Goal: Task Accomplishment & Management: Manage account settings

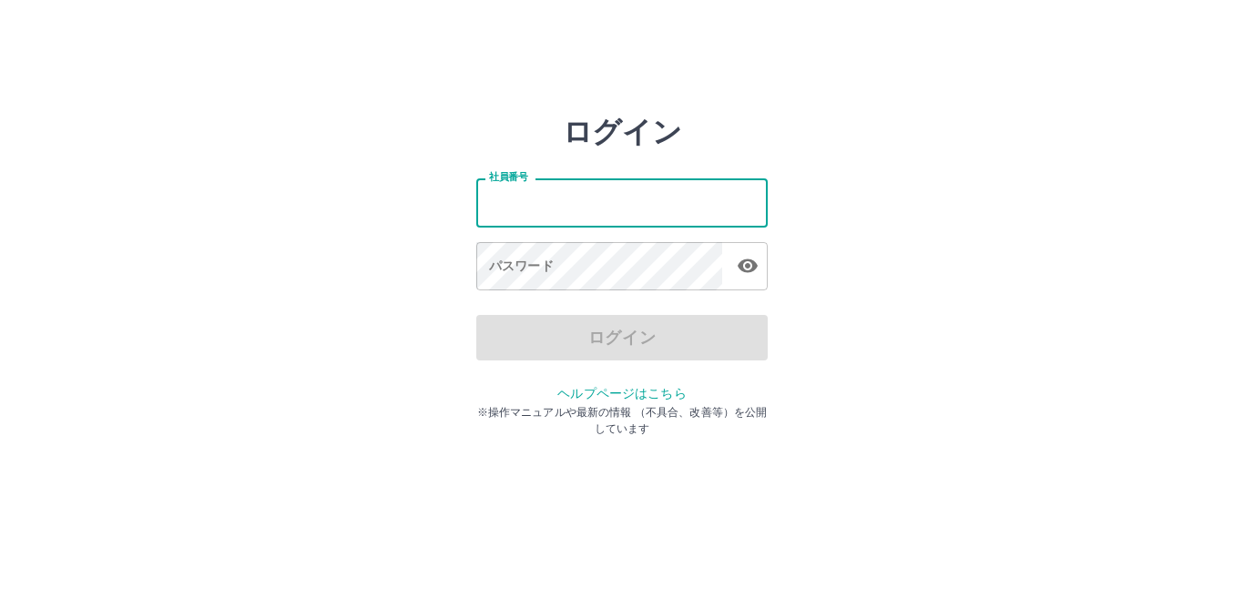
click at [499, 197] on input "社員番号" at bounding box center [621, 203] width 291 height 48
type input "*******"
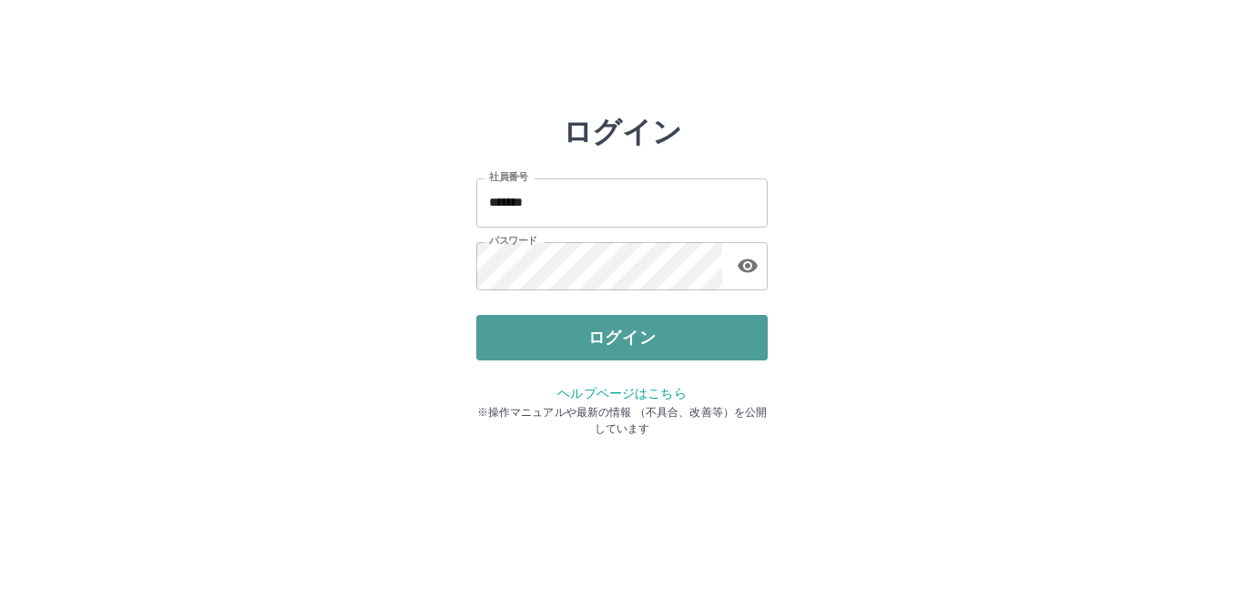
click at [598, 334] on button "ログイン" at bounding box center [621, 338] width 291 height 46
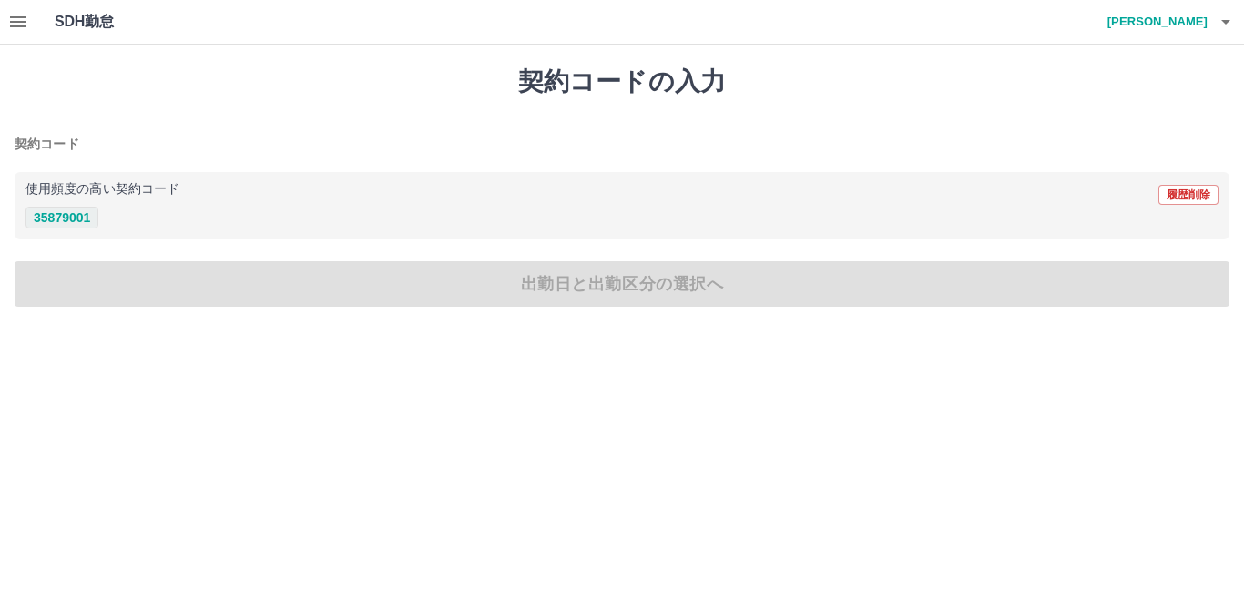
click at [64, 216] on button "35879001" at bounding box center [62, 218] width 73 height 22
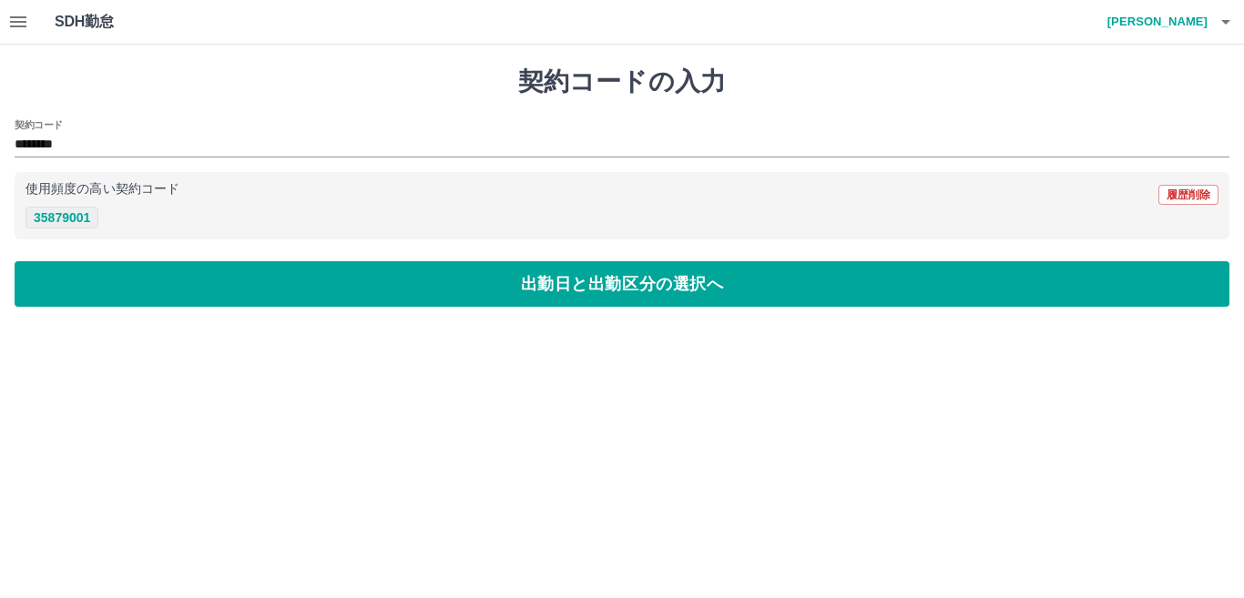
type input "********"
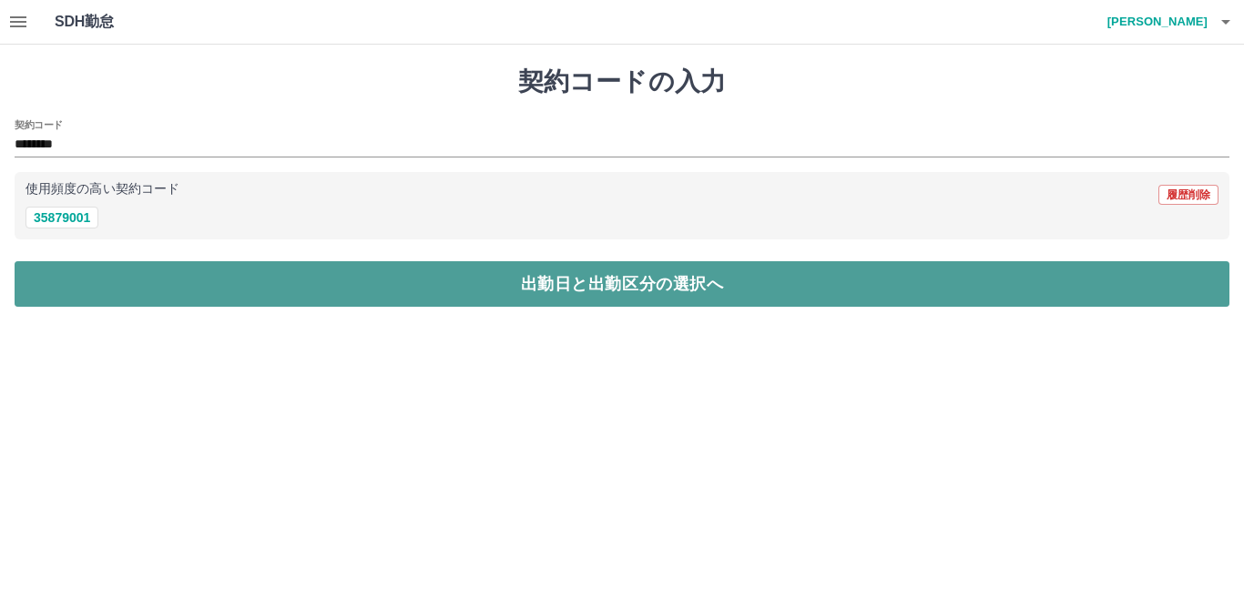
click at [118, 281] on button "出勤日と出勤区分の選択へ" at bounding box center [622, 284] width 1215 height 46
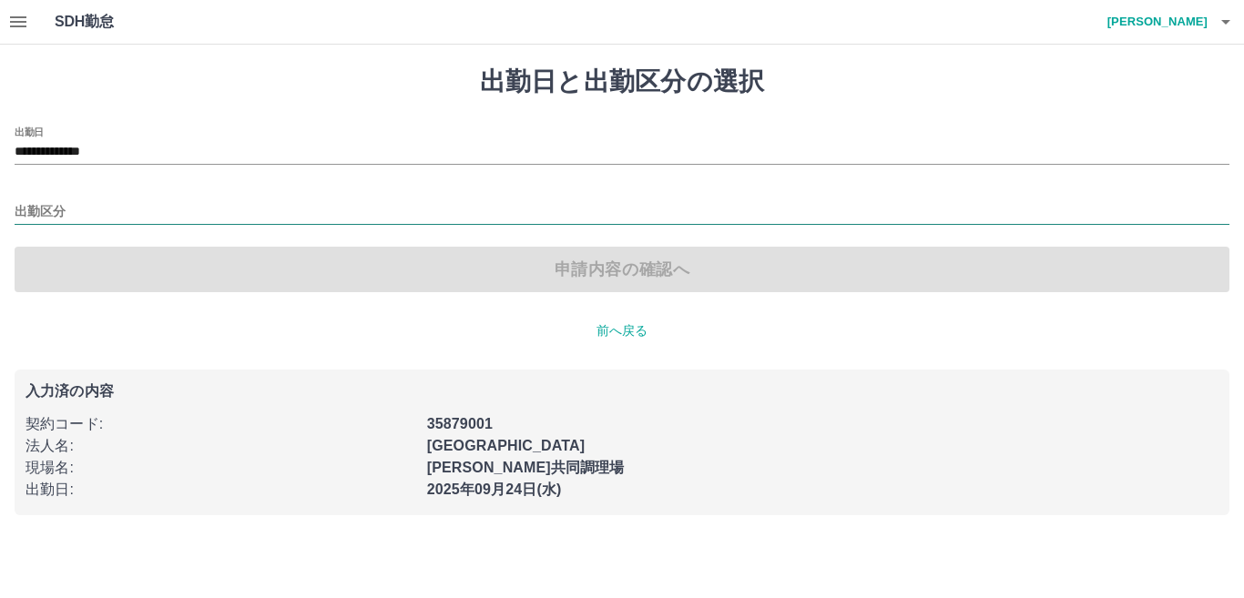
click at [42, 206] on input "出勤区分" at bounding box center [622, 212] width 1215 height 23
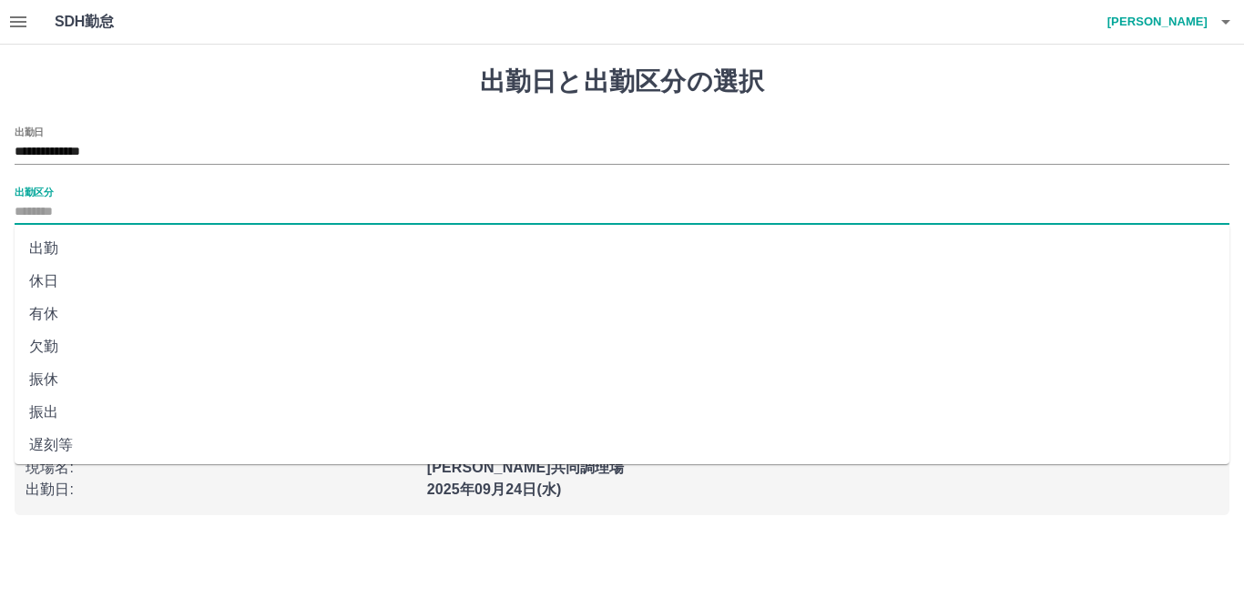
click at [61, 256] on li "出勤" at bounding box center [622, 248] width 1215 height 33
type input "**"
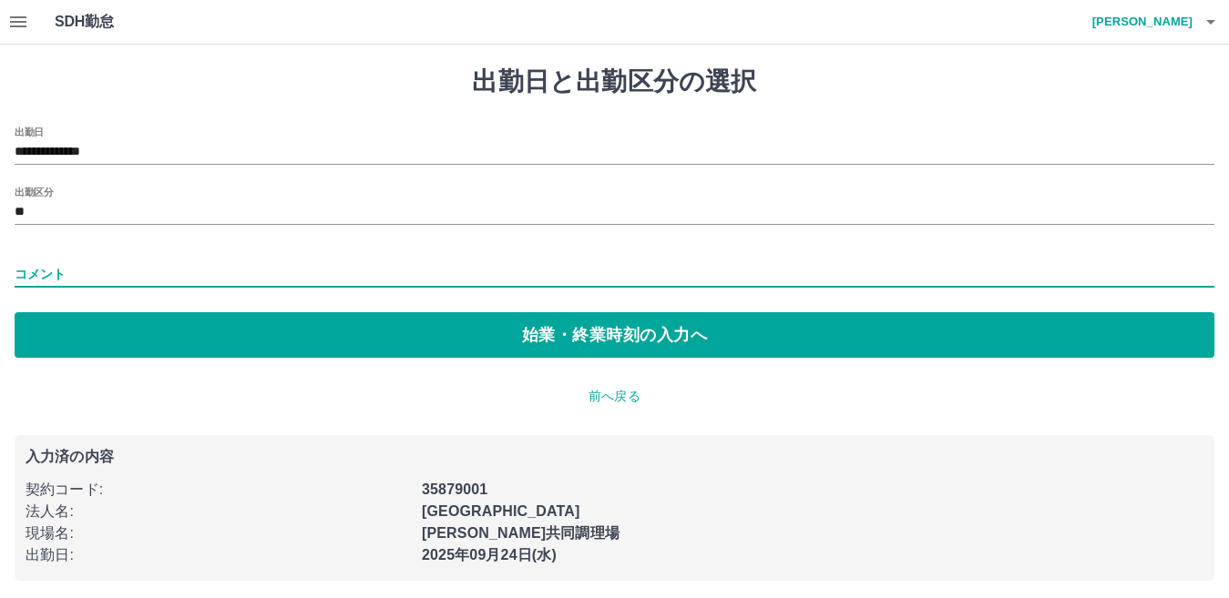
click at [45, 278] on input "コメント" at bounding box center [615, 274] width 1200 height 26
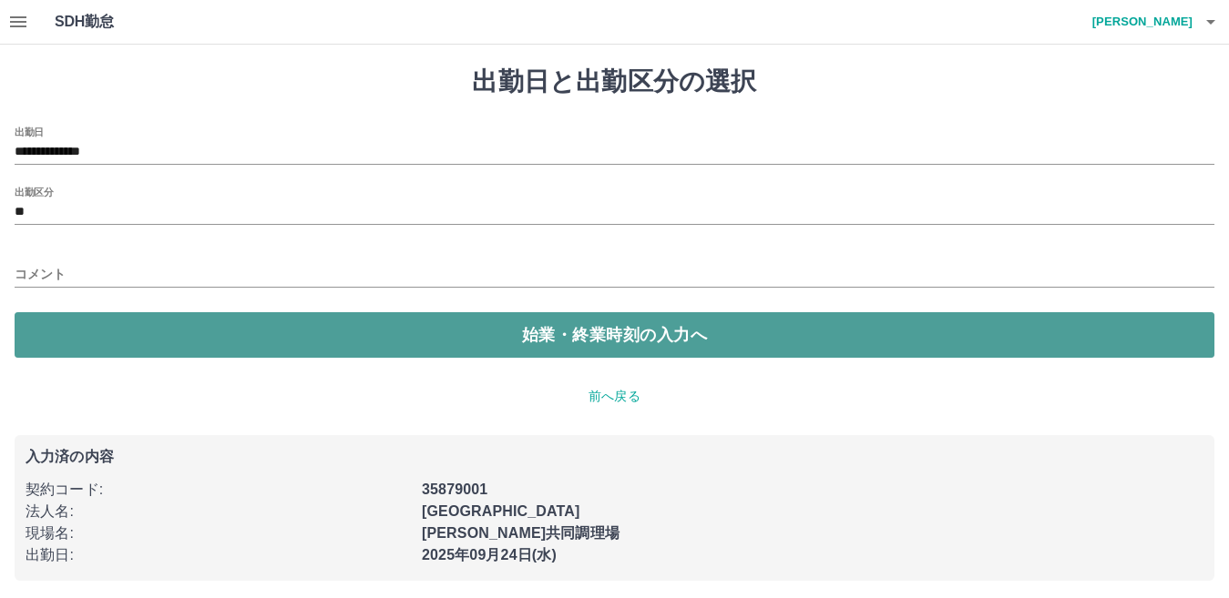
click at [73, 329] on button "始業・終業時刻の入力へ" at bounding box center [615, 335] width 1200 height 46
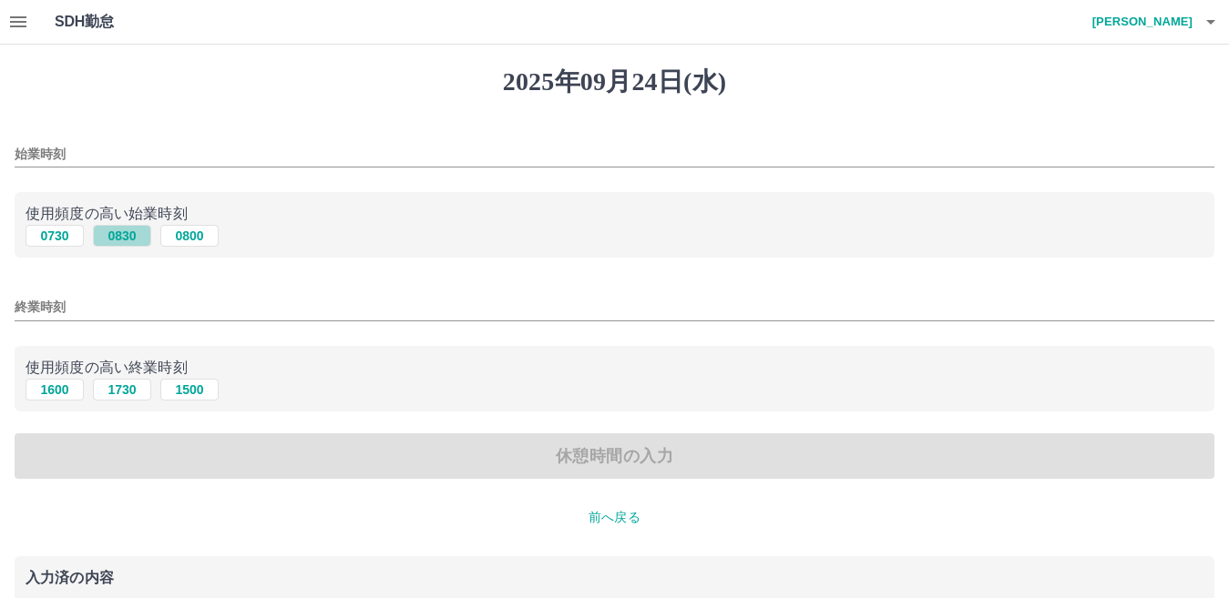
click at [120, 236] on button "0830" at bounding box center [122, 236] width 58 height 22
type input "****"
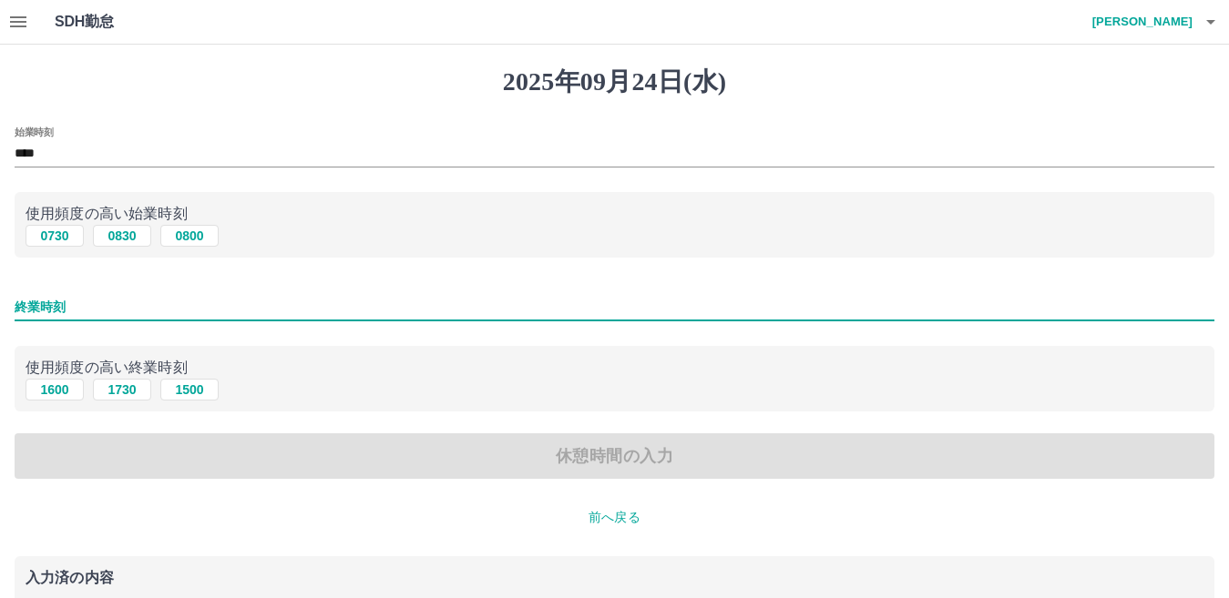
click at [34, 305] on input "終業時刻" at bounding box center [615, 307] width 1200 height 26
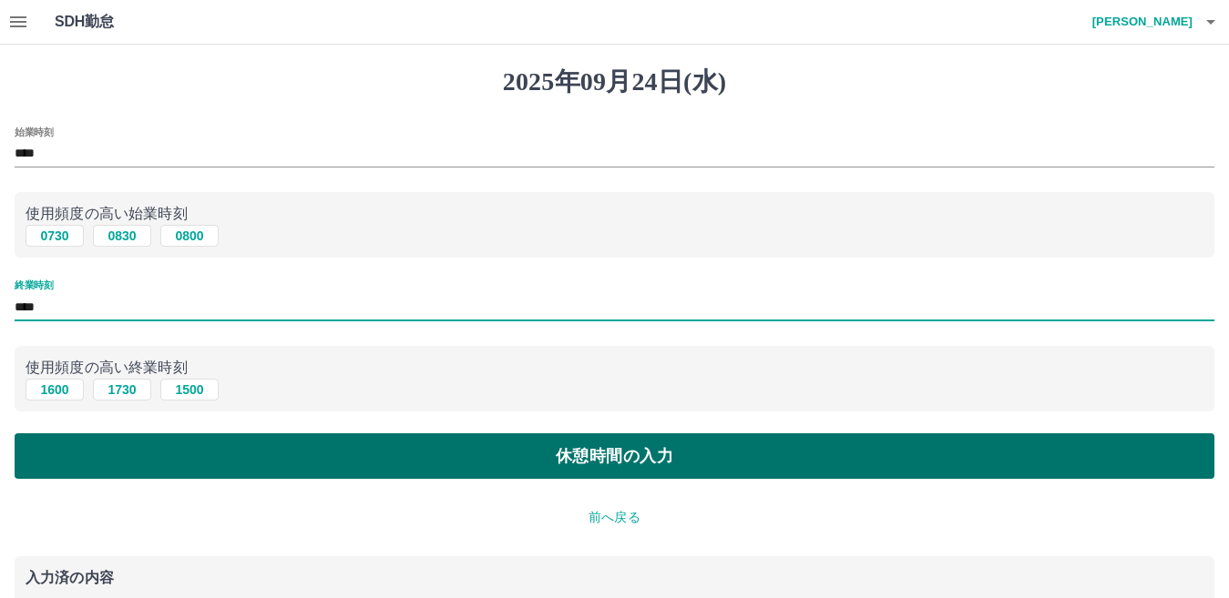
type input "****"
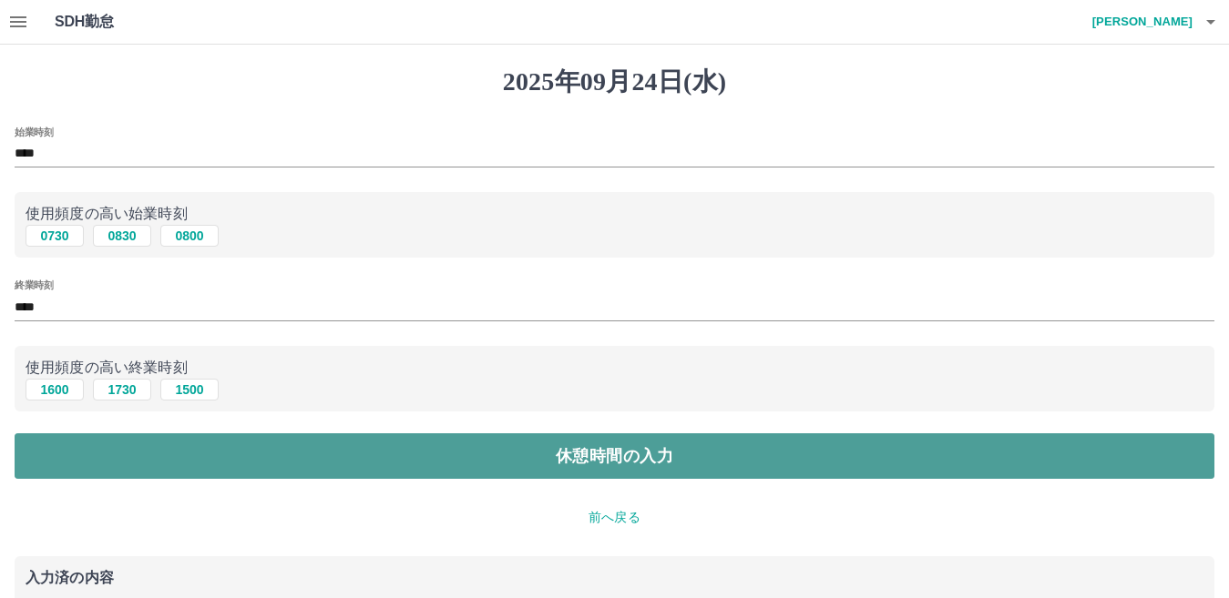
click at [185, 465] on button "休憩時間の入力" at bounding box center [615, 457] width 1200 height 46
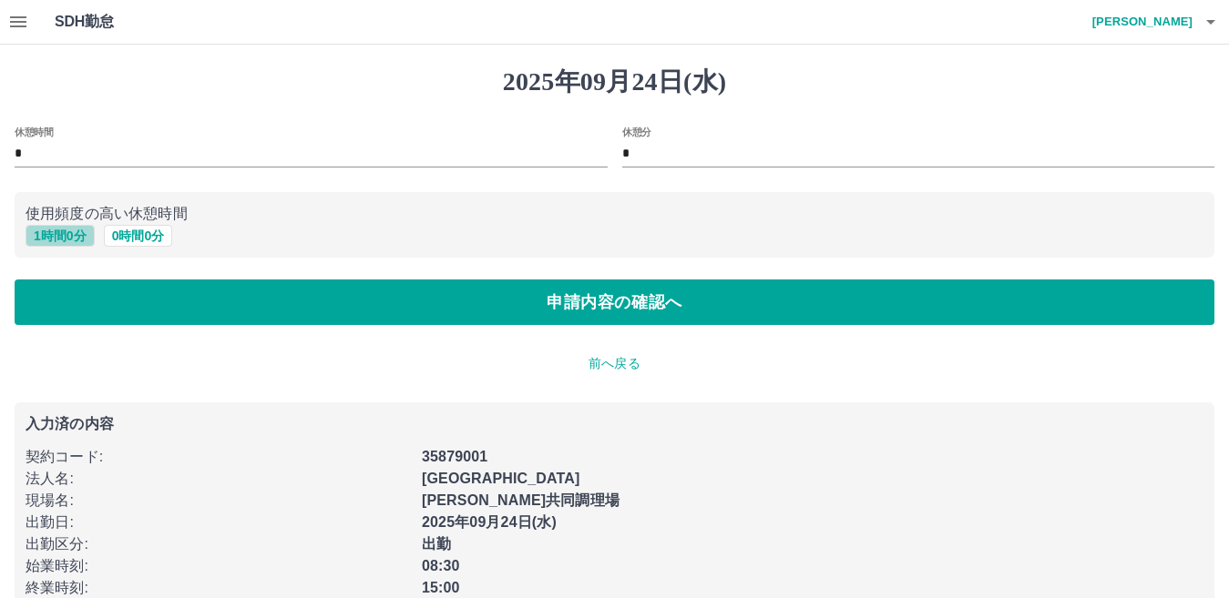
click at [46, 232] on button "1 時間 0 分" at bounding box center [60, 236] width 69 height 22
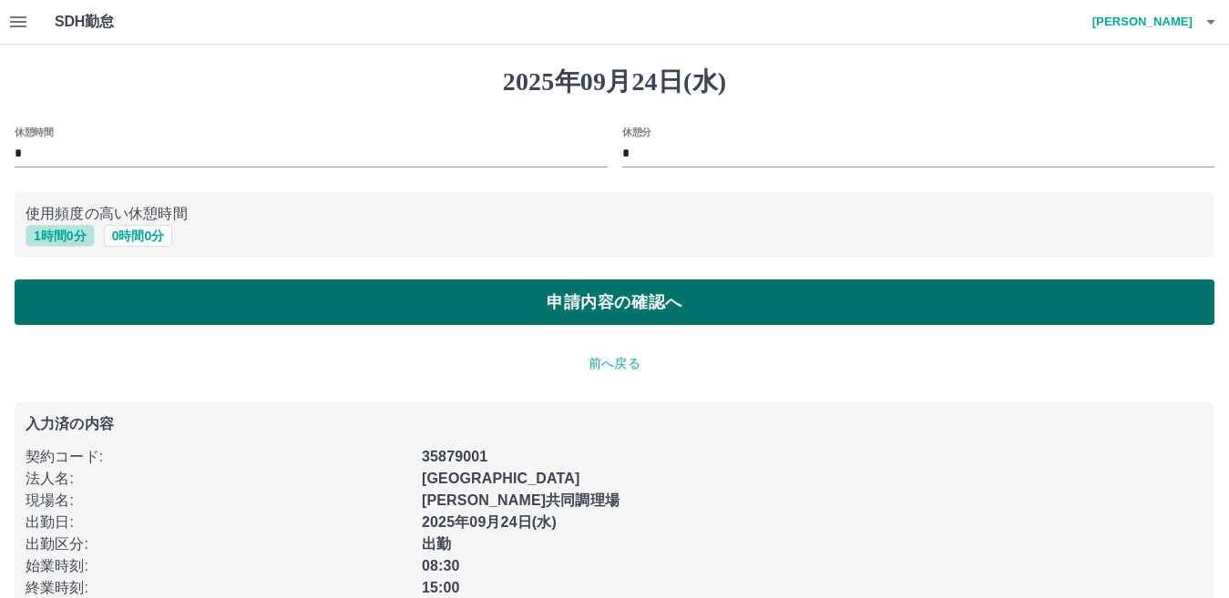
type input "*"
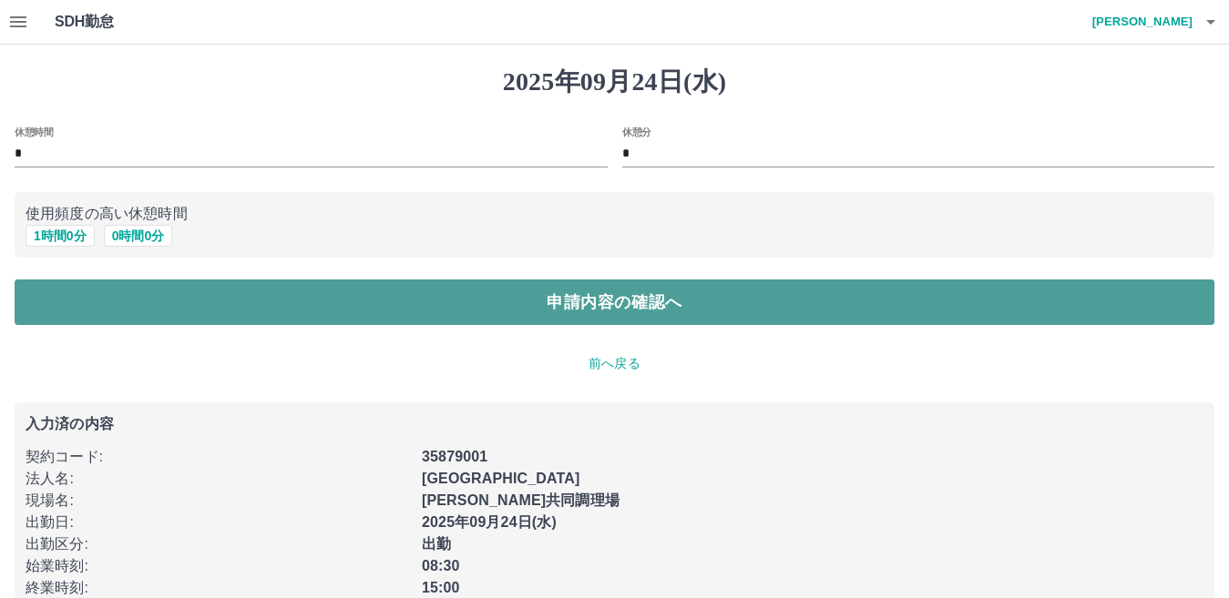
click at [105, 304] on button "申請内容の確認へ" at bounding box center [615, 303] width 1200 height 46
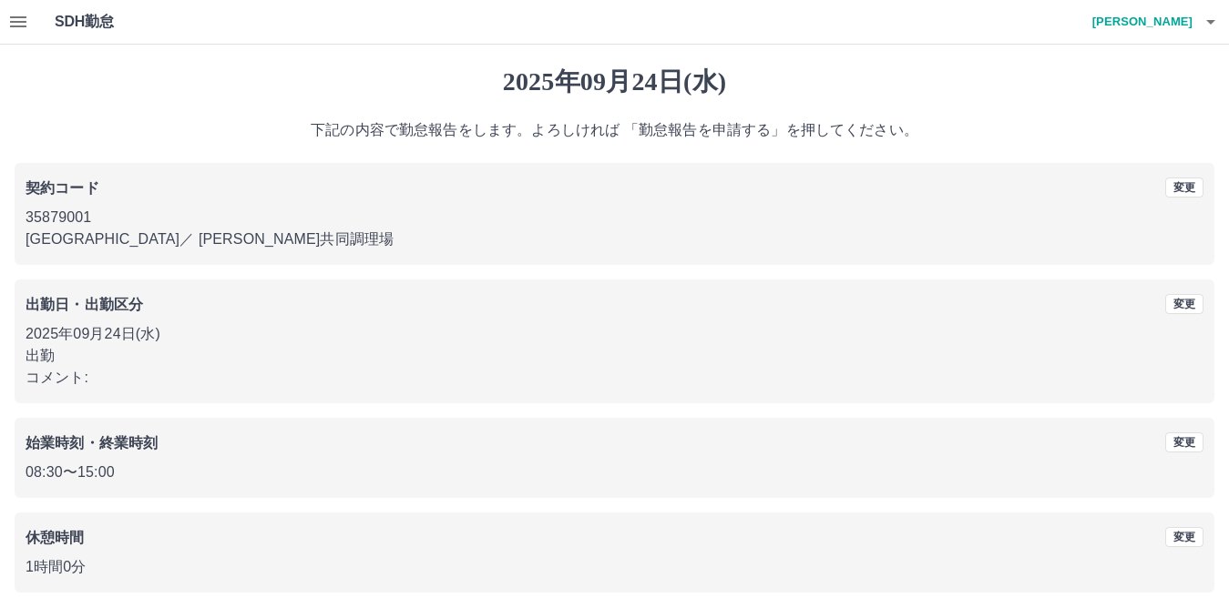
scroll to position [84, 0]
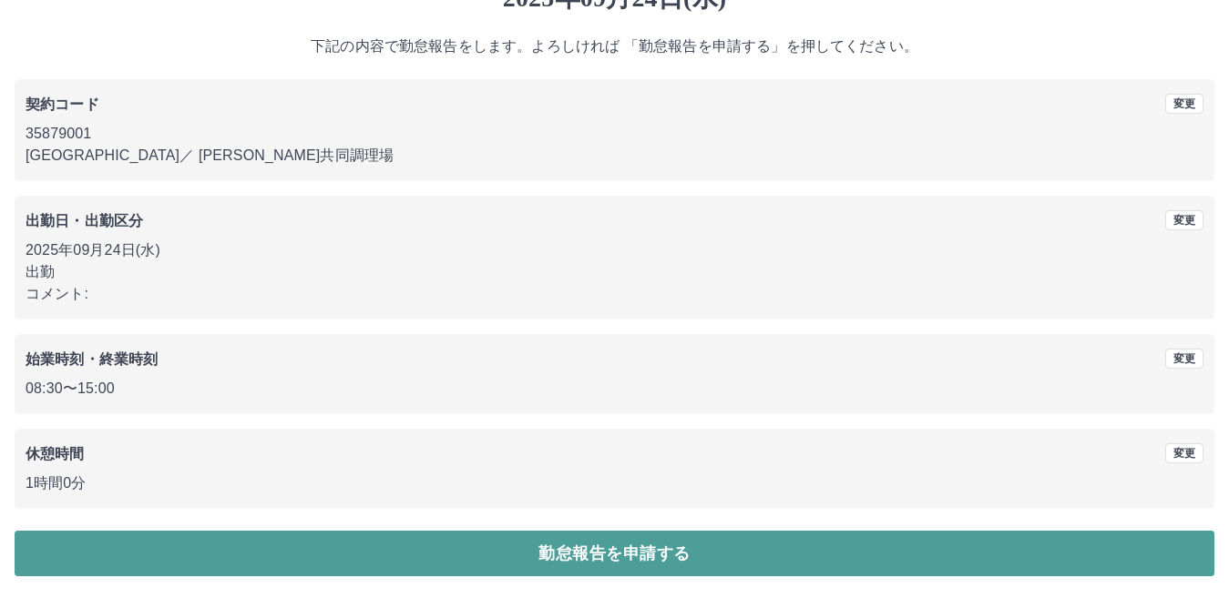
click at [387, 555] on button "勤怠報告を申請する" at bounding box center [615, 554] width 1200 height 46
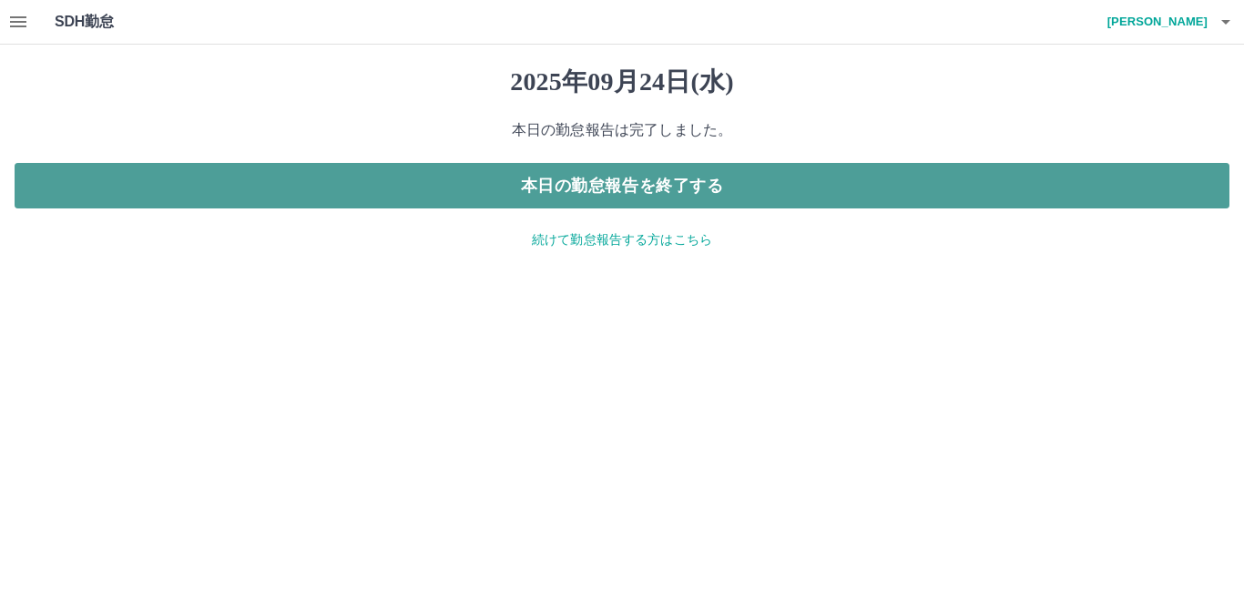
click at [655, 187] on button "本日の勤怠報告を終了する" at bounding box center [622, 186] width 1215 height 46
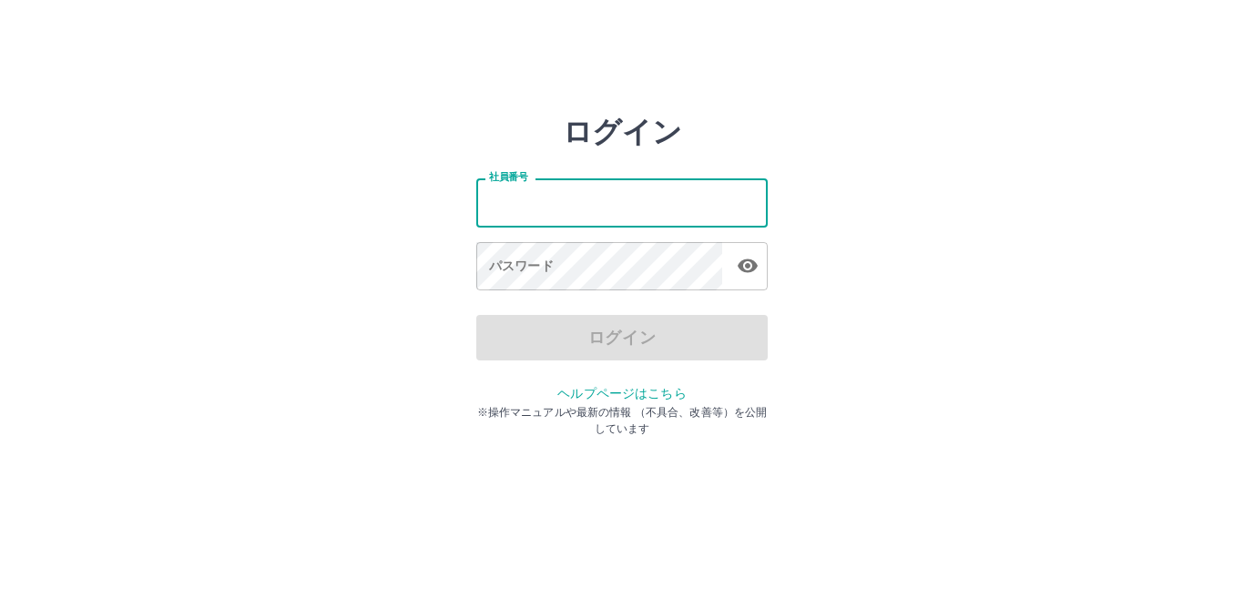
click at [550, 198] on input "社員番号" at bounding box center [621, 203] width 291 height 48
type input "*******"
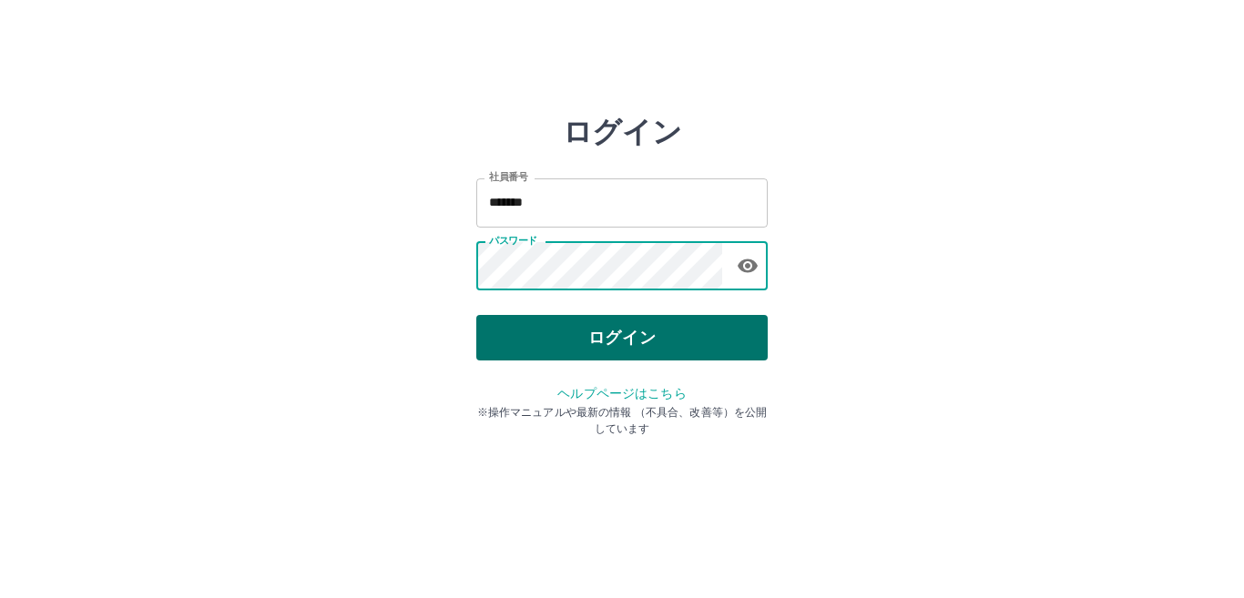
click at [607, 335] on button "ログイン" at bounding box center [621, 338] width 291 height 46
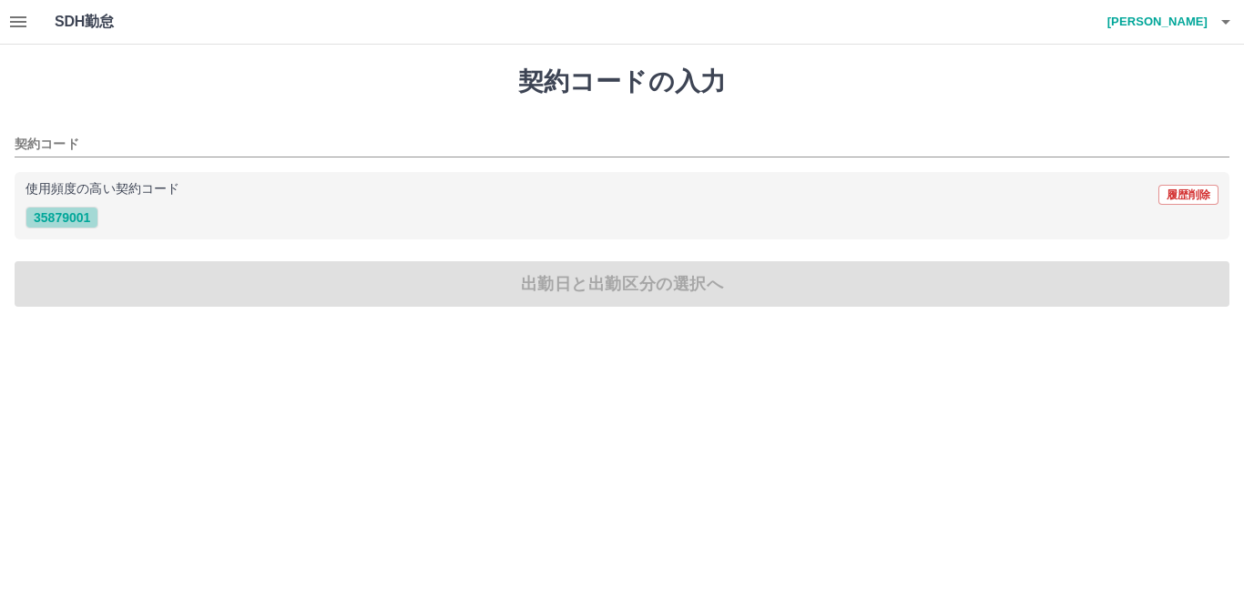
click at [75, 222] on button "35879001" at bounding box center [62, 218] width 73 height 22
type input "********"
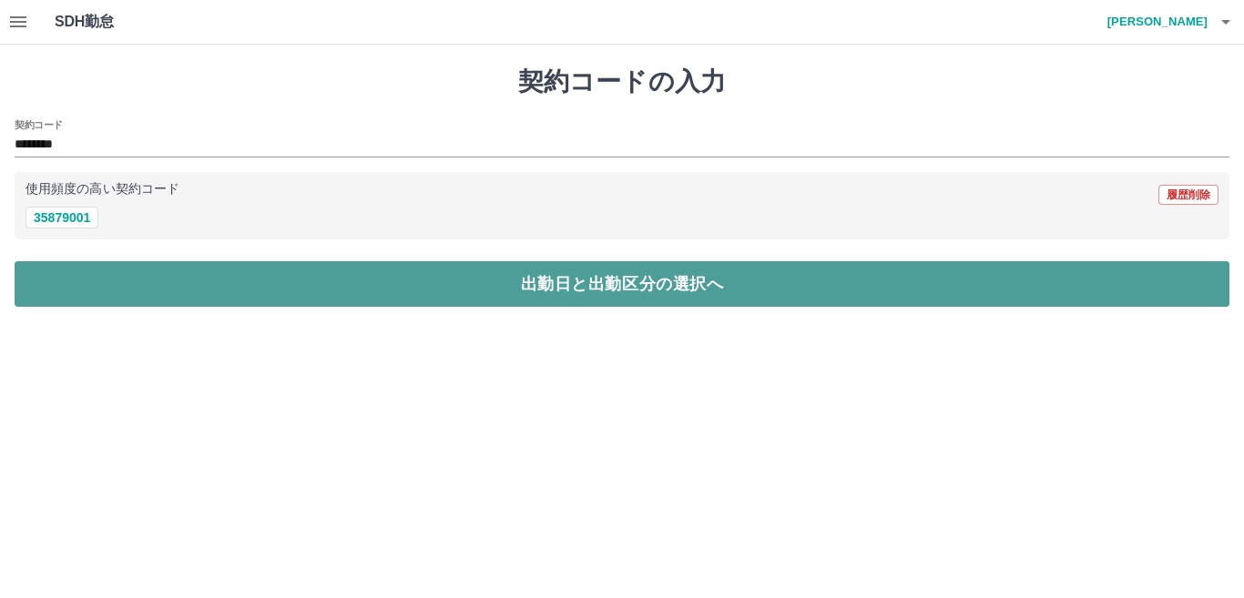
click at [170, 288] on button "出勤日と出勤区分の選択へ" at bounding box center [622, 284] width 1215 height 46
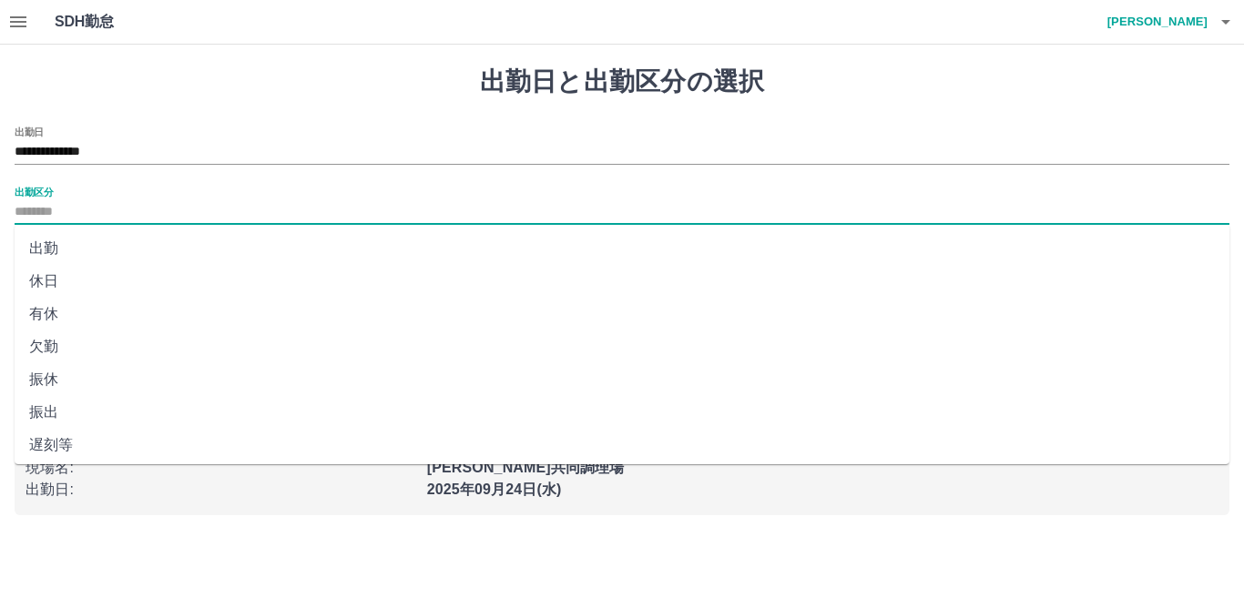
click at [39, 210] on input "出勤区分" at bounding box center [622, 212] width 1215 height 23
drag, startPoint x: 53, startPoint y: 340, endPoint x: 62, endPoint y: 281, distance: 59.9
click at [62, 281] on ul "出勤 休日 有休 欠勤 振休 振出 遅刻等 休業 休出 育介休 不就労 産休等 特休 労災 明け 事業所 法定休 休職" at bounding box center [622, 345] width 1215 height 240
click at [62, 281] on li "休日" at bounding box center [622, 281] width 1215 height 33
type input "**"
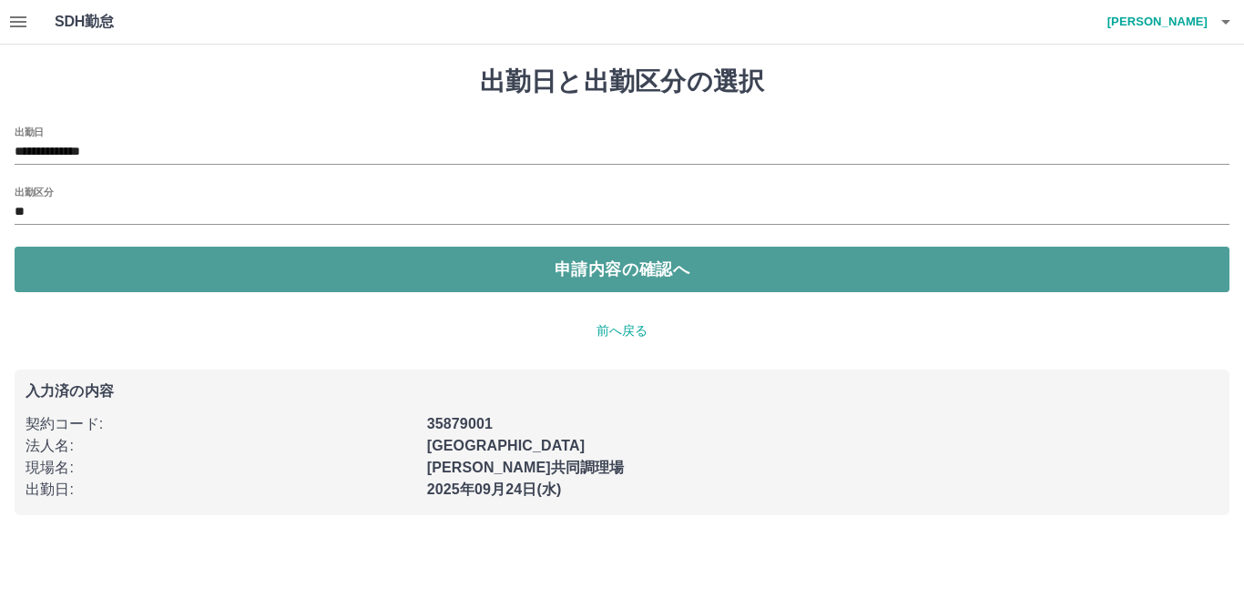
click at [86, 273] on button "申請内容の確認へ" at bounding box center [622, 270] width 1215 height 46
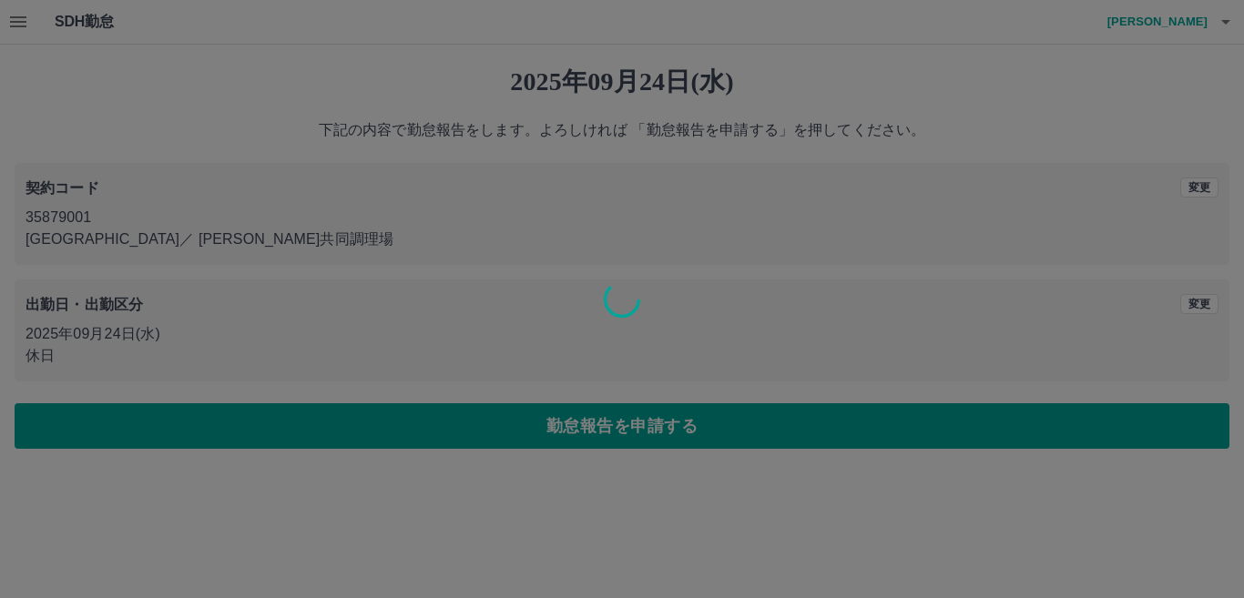
click at [458, 424] on div at bounding box center [622, 299] width 1244 height 598
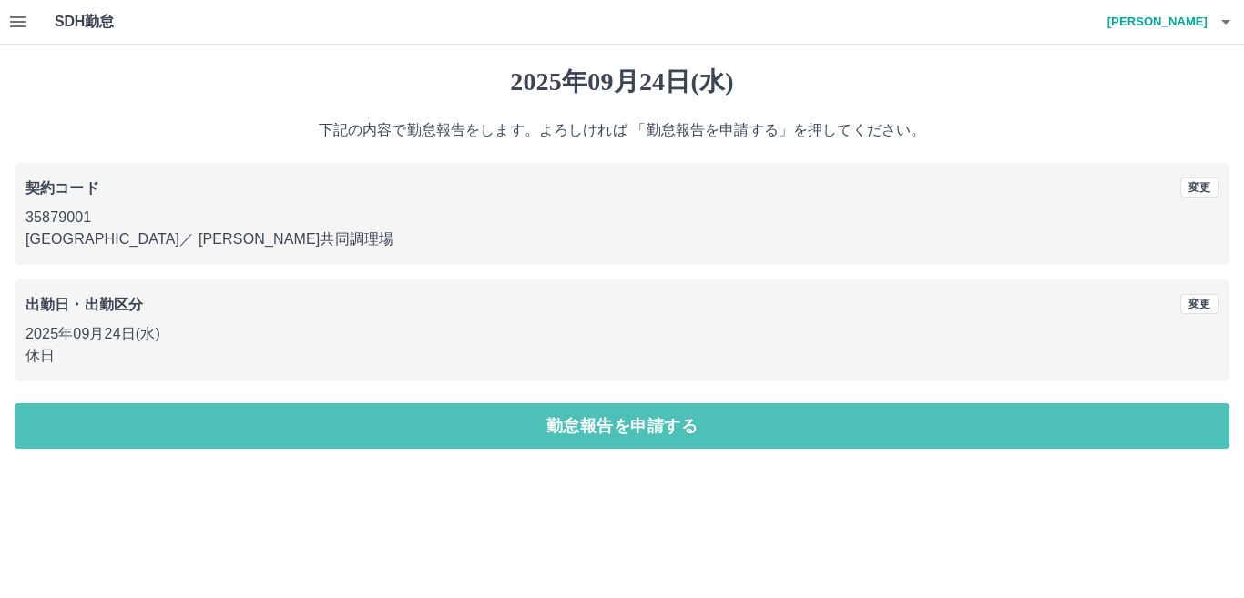
click at [460, 424] on button "勤怠報告を申請する" at bounding box center [622, 427] width 1215 height 46
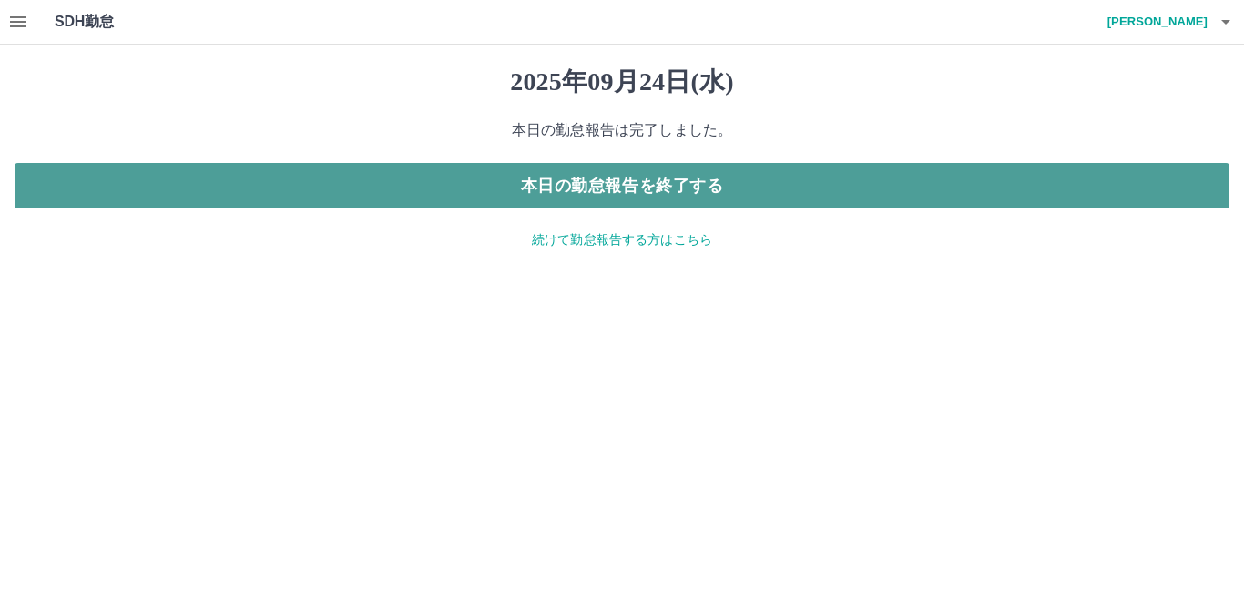
click at [607, 197] on button "本日の勤怠報告を終了する" at bounding box center [622, 186] width 1215 height 46
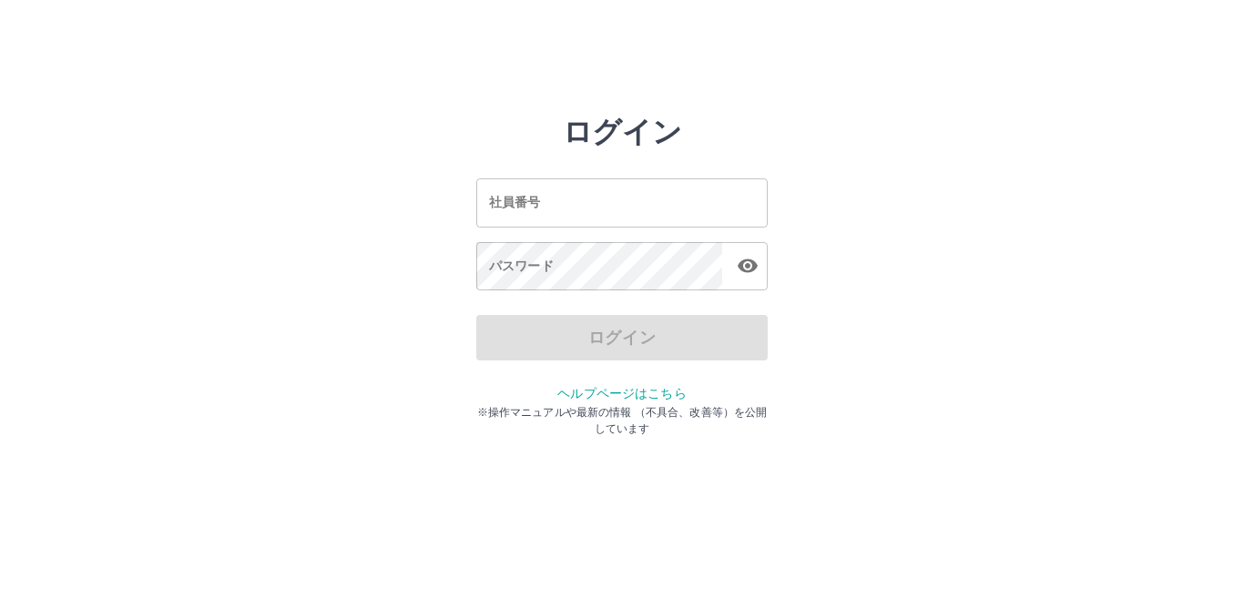
click at [581, 210] on input "社員番号" at bounding box center [621, 203] width 291 height 48
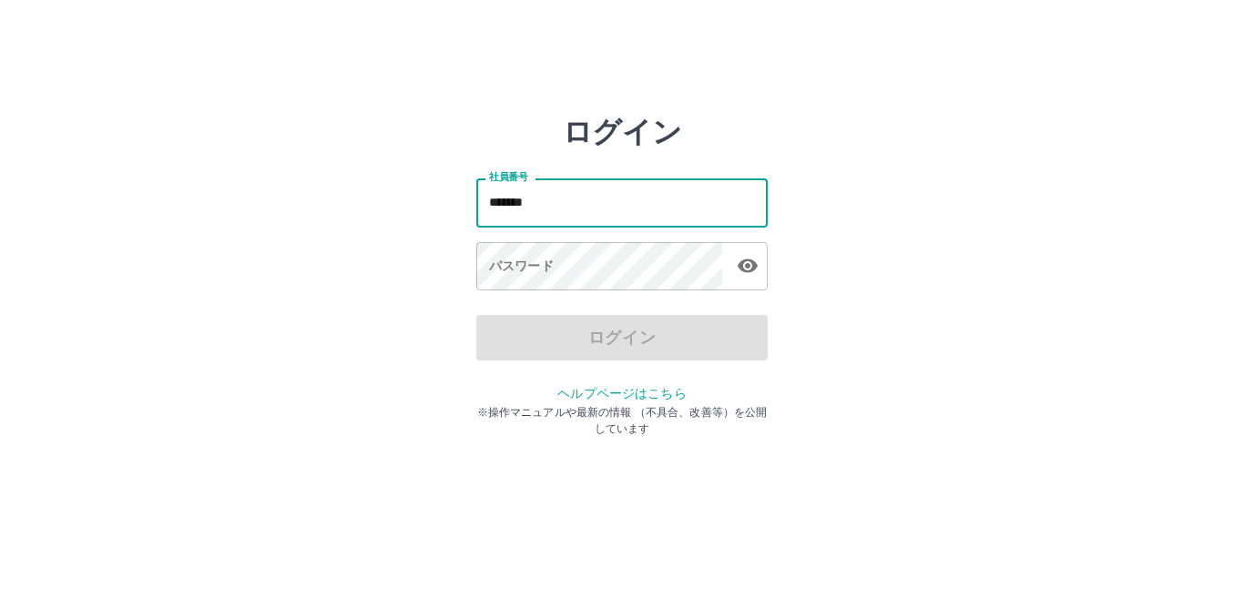
type input "*******"
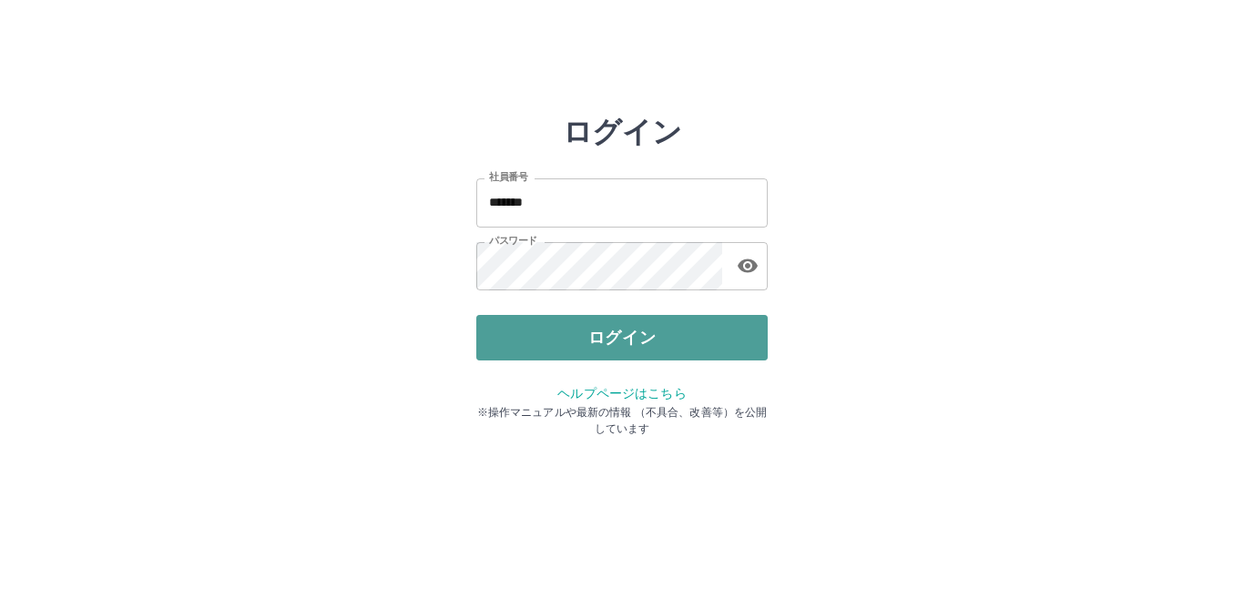
click at [594, 323] on button "ログイン" at bounding box center [621, 338] width 291 height 46
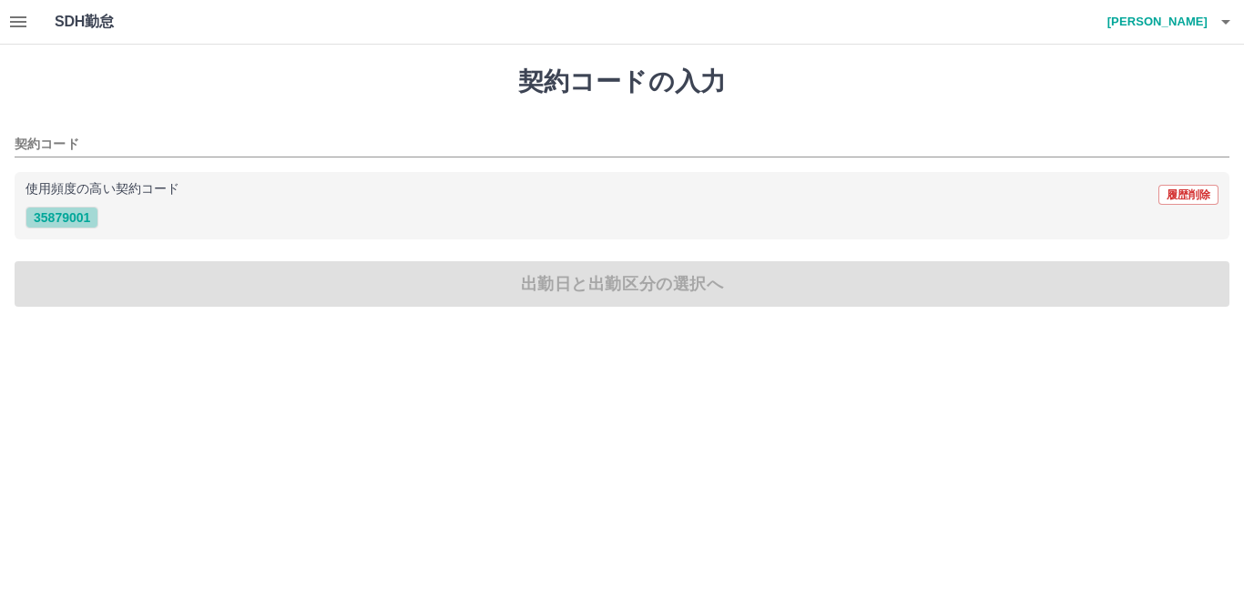
click at [41, 219] on button "35879001" at bounding box center [62, 218] width 73 height 22
type input "********"
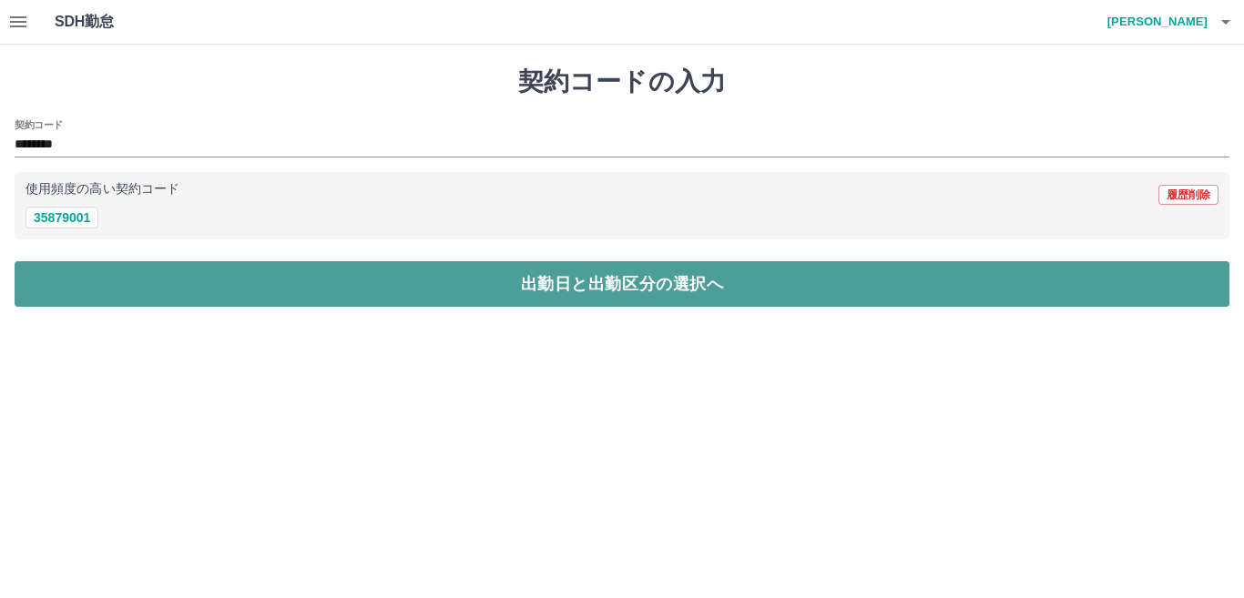
click at [99, 272] on button "出勤日と出勤区分の選択へ" at bounding box center [622, 284] width 1215 height 46
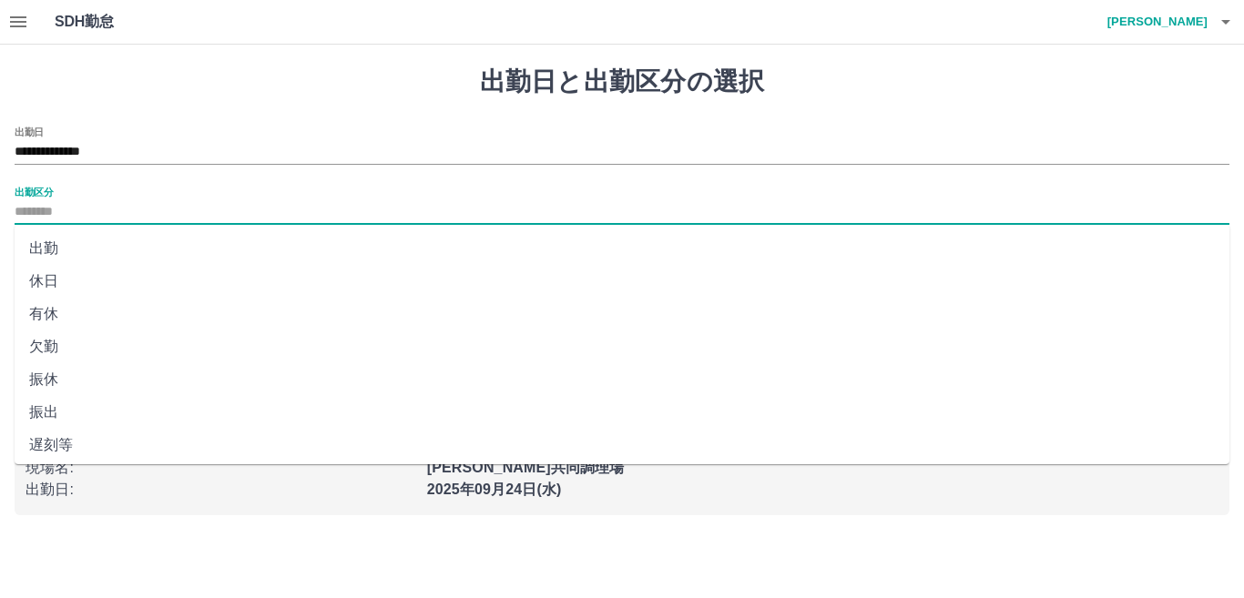
click at [70, 202] on input "出勤区分" at bounding box center [622, 212] width 1215 height 23
click at [61, 349] on li "欠勤" at bounding box center [622, 347] width 1215 height 33
type input "**"
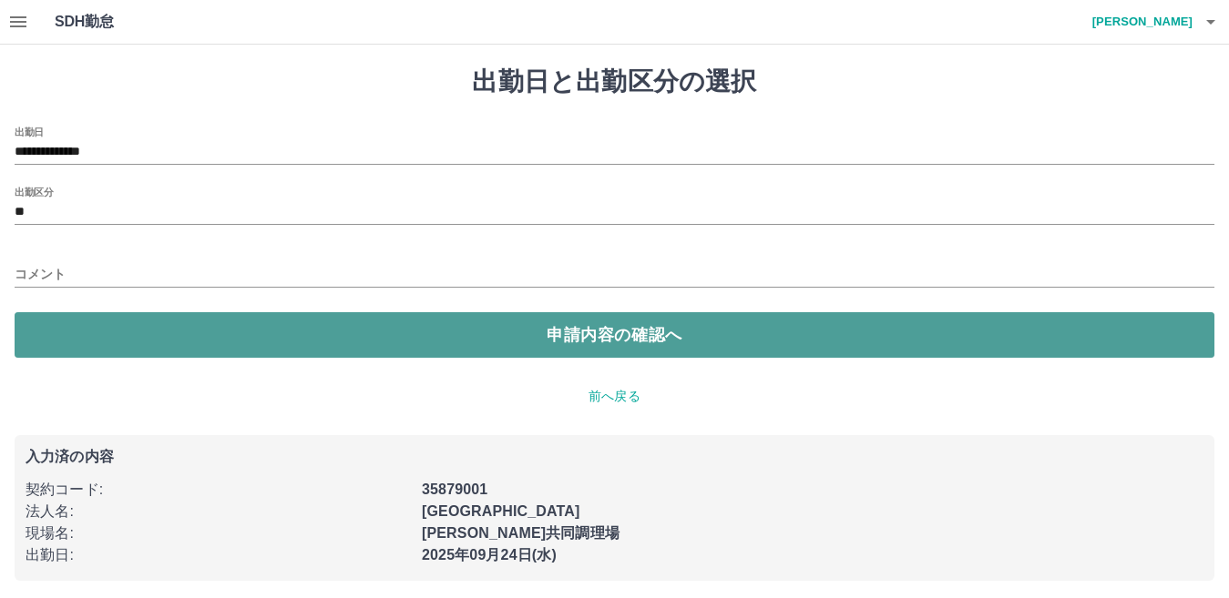
click at [161, 342] on button "申請内容の確認へ" at bounding box center [615, 335] width 1200 height 46
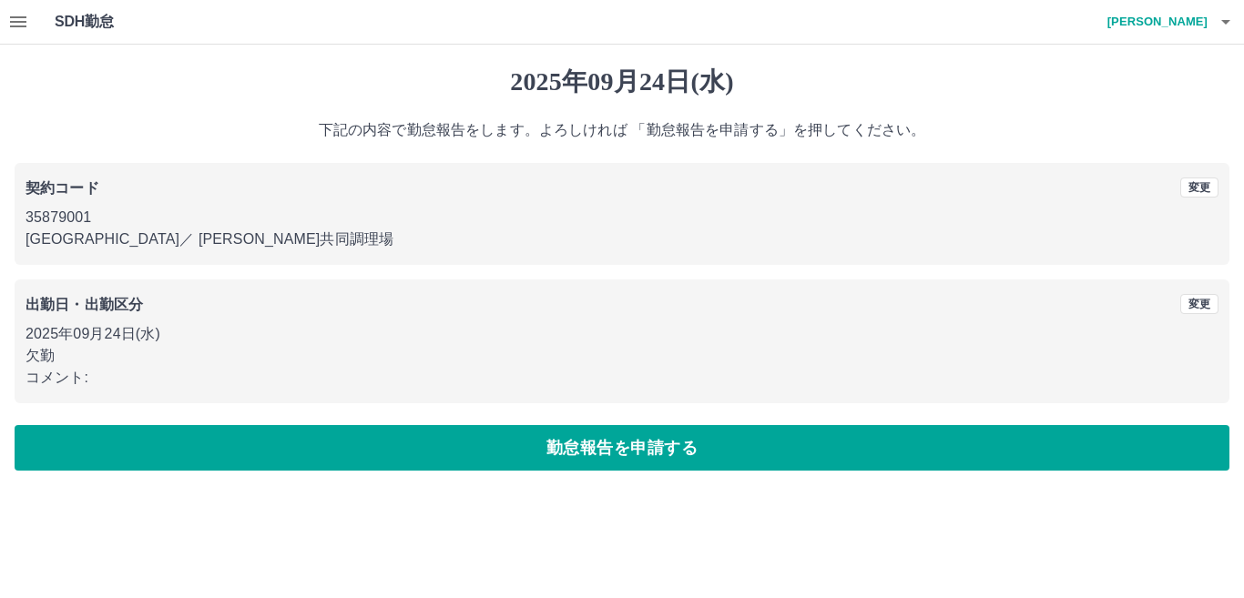
click at [85, 379] on p "コメント:" at bounding box center [622, 378] width 1193 height 22
click at [1188, 301] on button "変更" at bounding box center [1200, 304] width 38 height 20
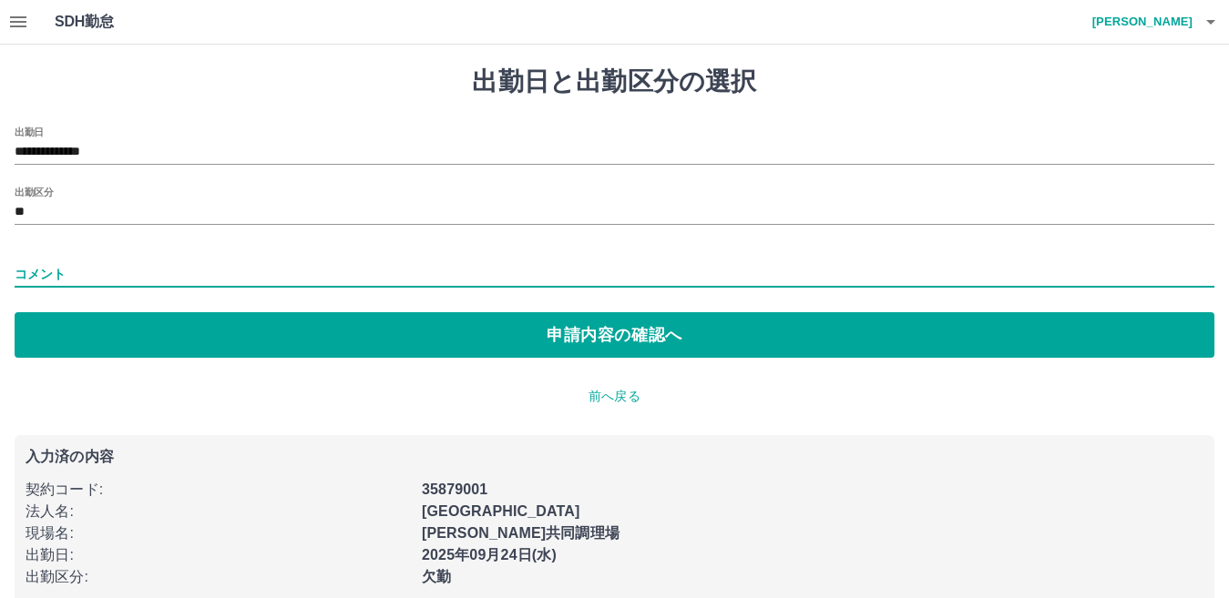
click at [56, 281] on input "コメント" at bounding box center [615, 274] width 1200 height 26
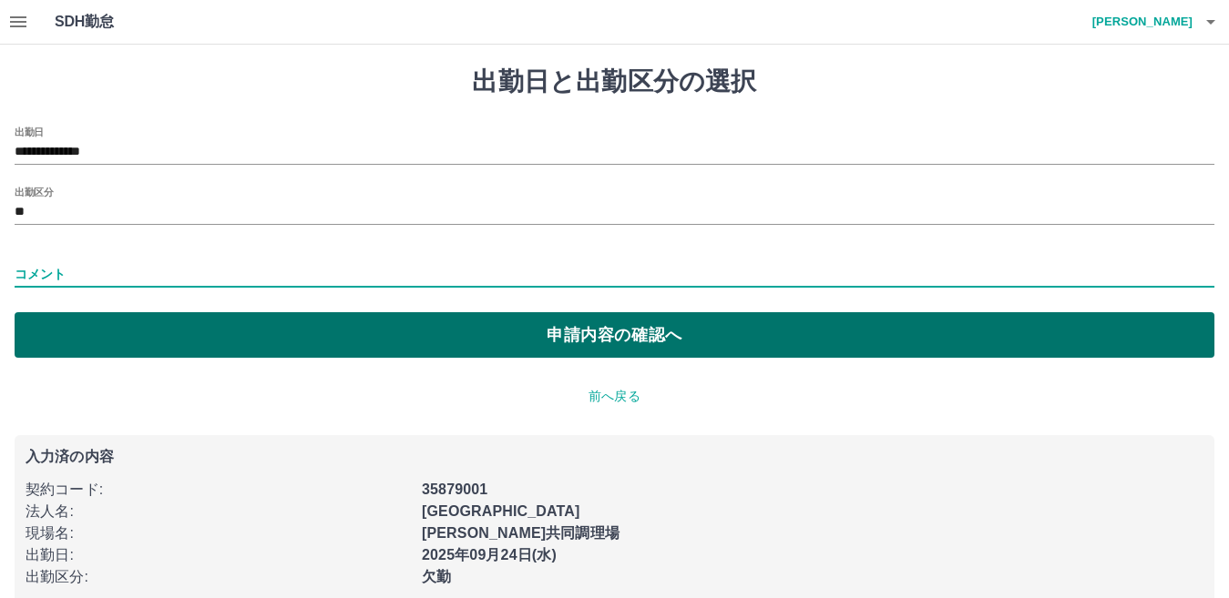
click at [391, 332] on button "申請内容の確認へ" at bounding box center [615, 335] width 1200 height 46
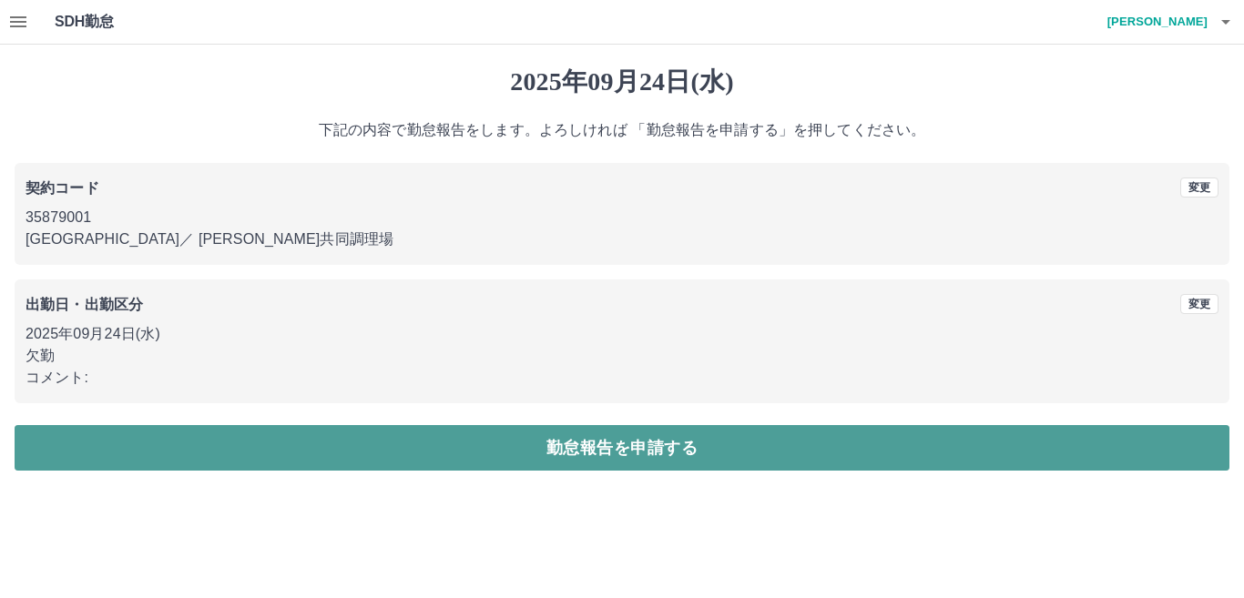
click at [249, 435] on button "勤怠報告を申請する" at bounding box center [622, 448] width 1215 height 46
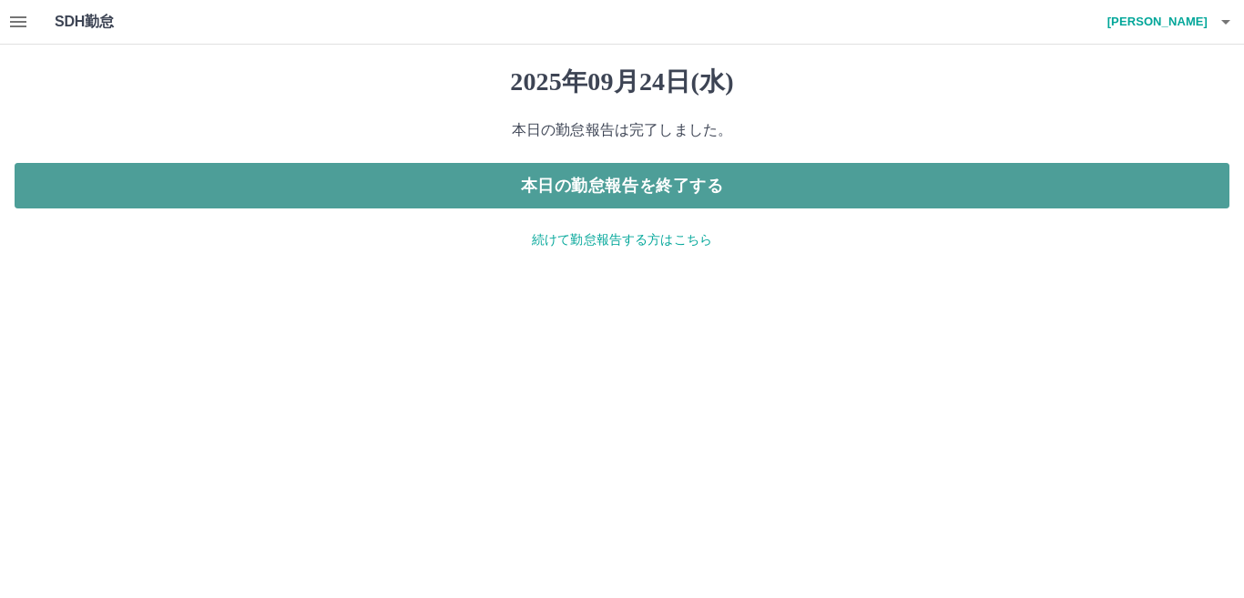
click at [711, 185] on button "本日の勤怠報告を終了する" at bounding box center [622, 186] width 1215 height 46
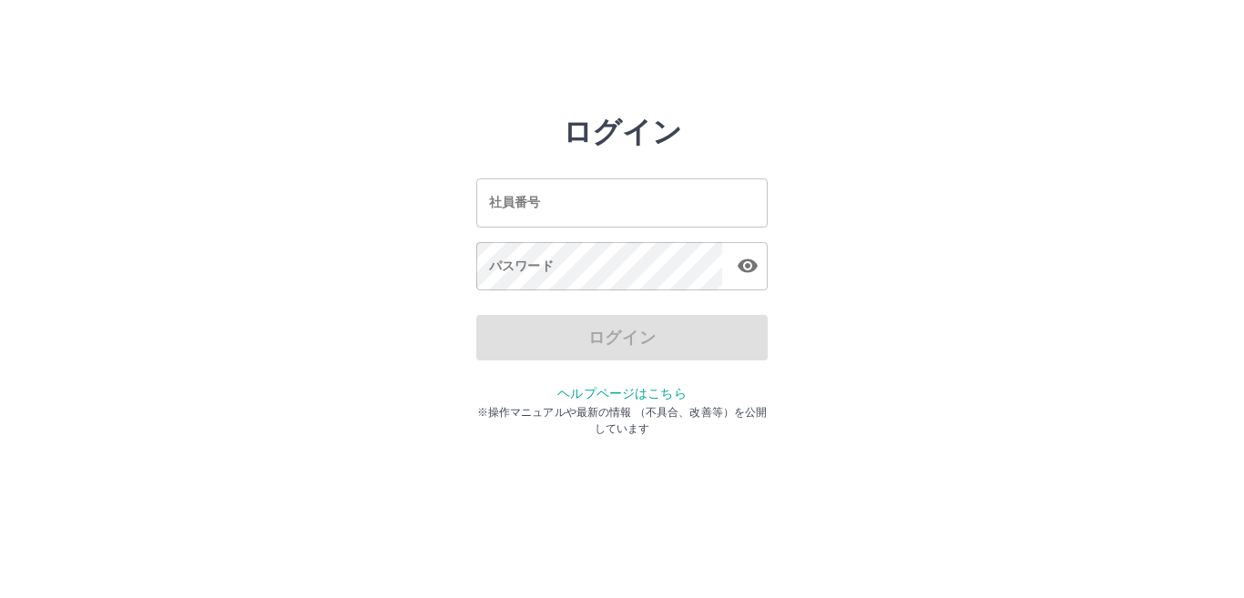
click at [567, 203] on input "社員番号" at bounding box center [621, 203] width 291 height 48
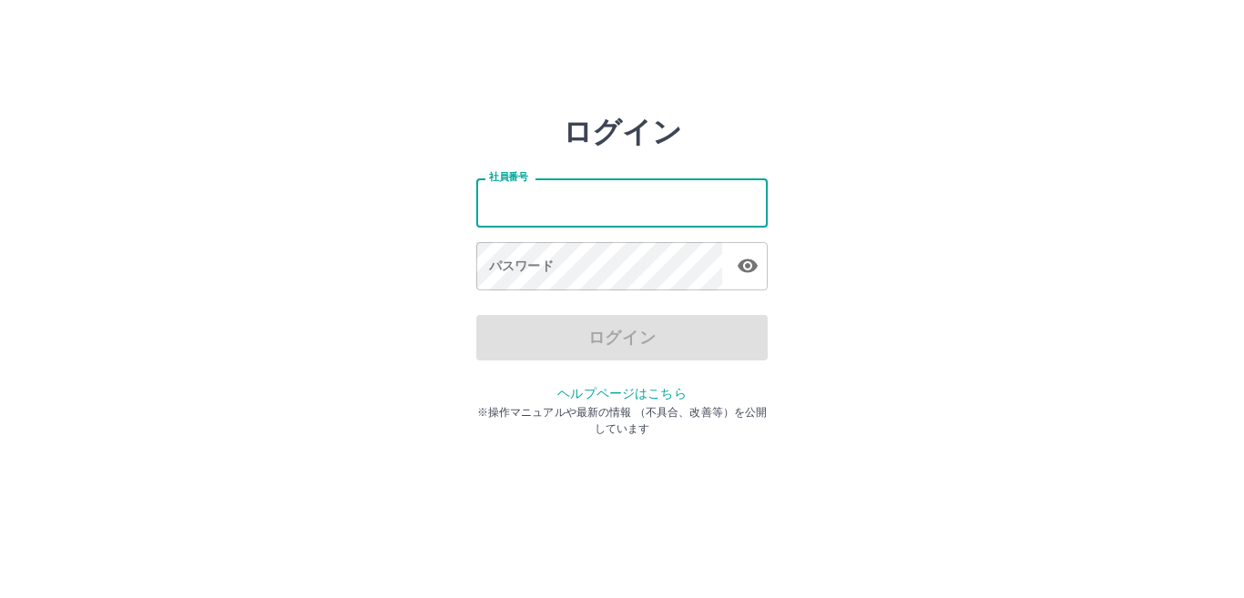
type input "*******"
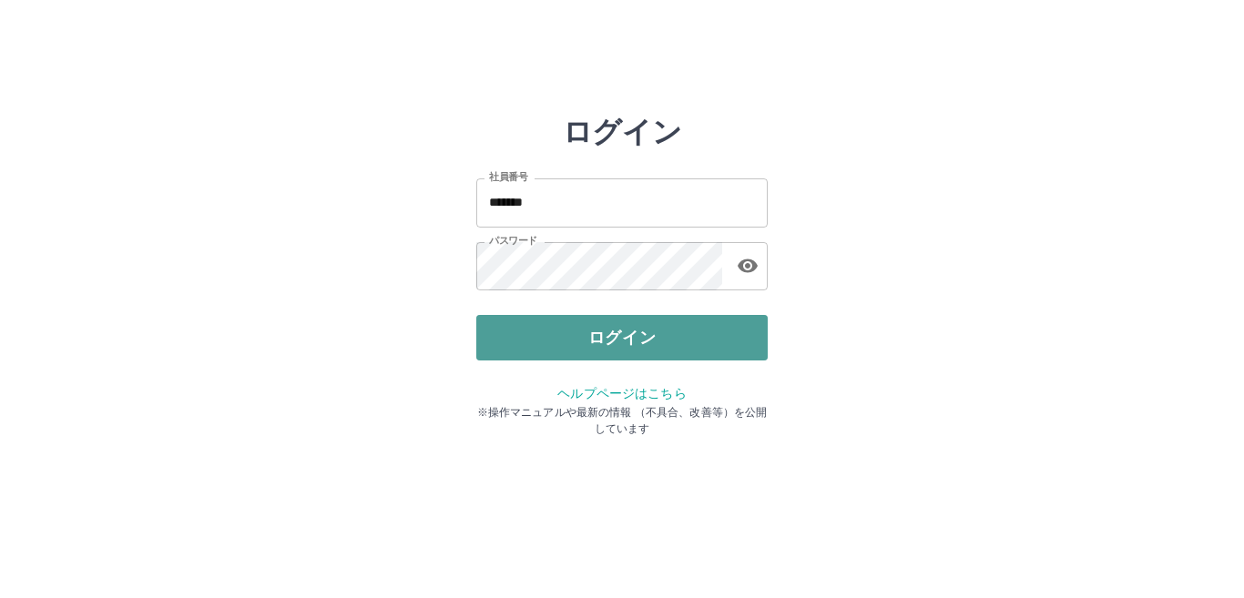
click at [578, 331] on button "ログイン" at bounding box center [621, 338] width 291 height 46
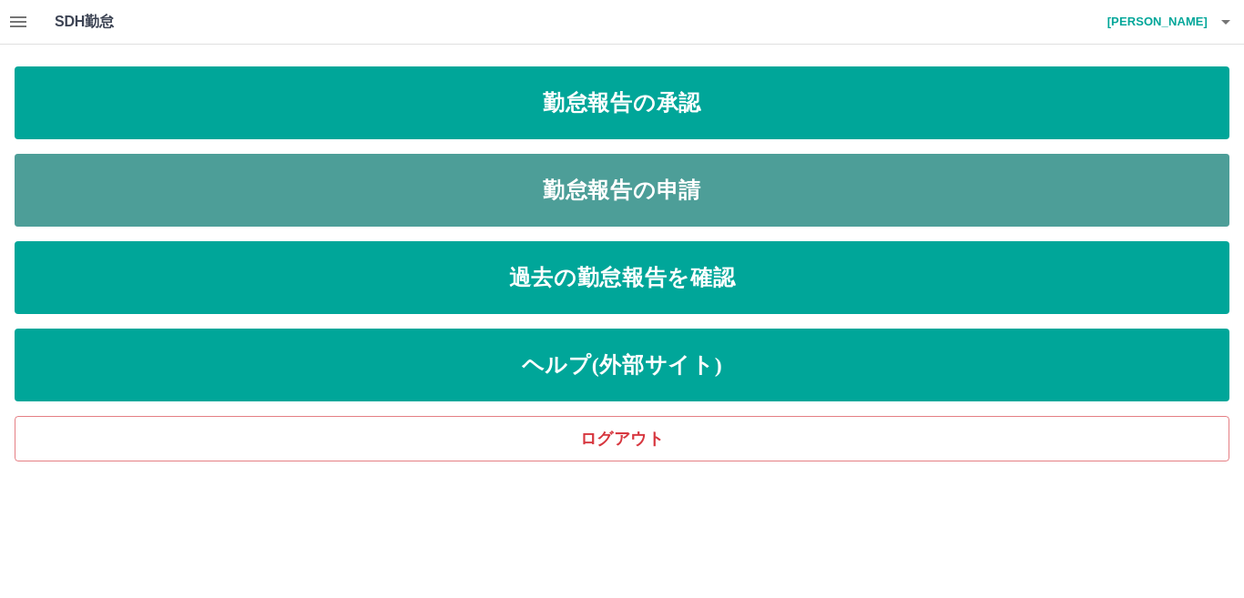
click at [652, 179] on link "勤怠報告の申請" at bounding box center [622, 190] width 1215 height 73
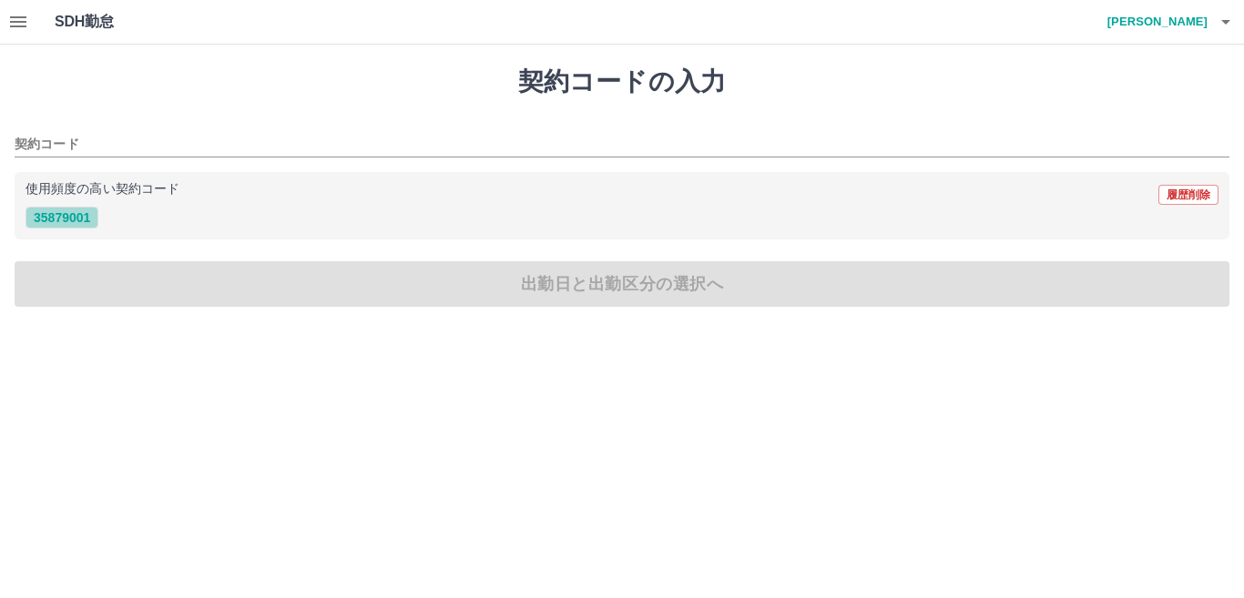
click at [86, 218] on button "35879001" at bounding box center [62, 218] width 73 height 22
type input "********"
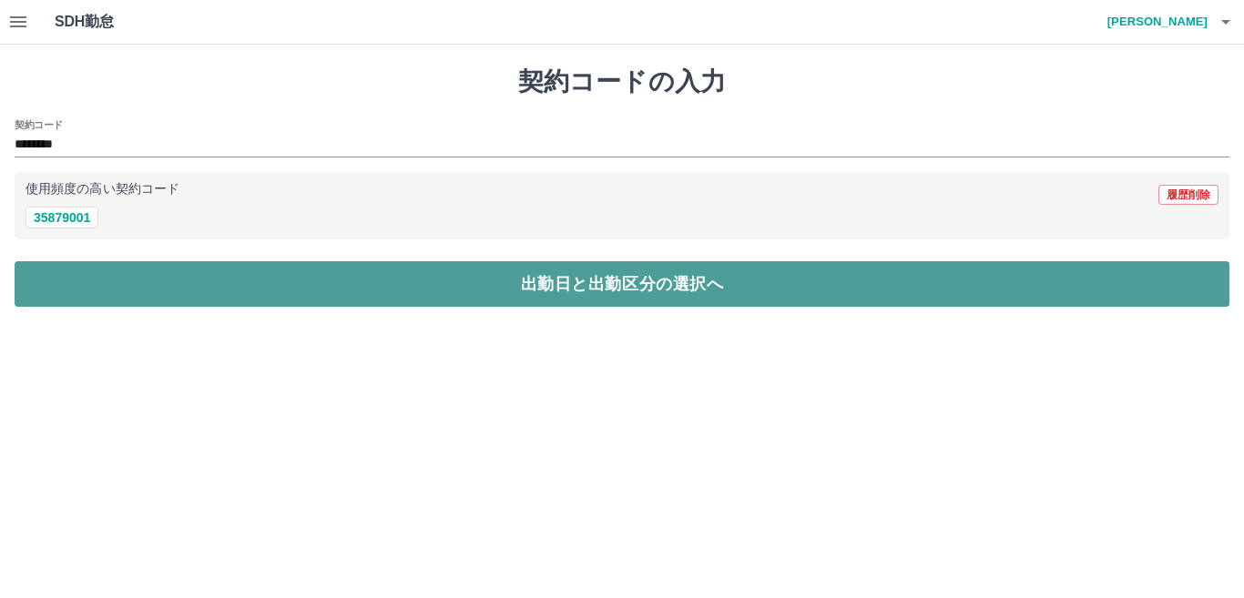
click at [117, 261] on button "出勤日と出勤区分の選択へ" at bounding box center [622, 284] width 1215 height 46
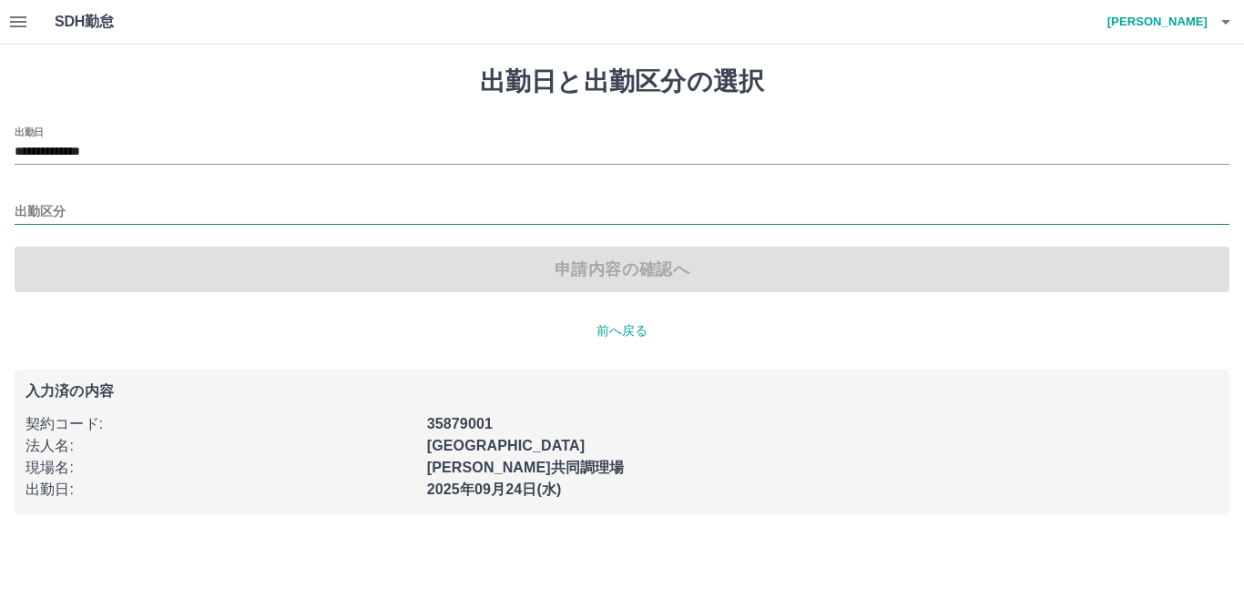
click at [50, 211] on input "出勤区分" at bounding box center [622, 212] width 1215 height 23
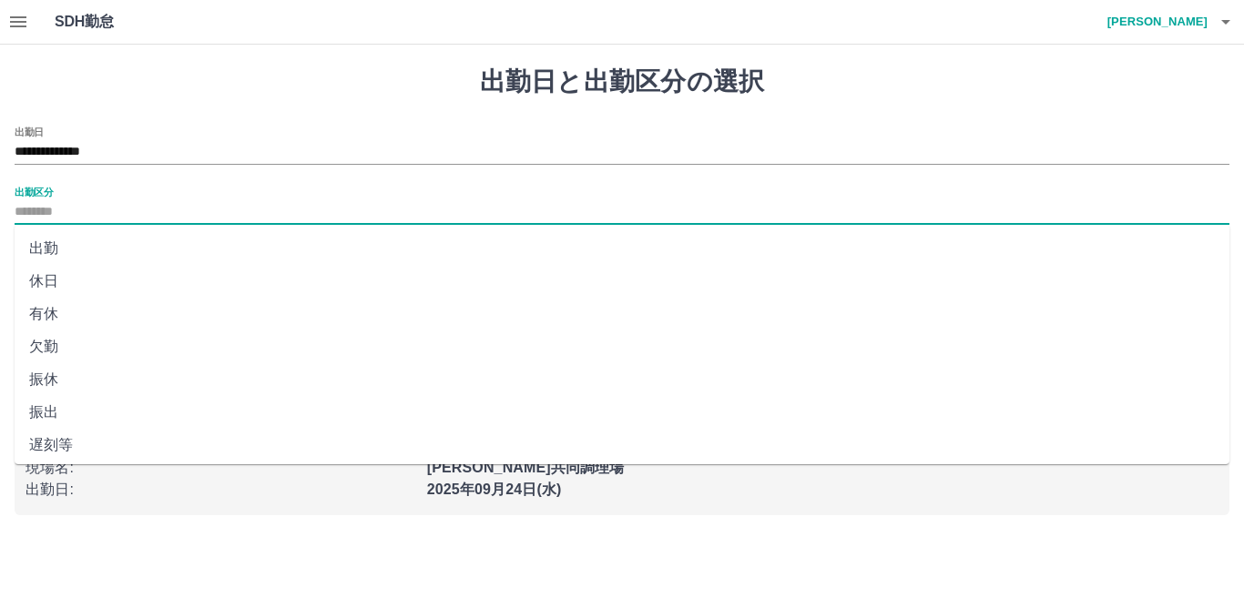
click at [67, 247] on li "出勤" at bounding box center [622, 248] width 1215 height 33
type input "**"
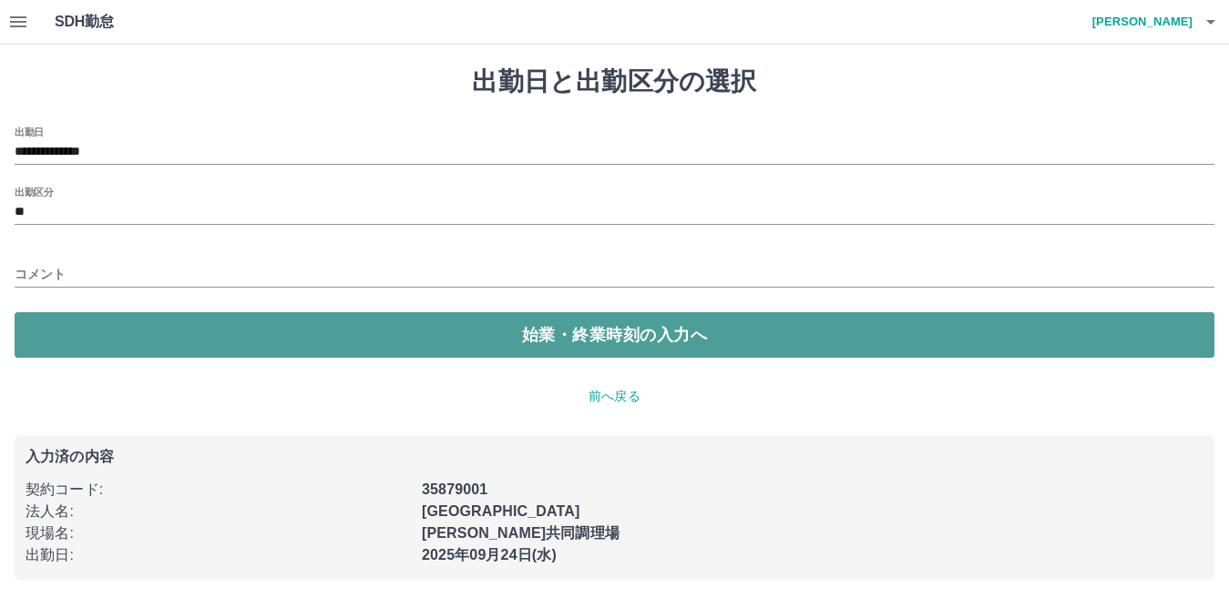
click at [116, 341] on button "始業・終業時刻の入力へ" at bounding box center [615, 335] width 1200 height 46
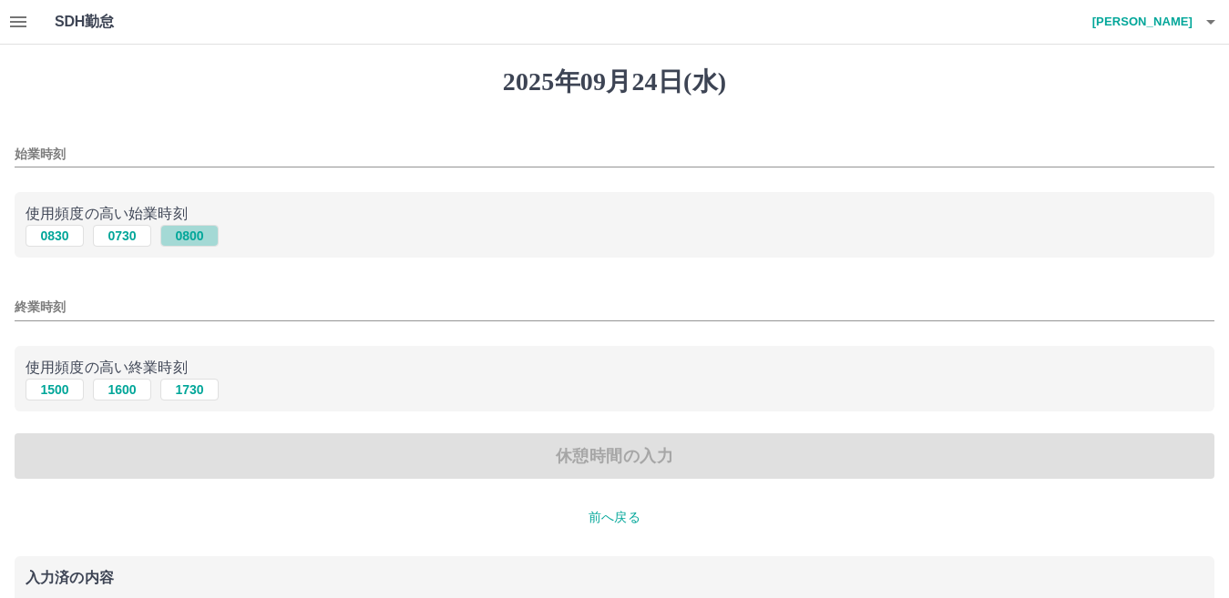
click at [177, 234] on button "0800" at bounding box center [189, 236] width 58 height 22
type input "****"
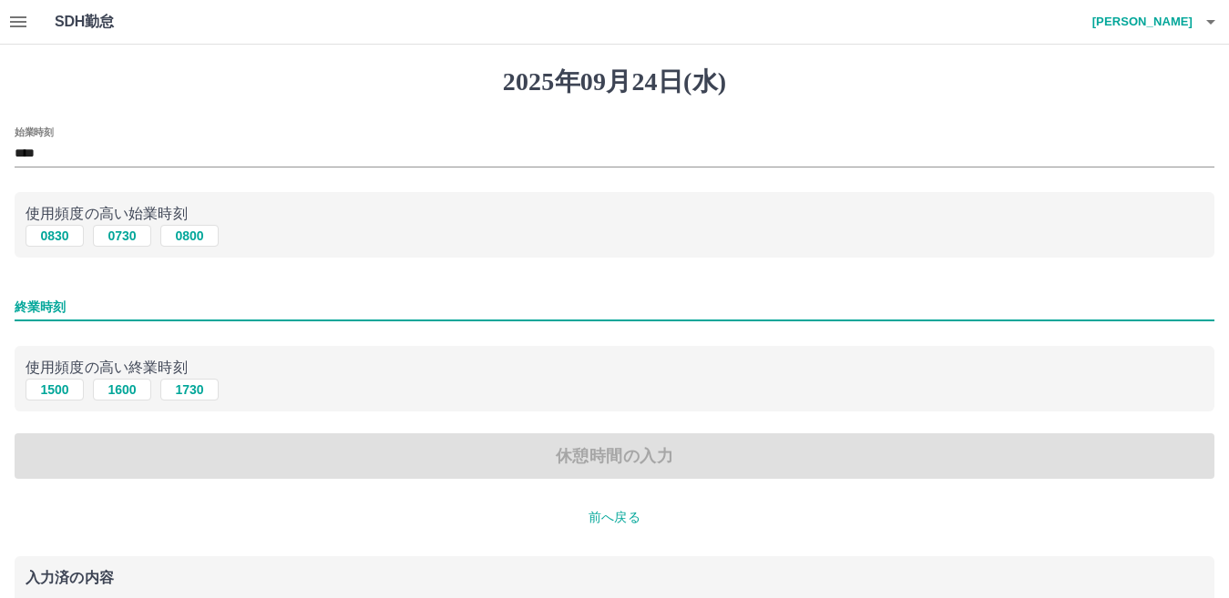
click at [38, 303] on input "終業時刻" at bounding box center [615, 307] width 1200 height 26
type input "****"
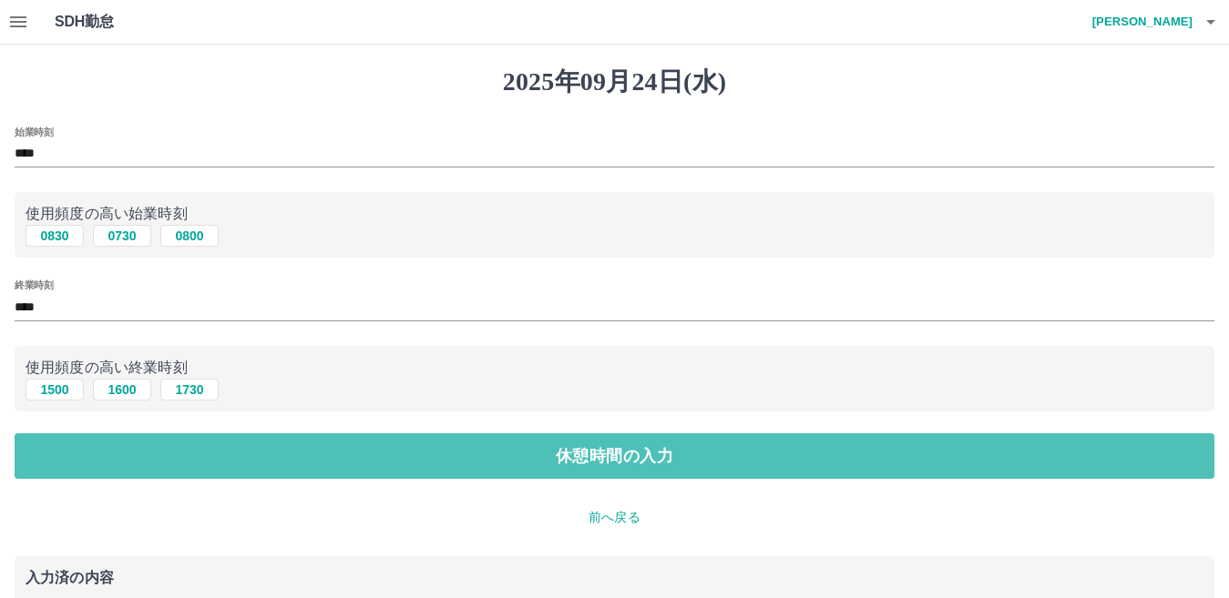
drag, startPoint x: 225, startPoint y: 450, endPoint x: 240, endPoint y: 432, distance: 23.3
click at [228, 447] on button "休憩時間の入力" at bounding box center [615, 457] width 1200 height 46
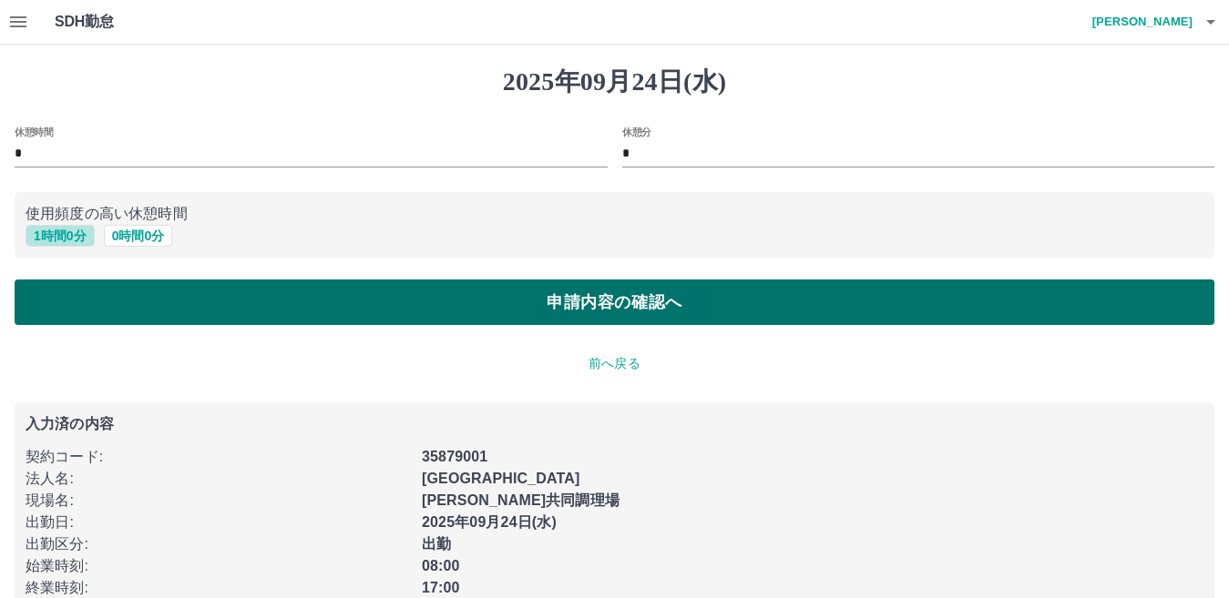
drag, startPoint x: 50, startPoint y: 237, endPoint x: 107, endPoint y: 292, distance: 79.9
click at [54, 239] on button "1 時間 0 分" at bounding box center [60, 236] width 69 height 22
type input "*"
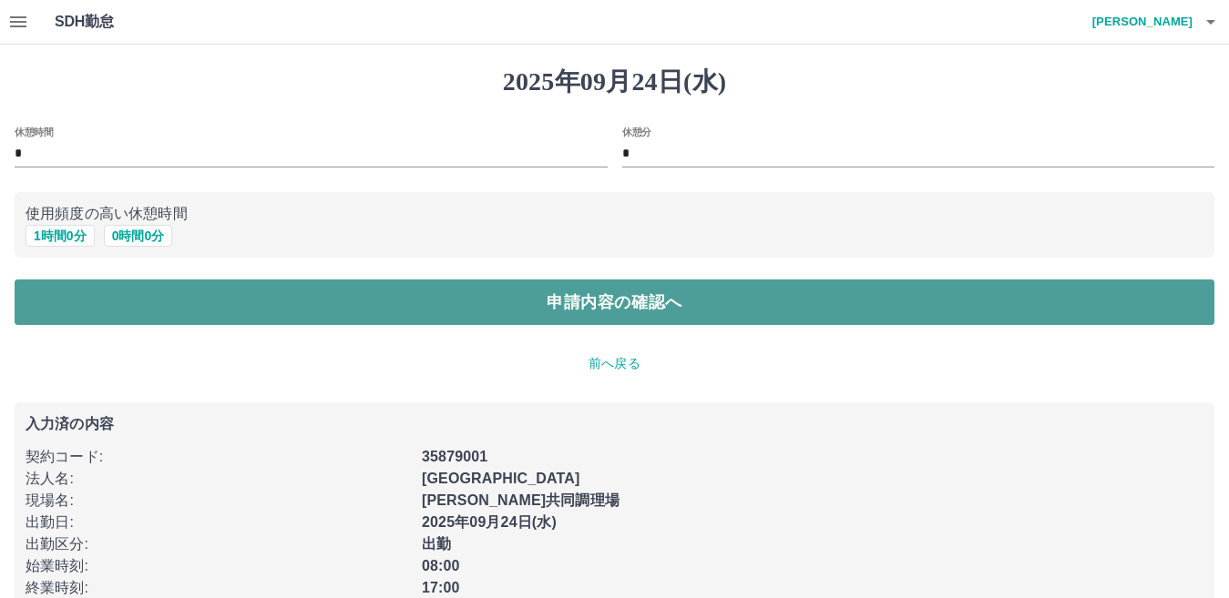
click at [114, 296] on button "申請内容の確認へ" at bounding box center [615, 303] width 1200 height 46
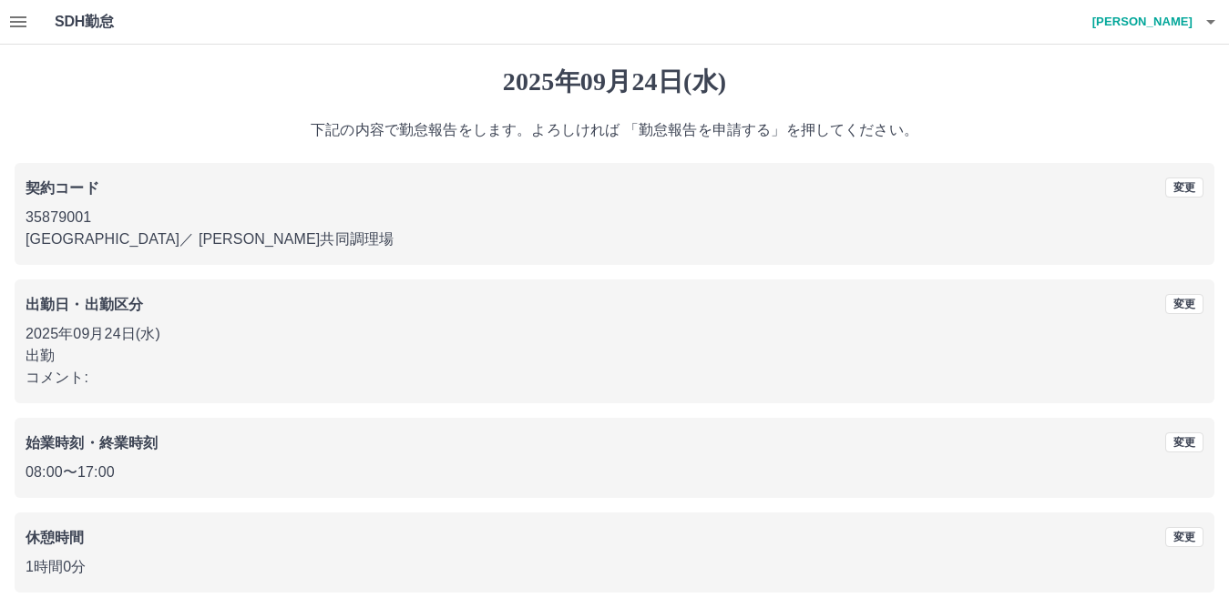
scroll to position [84, 0]
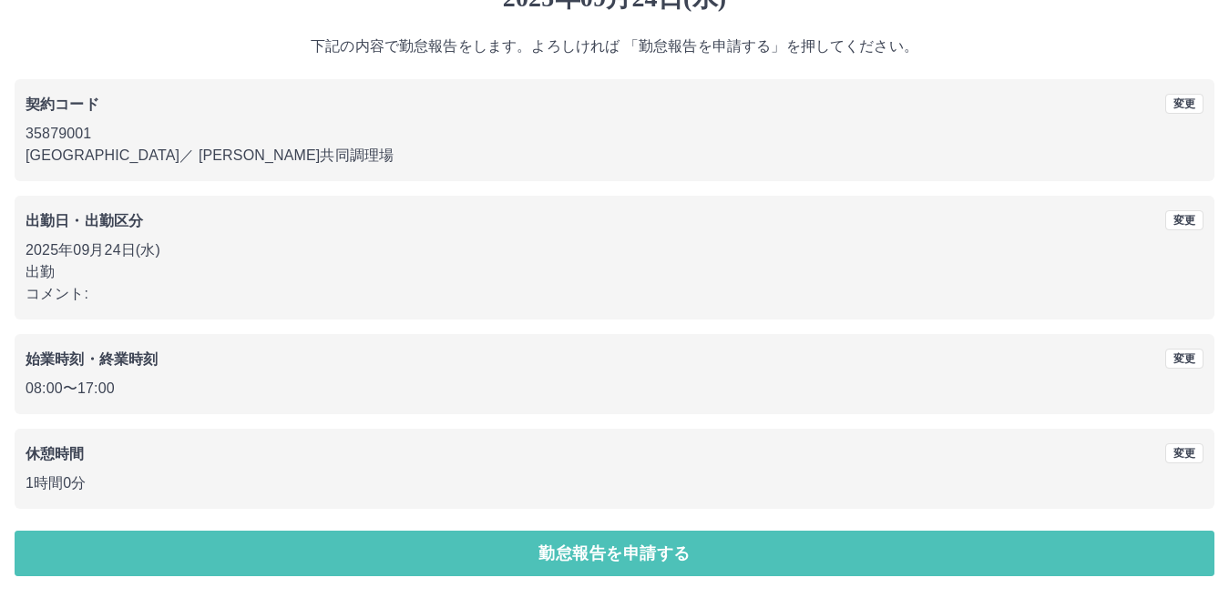
drag, startPoint x: 623, startPoint y: 547, endPoint x: 615, endPoint y: 526, distance: 23.3
click at [622, 541] on button "勤怠報告を申請する" at bounding box center [615, 554] width 1200 height 46
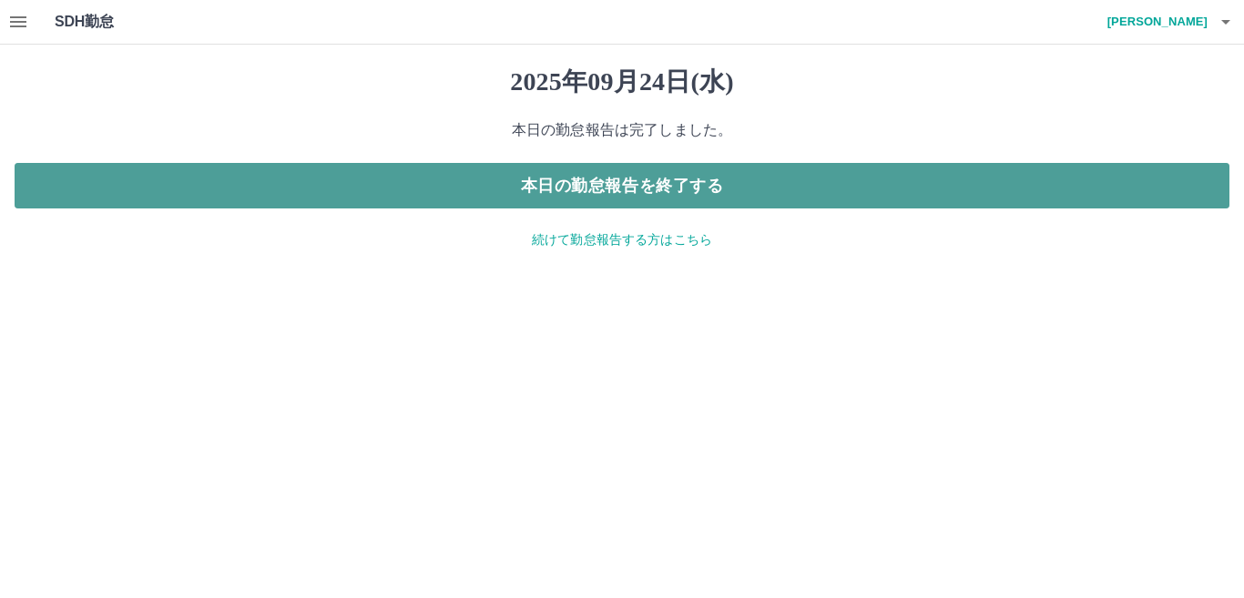
click at [569, 187] on button "本日の勤怠報告を終了する" at bounding box center [622, 186] width 1215 height 46
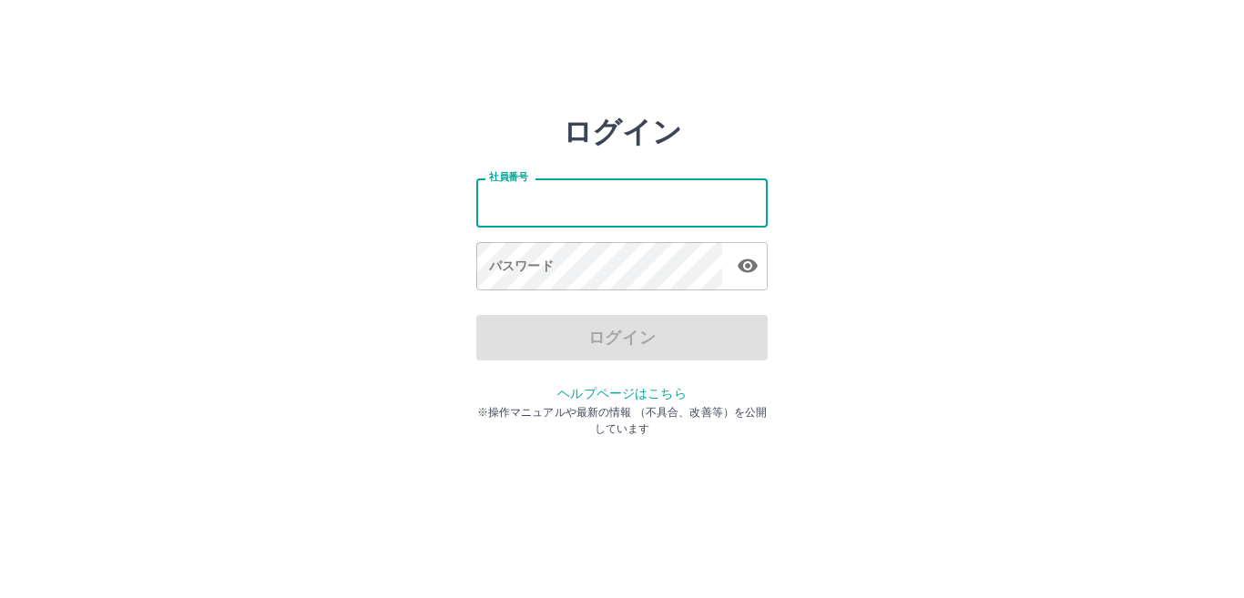
drag, startPoint x: 0, startPoint y: 0, endPoint x: 515, endPoint y: 199, distance: 552.0
click at [515, 199] on input "社員番号" at bounding box center [621, 203] width 291 height 48
type input "*******"
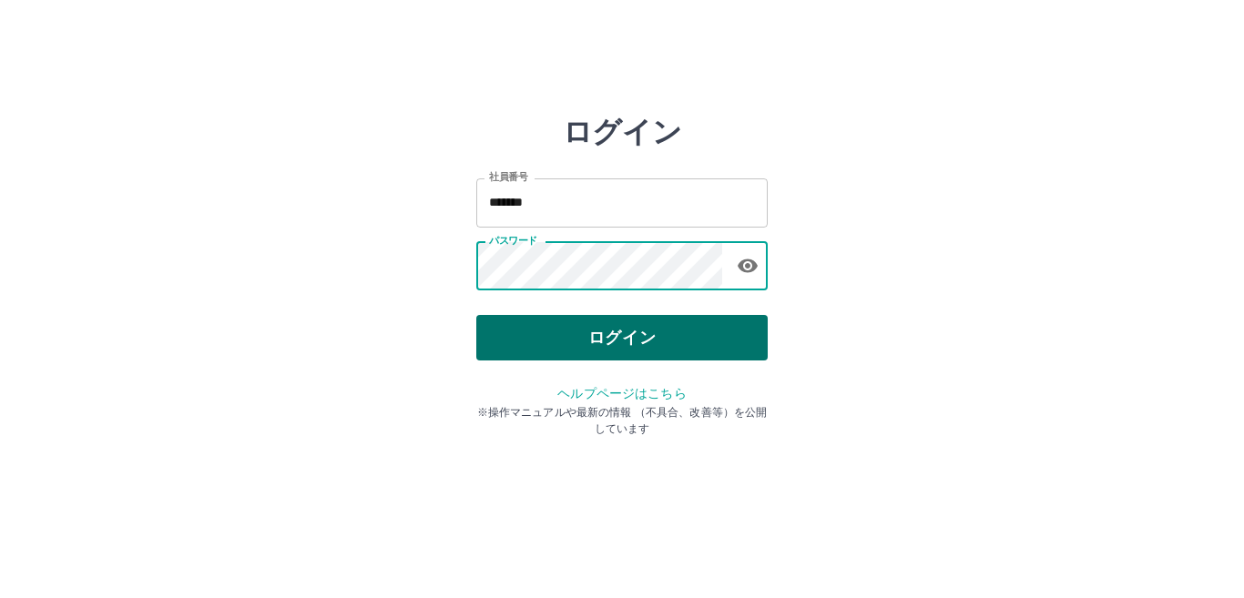
click at [593, 322] on button "ログイン" at bounding box center [621, 338] width 291 height 46
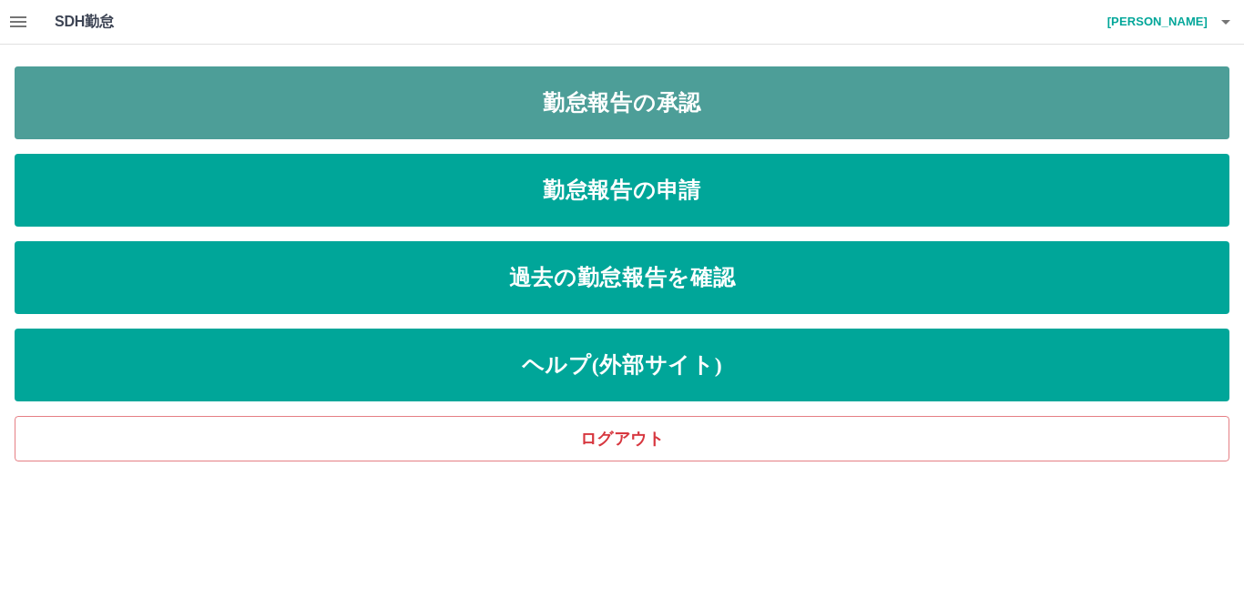
click at [645, 105] on link "勤怠報告の承認" at bounding box center [622, 102] width 1215 height 73
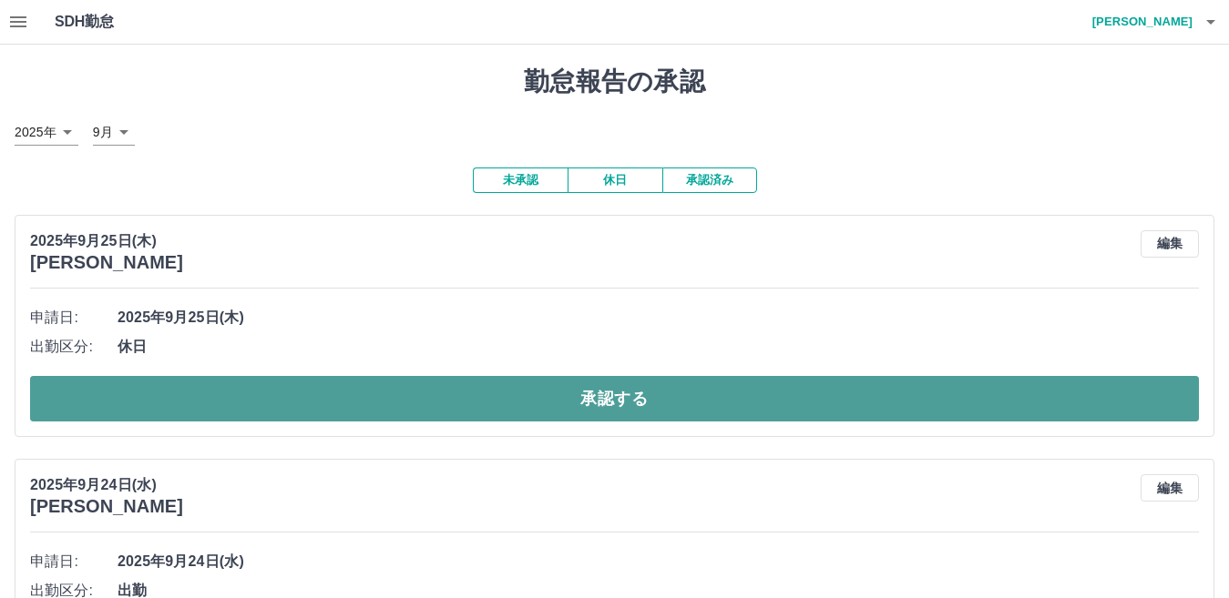
click at [385, 396] on button "承認する" at bounding box center [614, 399] width 1169 height 46
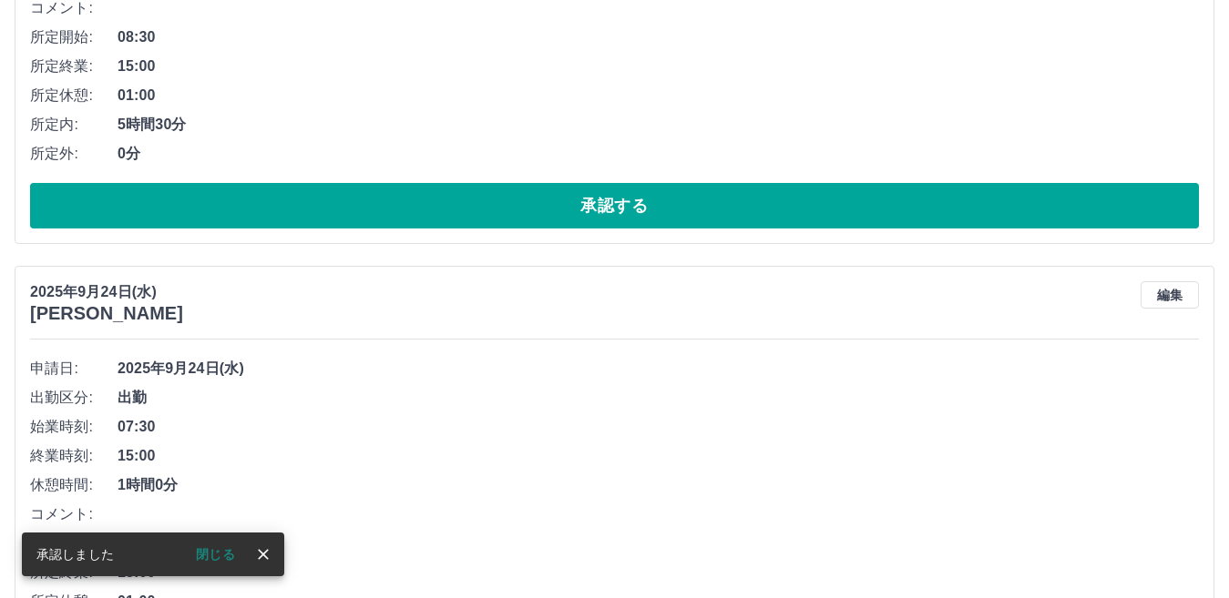
scroll to position [211, 0]
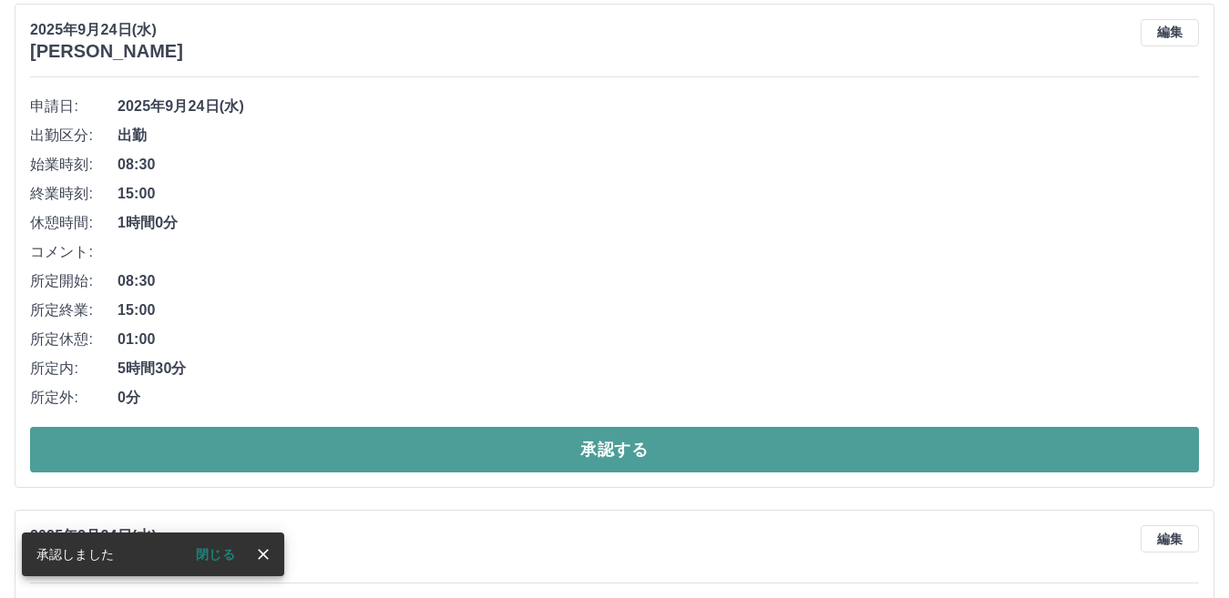
click at [396, 446] on button "承認する" at bounding box center [614, 450] width 1169 height 46
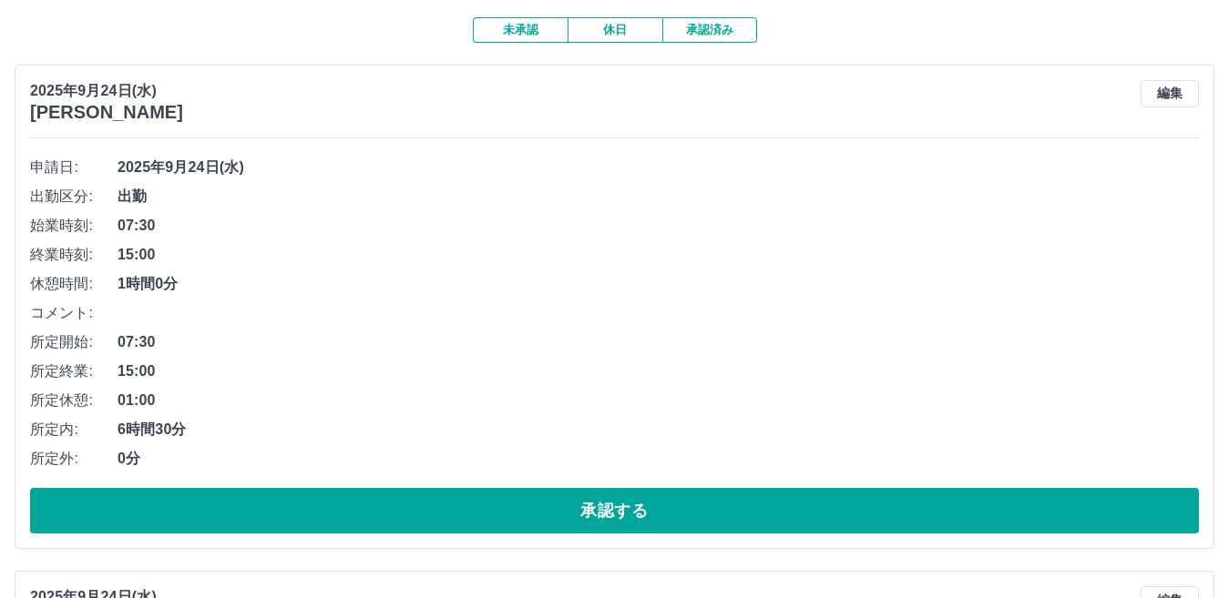
scroll to position [182, 0]
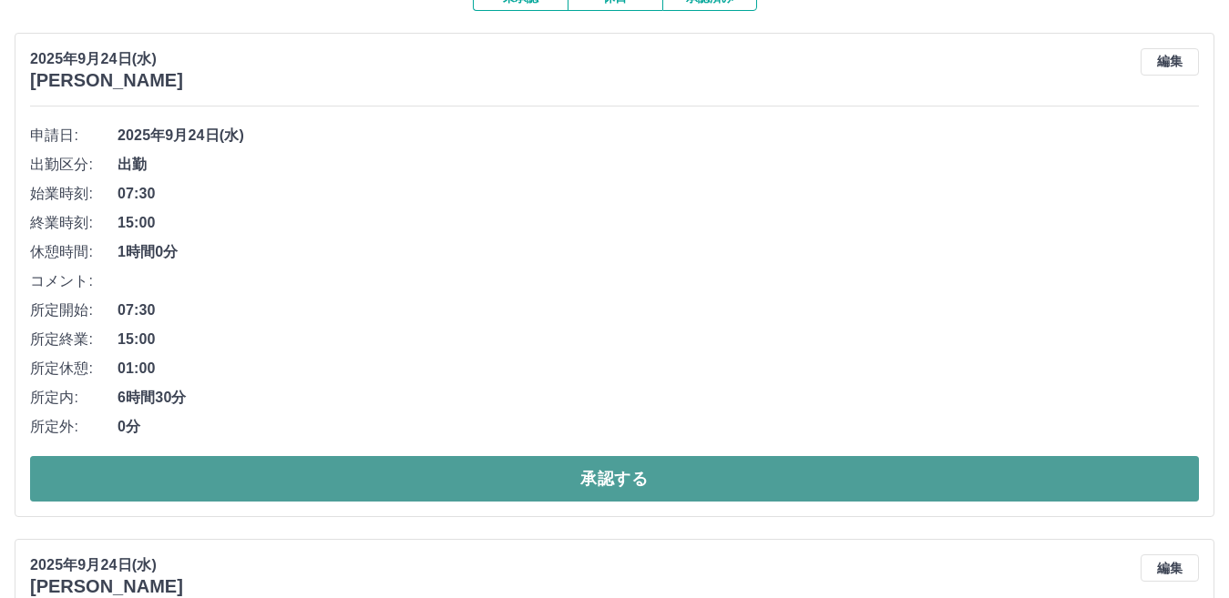
click at [485, 496] on button "承認する" at bounding box center [614, 479] width 1169 height 46
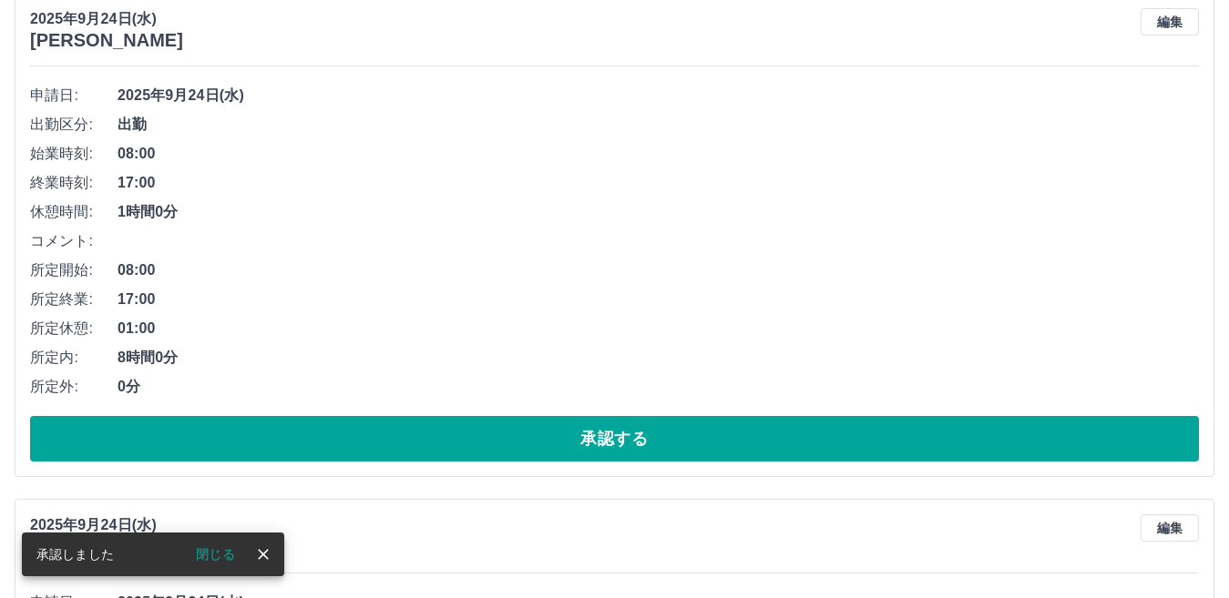
scroll to position [222, 0]
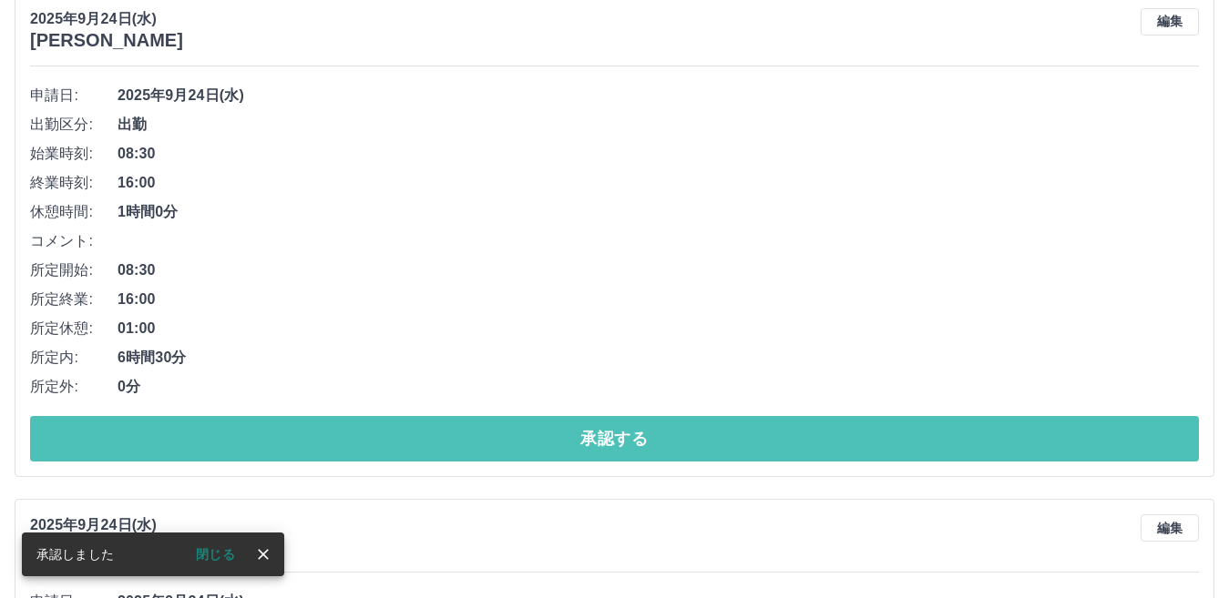
click at [545, 438] on button "承認する" at bounding box center [614, 439] width 1169 height 46
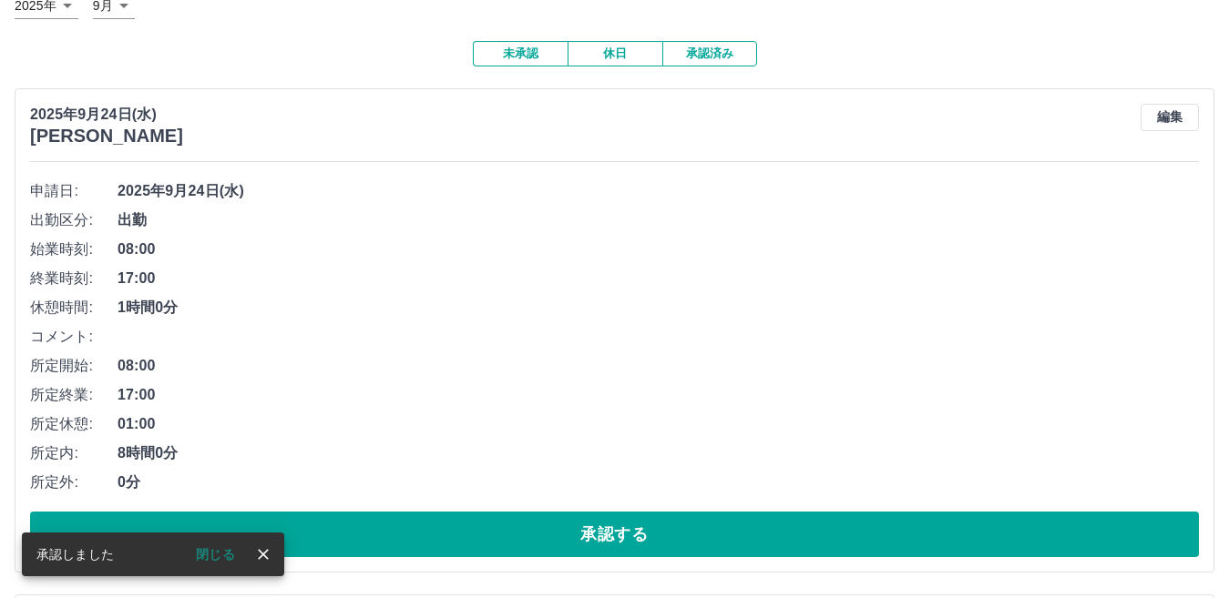
scroll to position [171, 0]
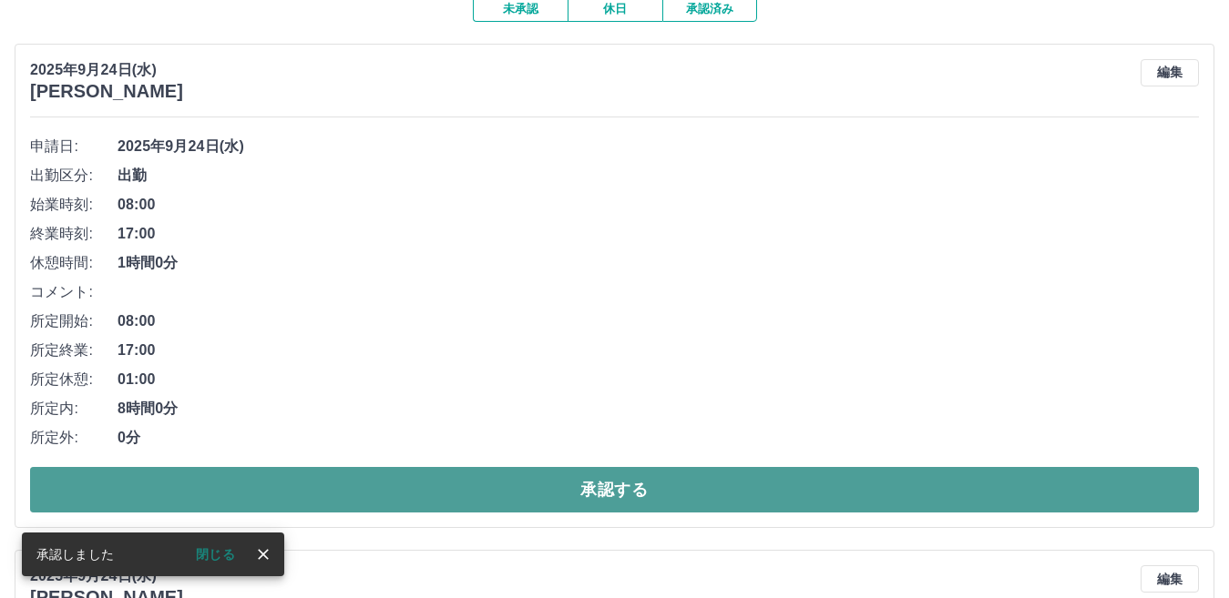
click at [549, 486] on button "承認する" at bounding box center [614, 490] width 1169 height 46
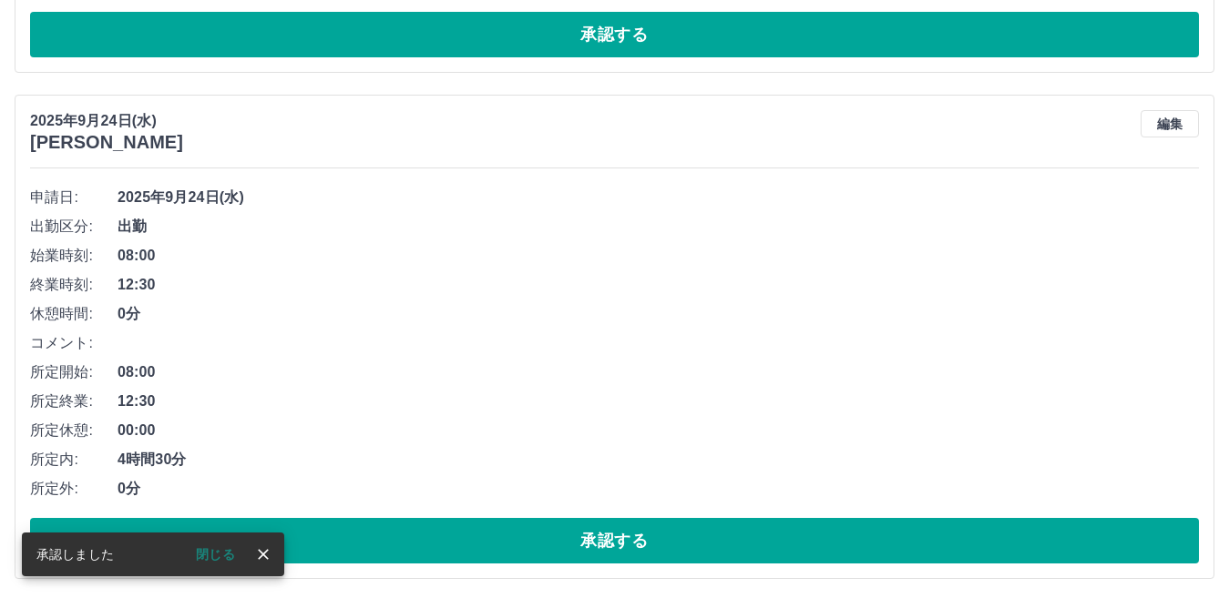
scroll to position [120, 0]
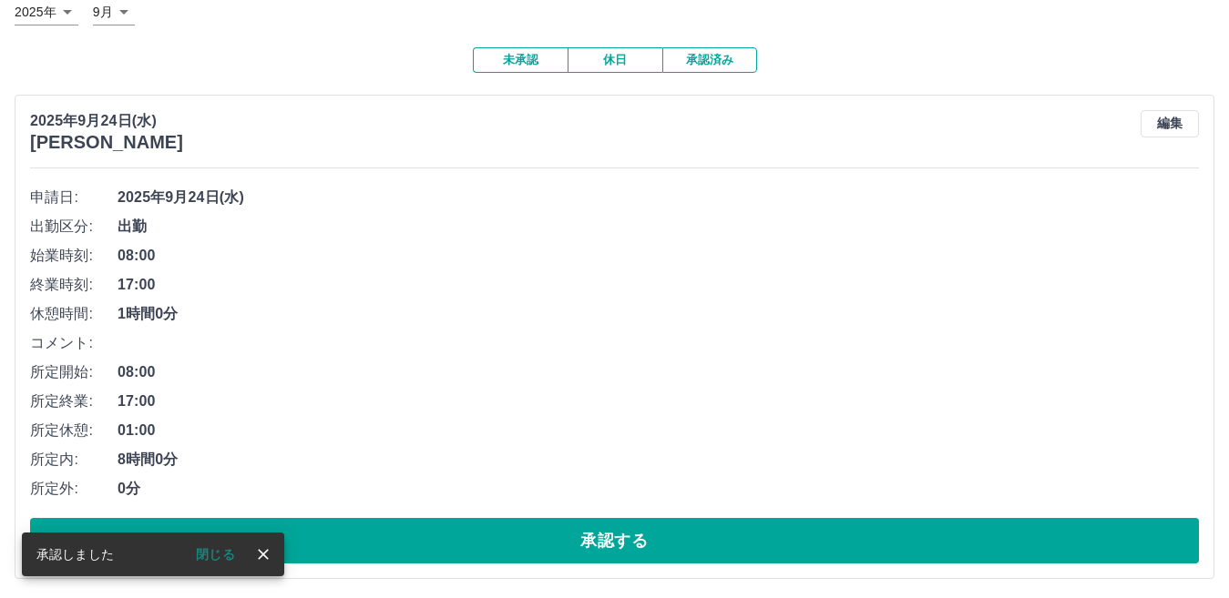
drag, startPoint x: 615, startPoint y: 538, endPoint x: 627, endPoint y: 505, distance: 35.7
click at [615, 536] on button "承認する" at bounding box center [614, 541] width 1169 height 46
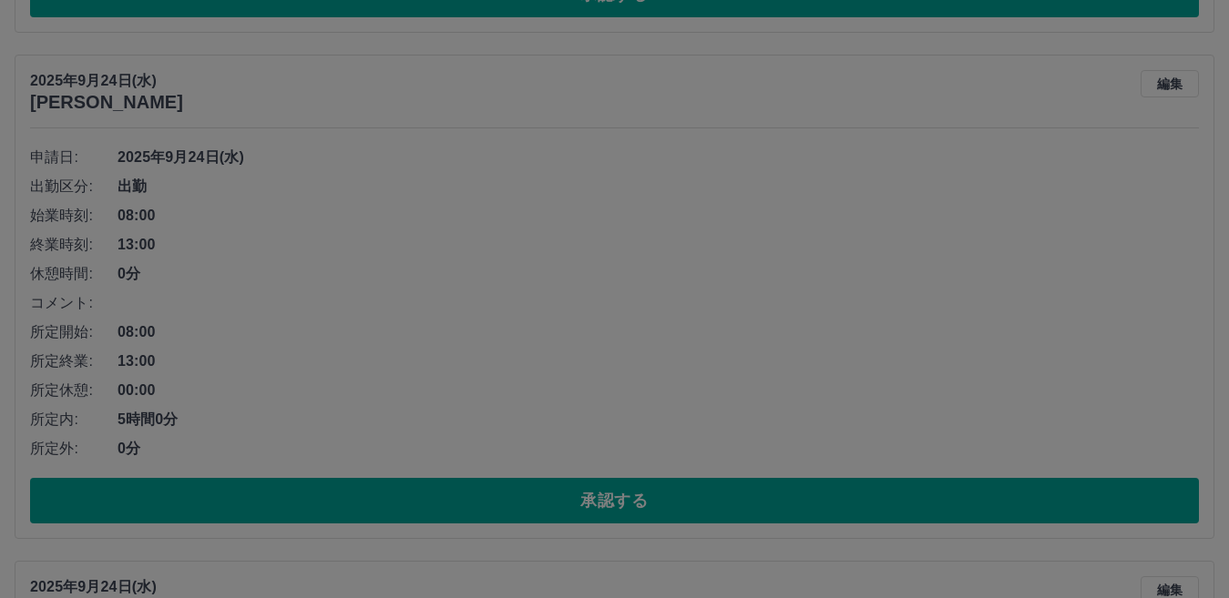
scroll to position [160, 0]
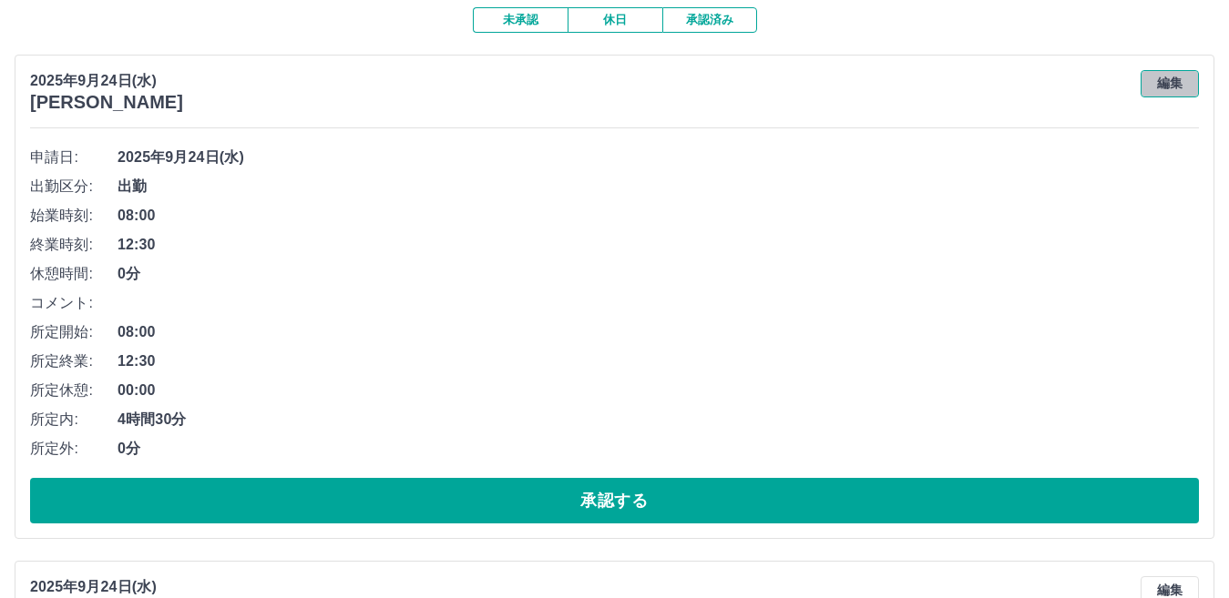
click at [1172, 91] on button "編集" at bounding box center [1169, 83] width 58 height 27
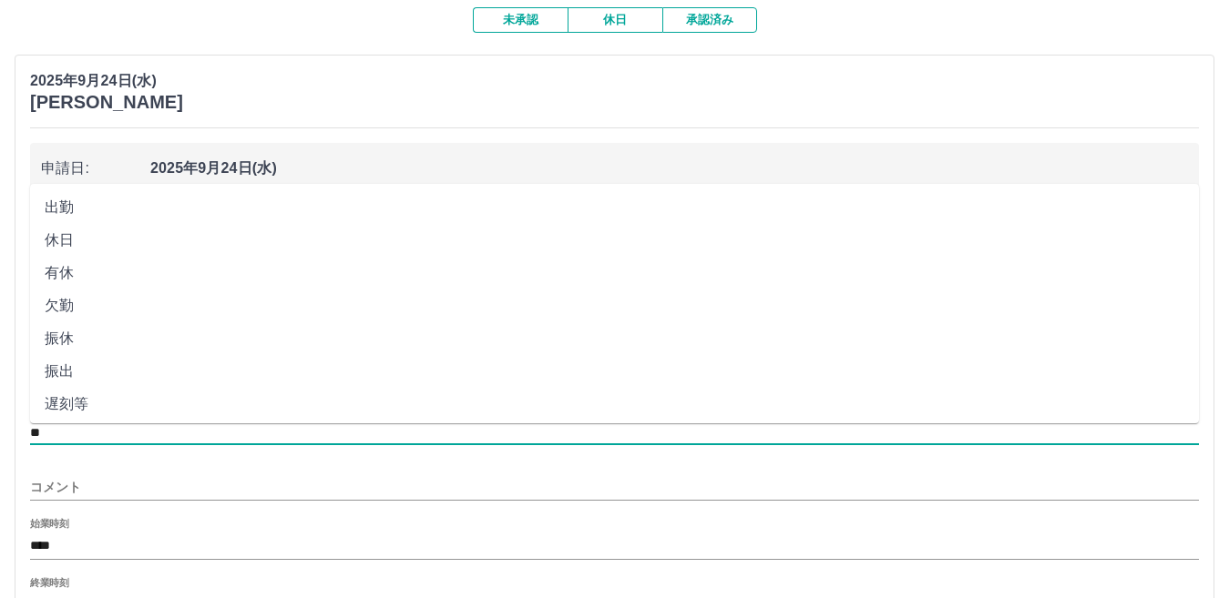
click at [114, 433] on input "**" at bounding box center [614, 433] width 1169 height 23
click at [109, 405] on li "遅刻等" at bounding box center [614, 404] width 1169 height 33
type input "***"
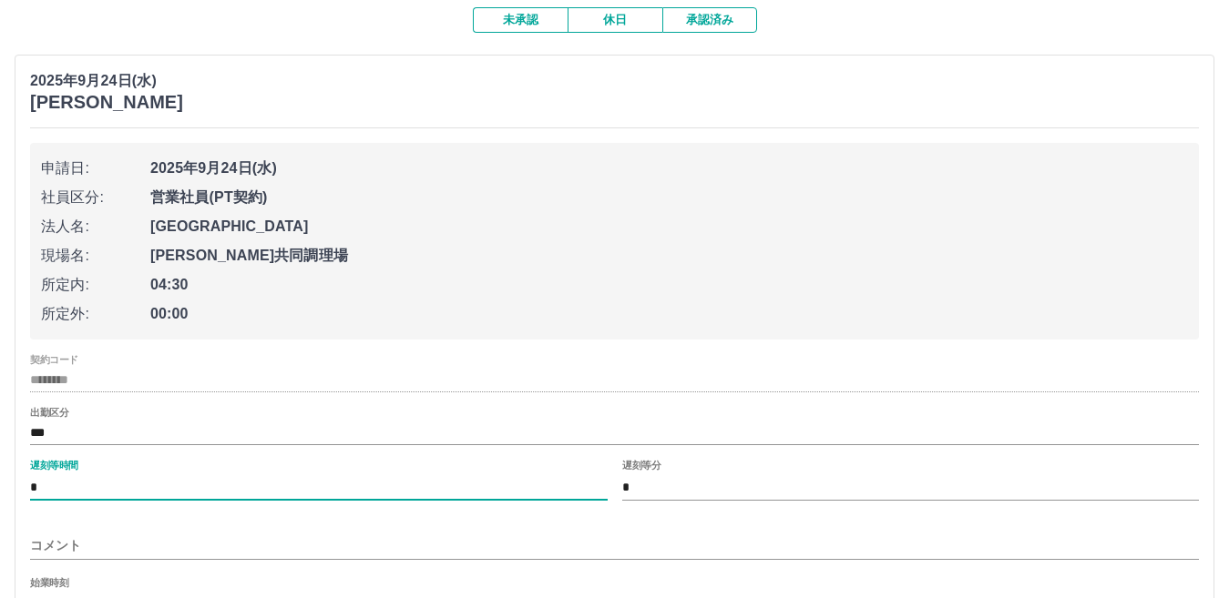
click at [49, 488] on input "*" at bounding box center [319, 488] width 578 height 26
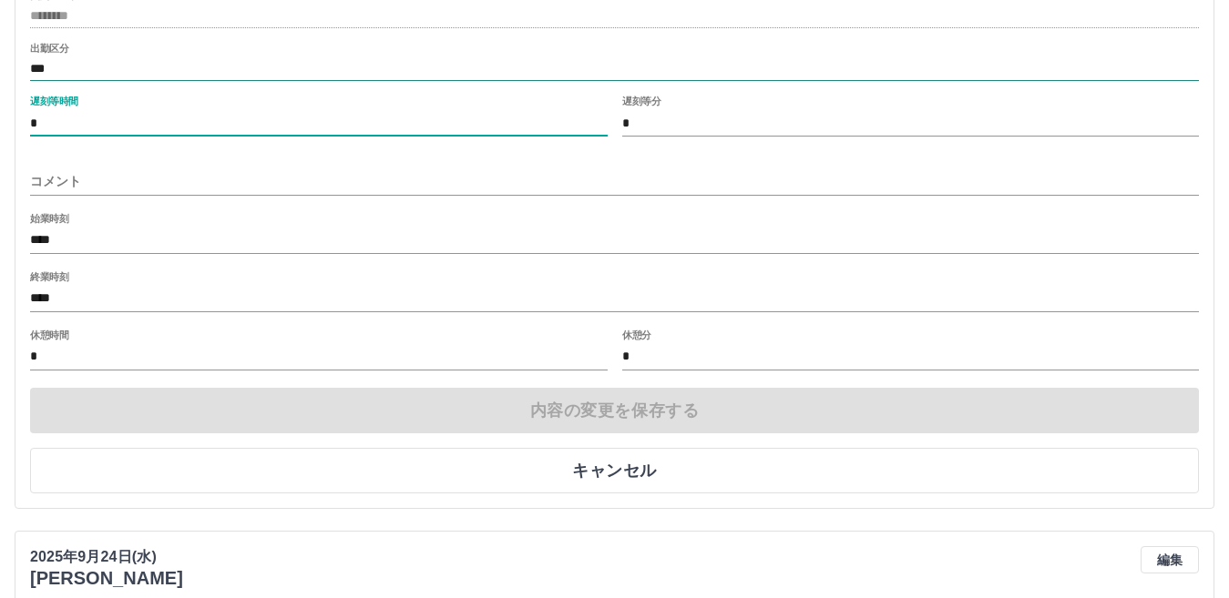
scroll to position [434, 0]
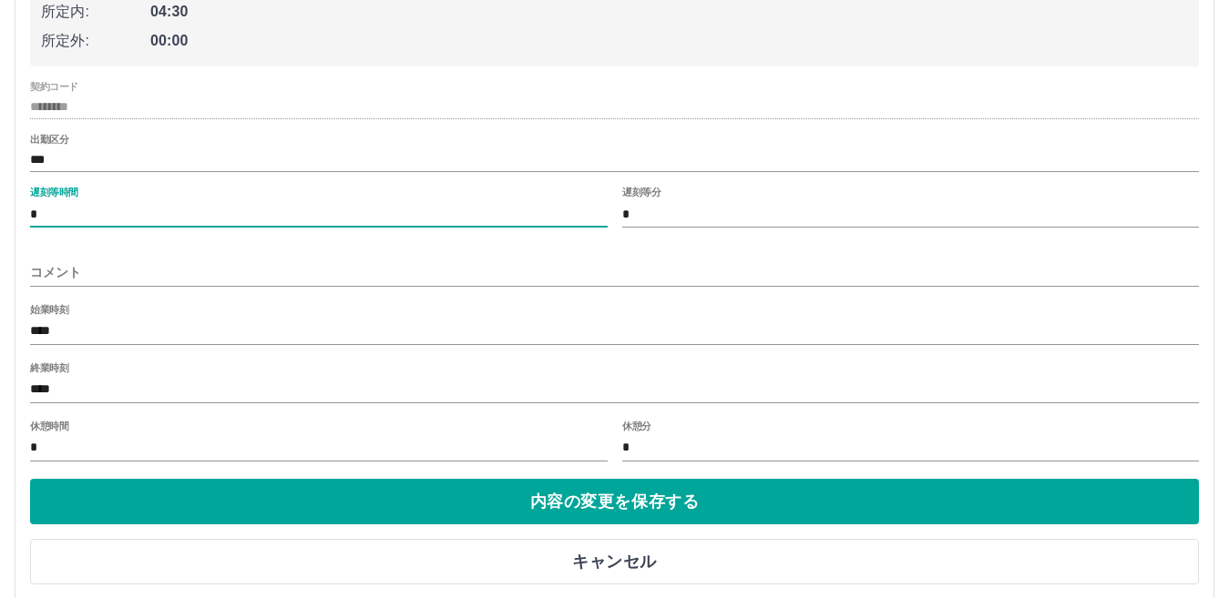
type input "*"
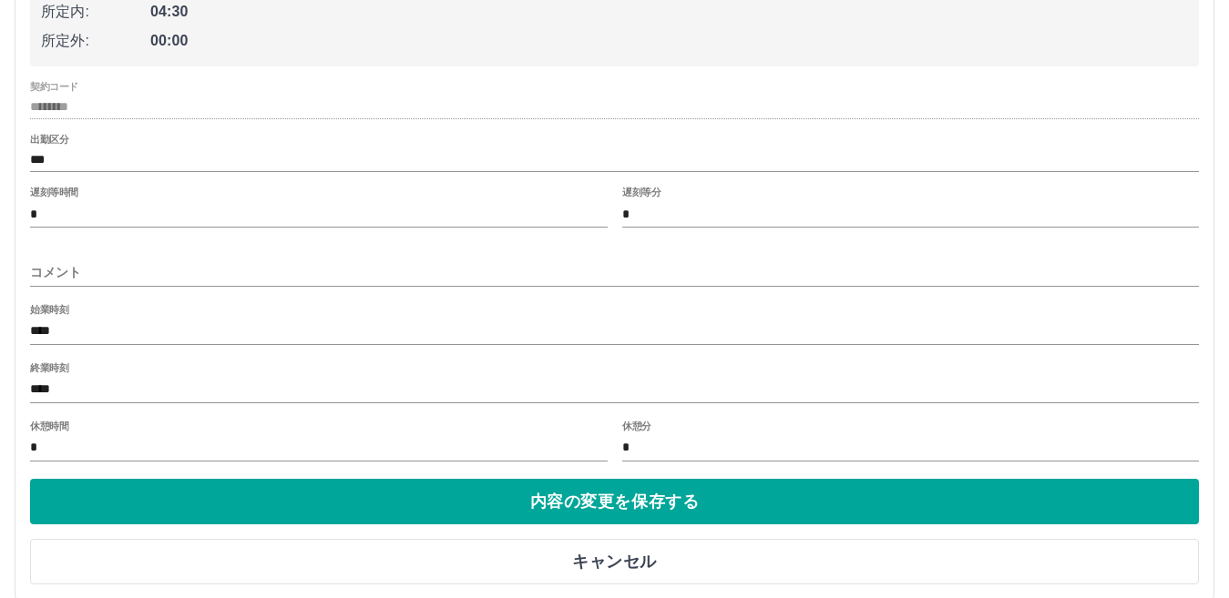
click at [244, 310] on div "始業時刻 ****" at bounding box center [614, 326] width 1169 height 44
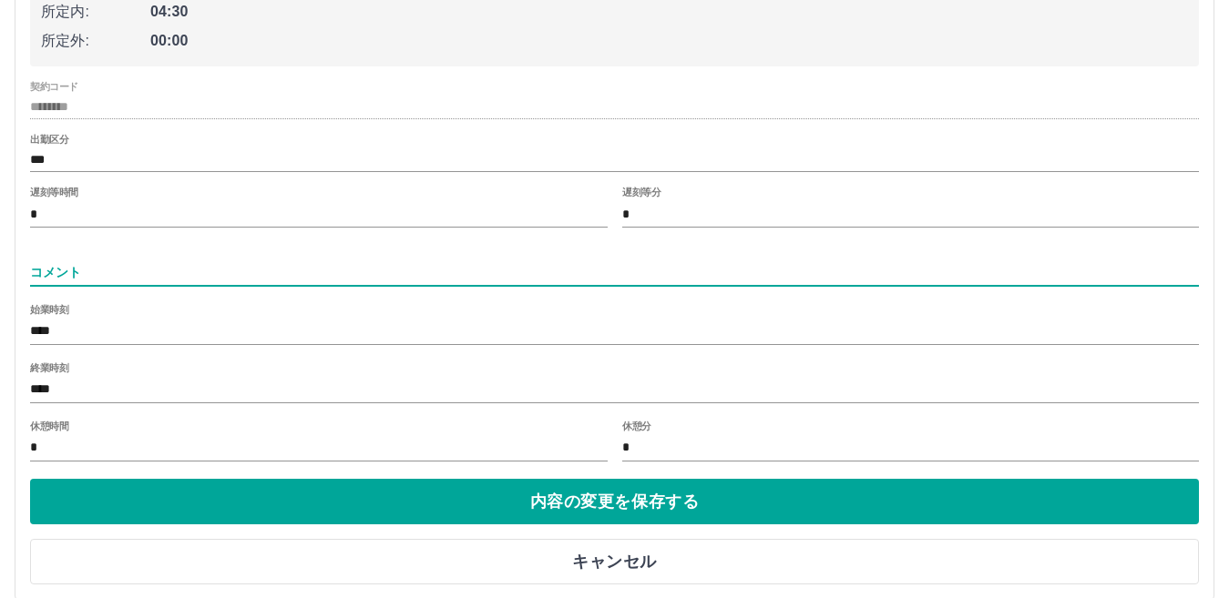
click at [68, 278] on input "コメント" at bounding box center [614, 273] width 1169 height 26
click at [87, 275] on input "***" at bounding box center [614, 273] width 1169 height 26
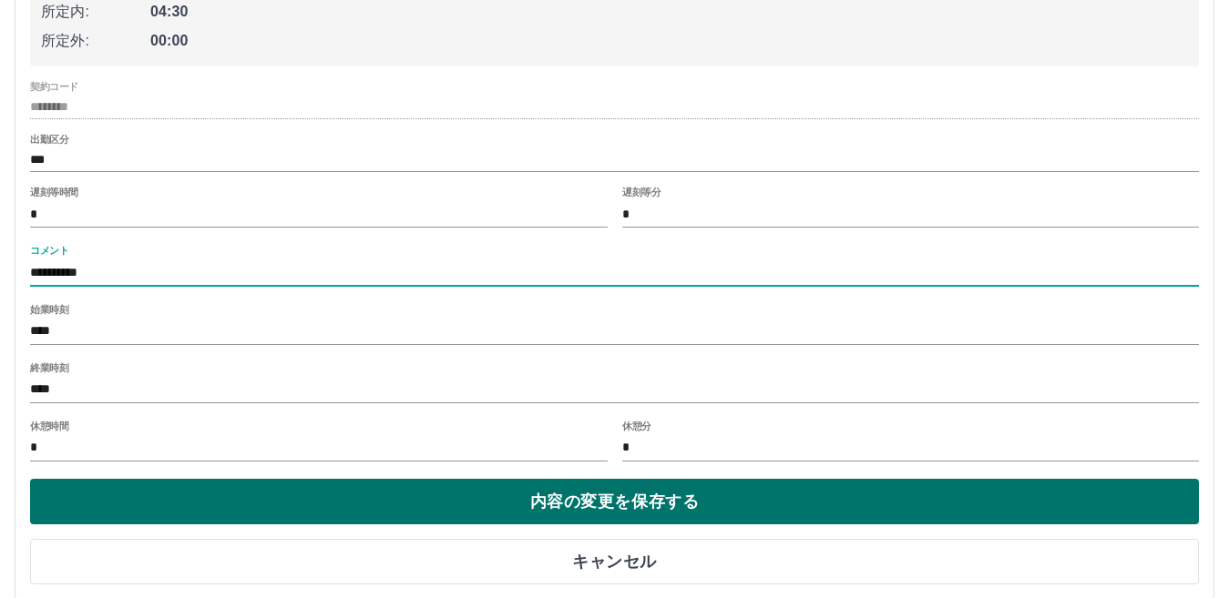
type input "**********"
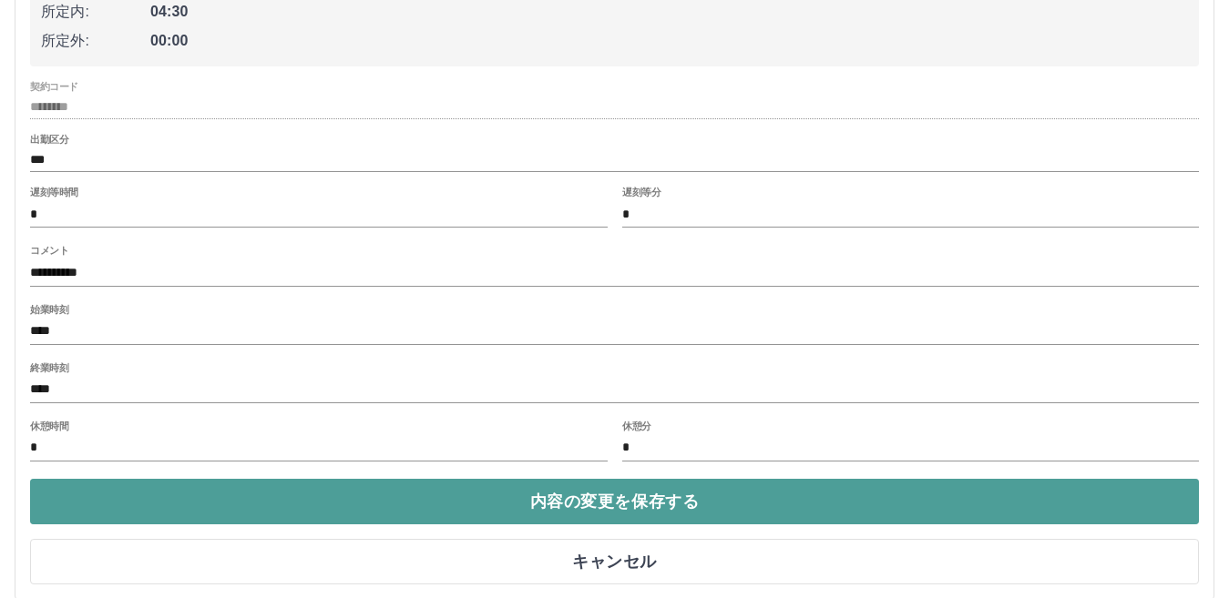
click at [209, 501] on button "内容の変更を保存する" at bounding box center [614, 502] width 1169 height 46
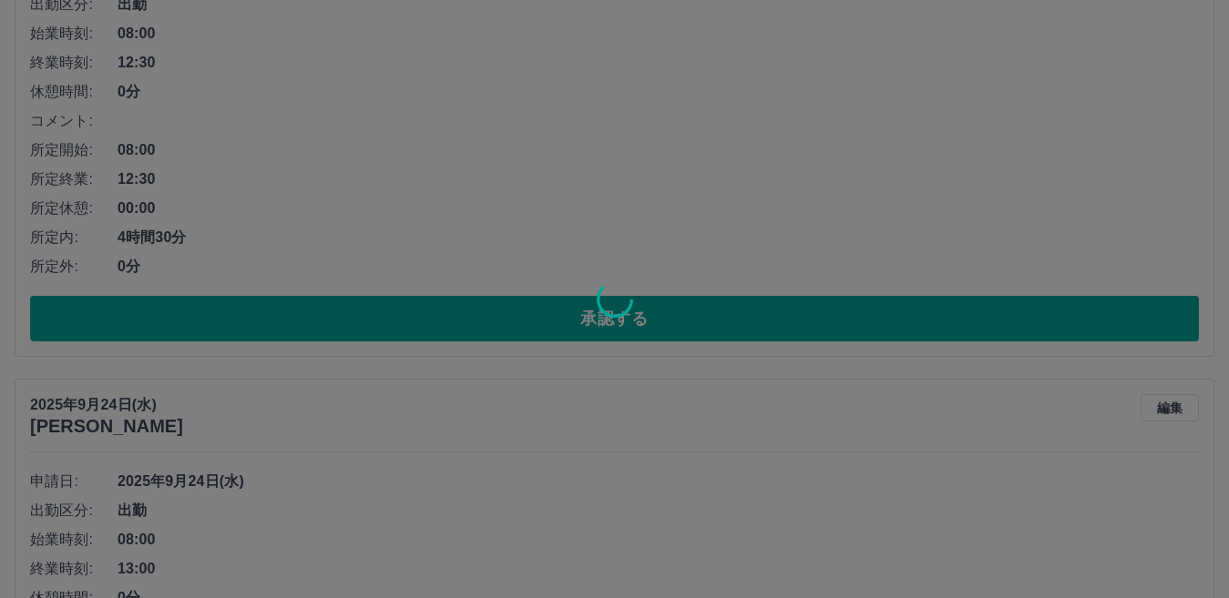
scroll to position [251, 0]
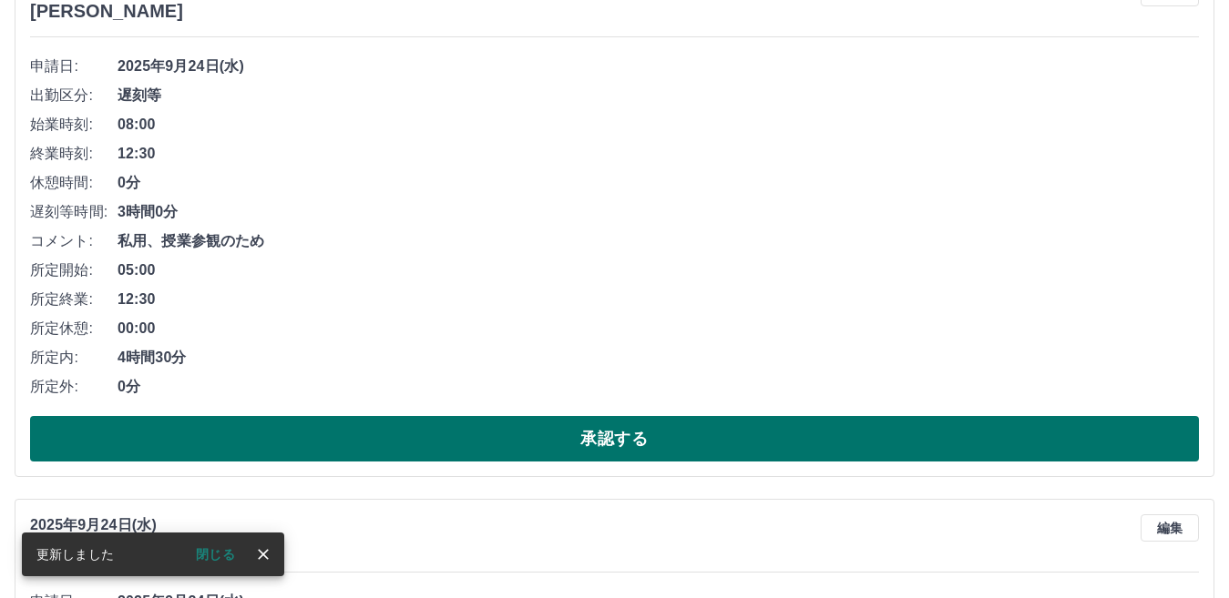
click at [352, 443] on button "承認する" at bounding box center [614, 439] width 1169 height 46
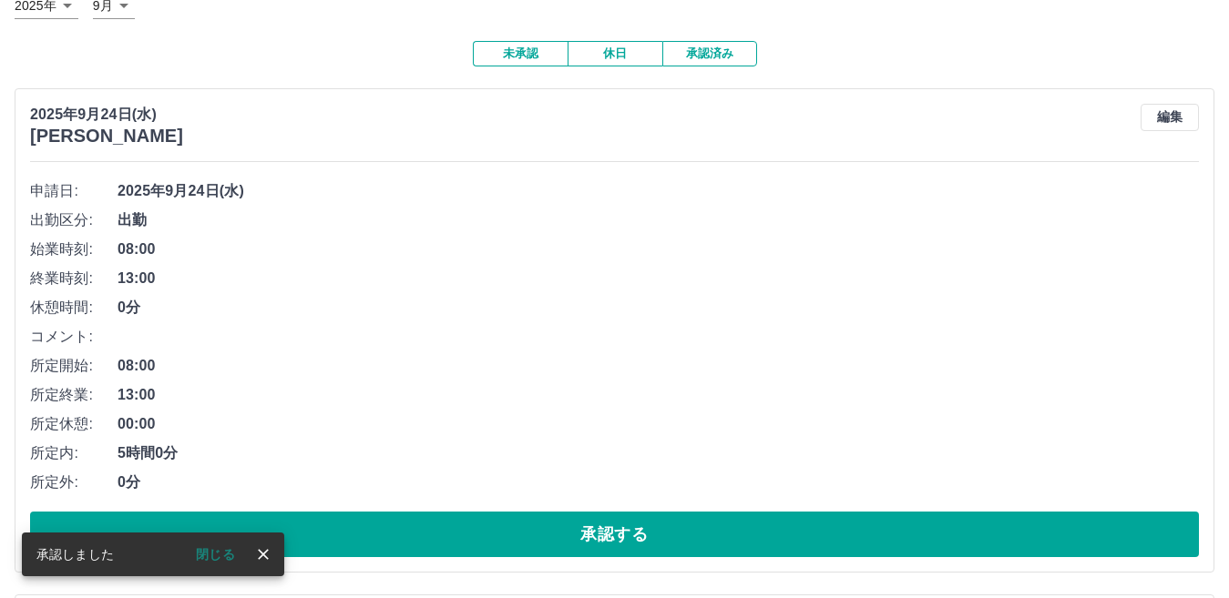
scroll to position [182, 0]
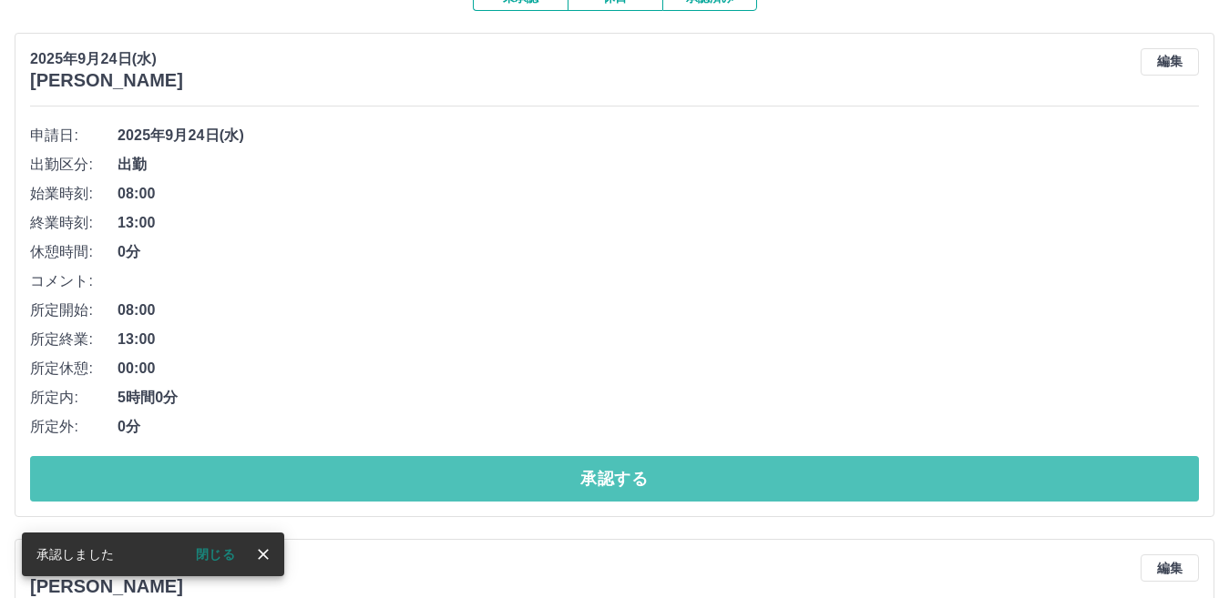
click at [522, 485] on button "承認する" at bounding box center [614, 479] width 1169 height 46
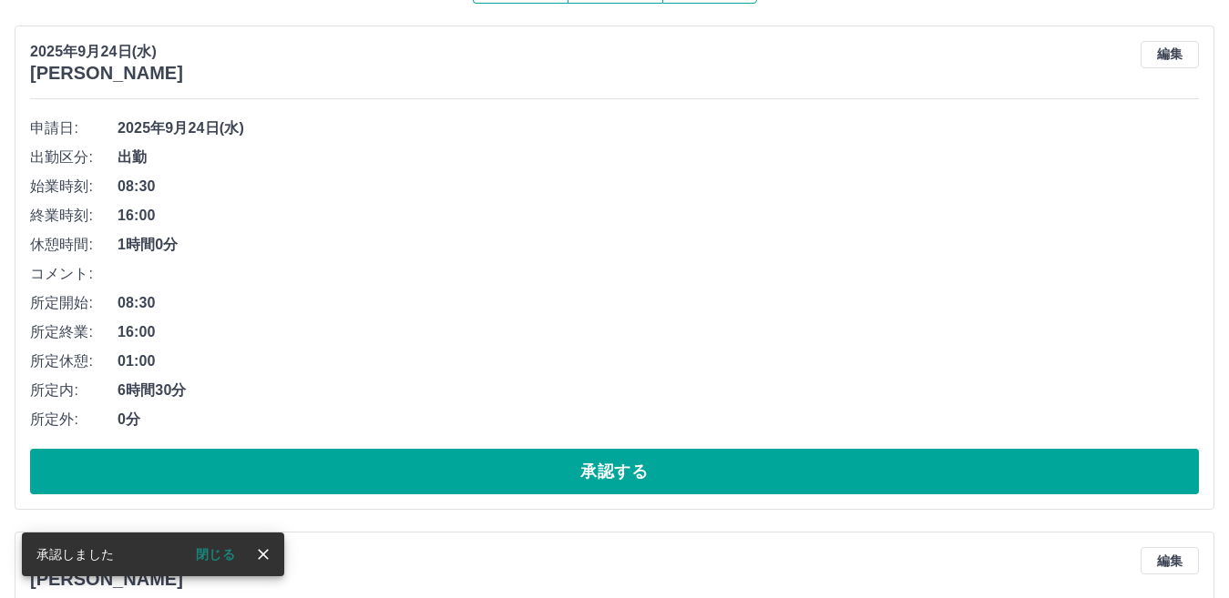
scroll to position [222, 0]
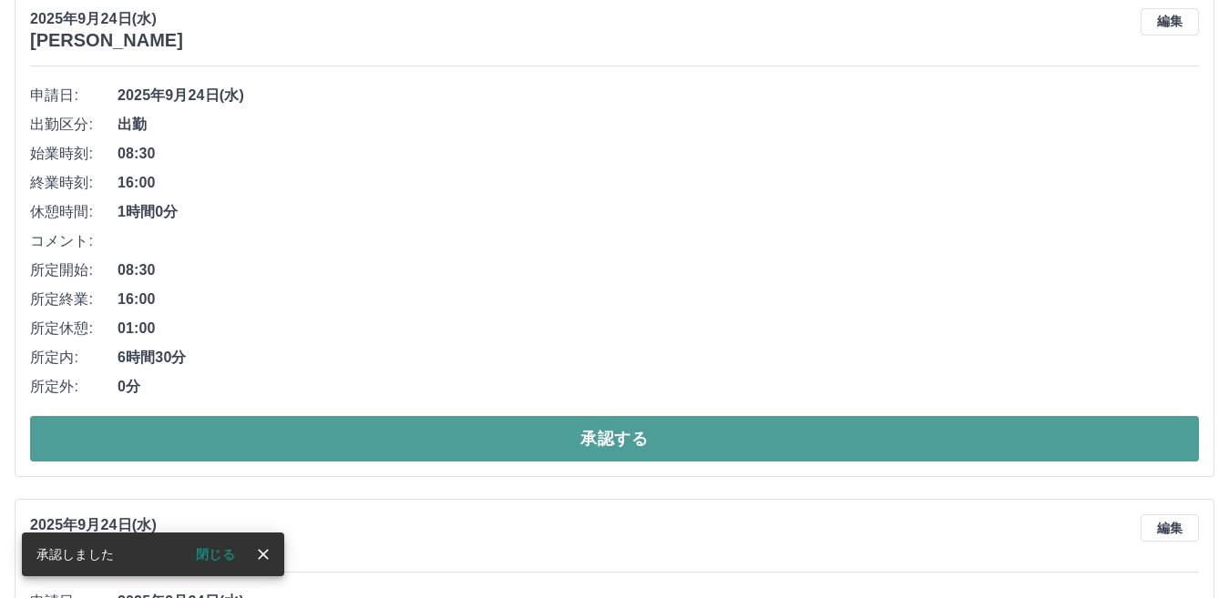
click at [455, 433] on button "承認する" at bounding box center [614, 439] width 1169 height 46
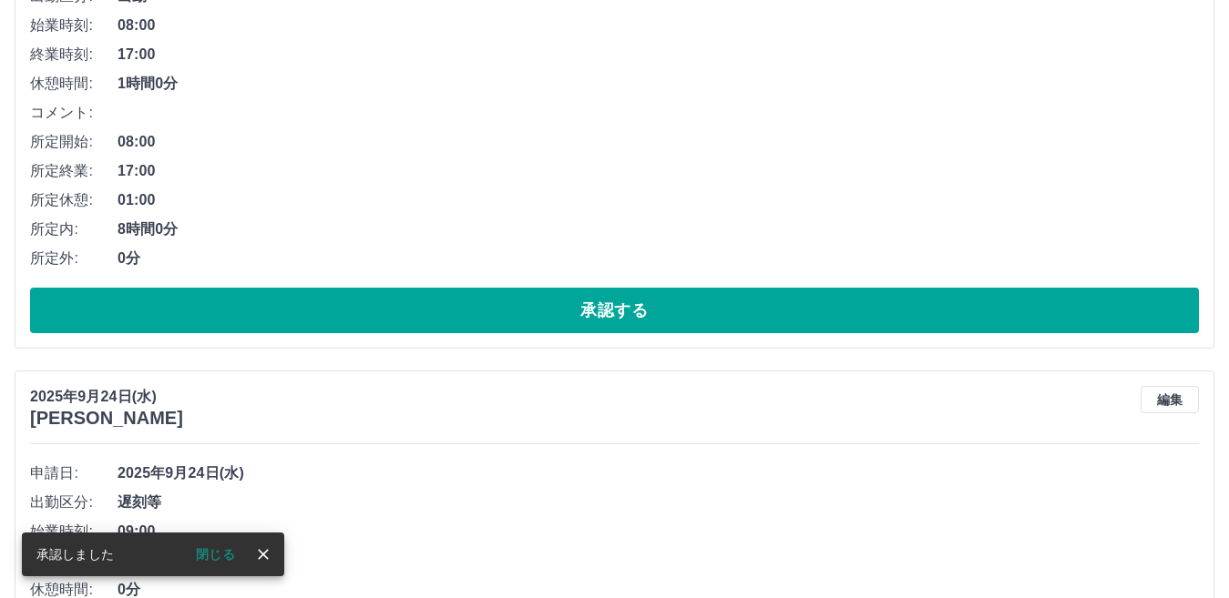
scroll to position [364, 0]
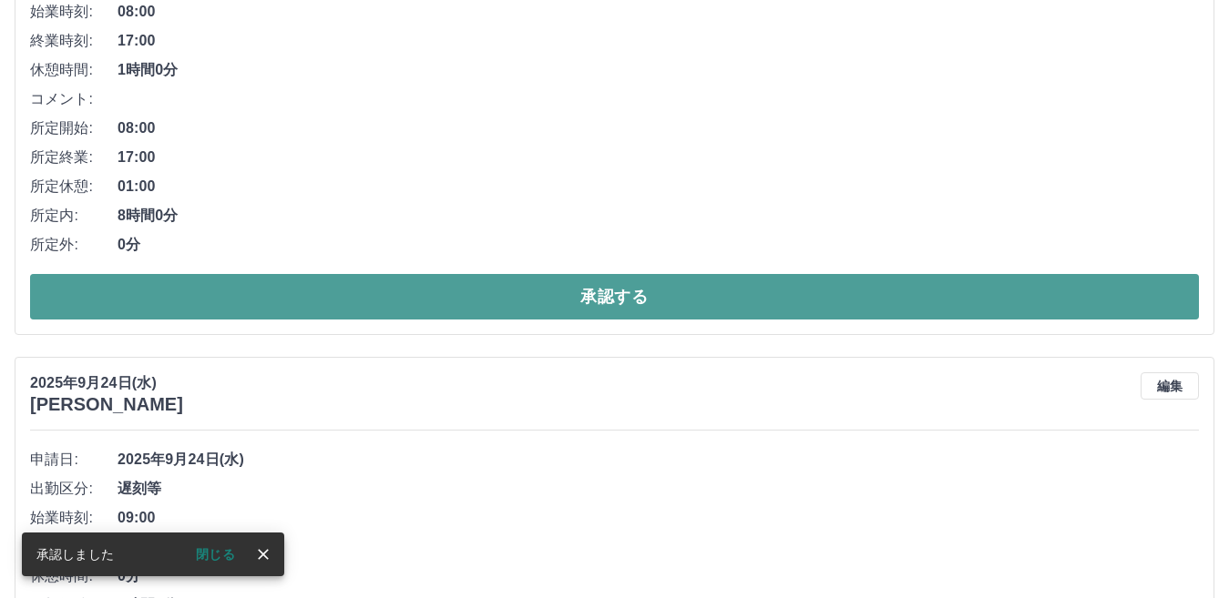
click at [405, 300] on button "承認する" at bounding box center [614, 297] width 1169 height 46
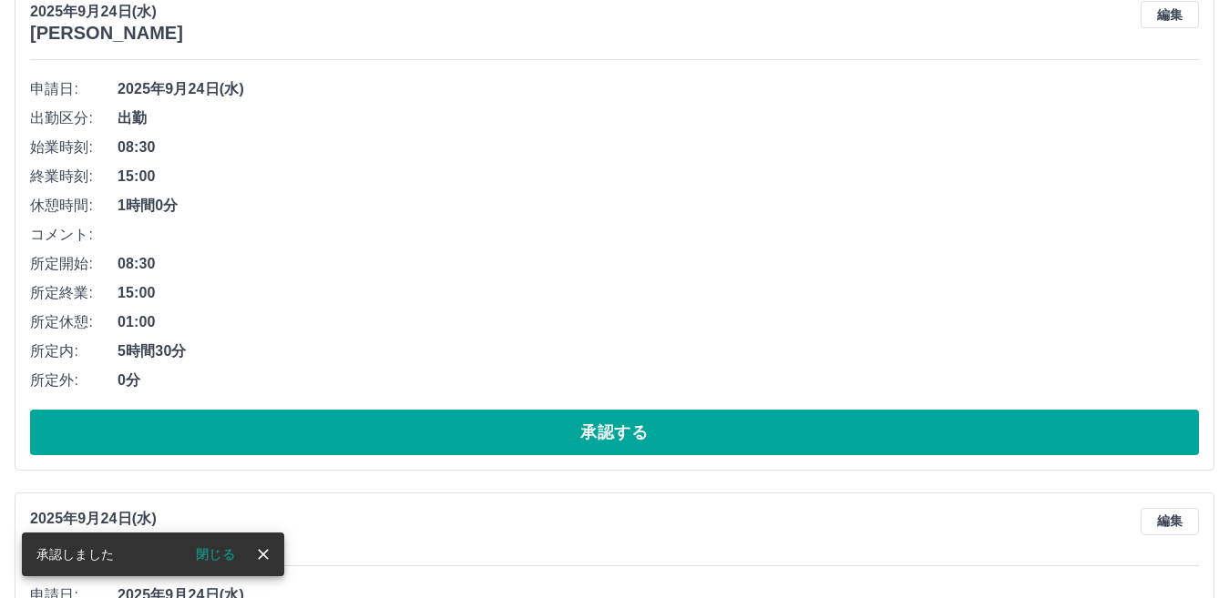
scroll to position [678, 0]
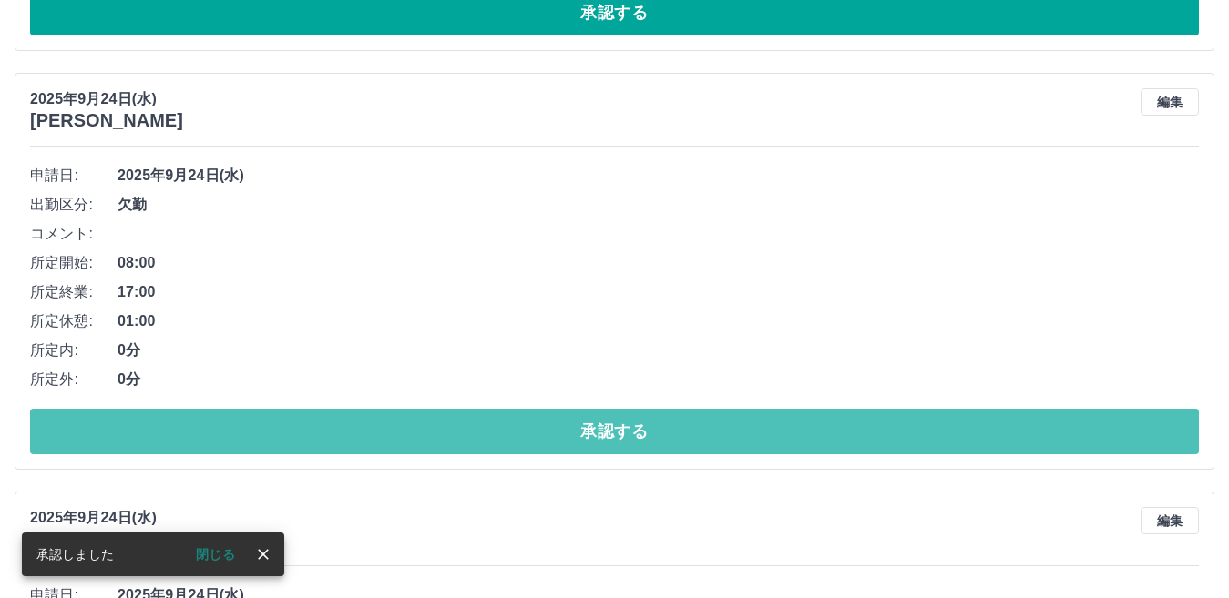
click at [398, 435] on button "承認する" at bounding box center [614, 432] width 1169 height 46
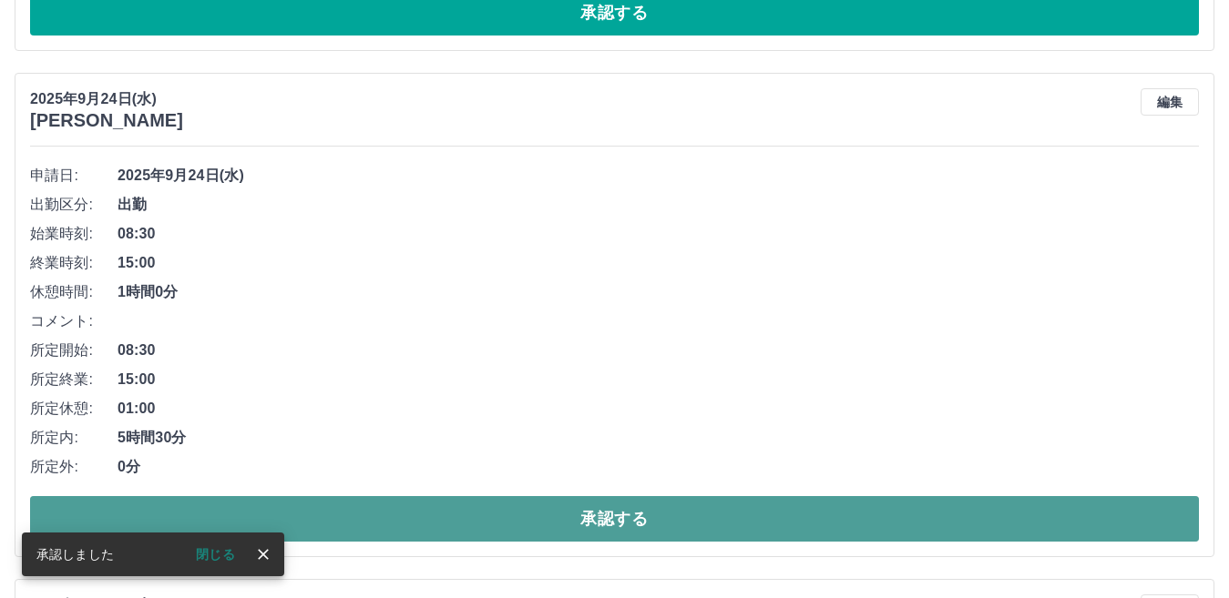
click at [557, 509] on button "承認する" at bounding box center [614, 519] width 1169 height 46
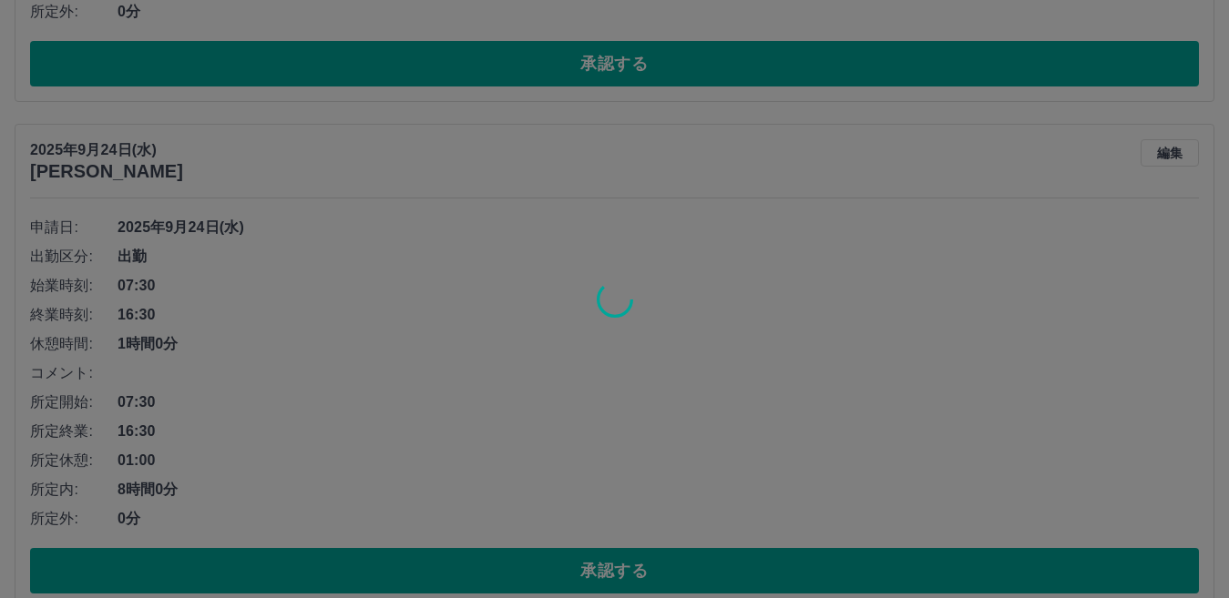
scroll to position [627, 0]
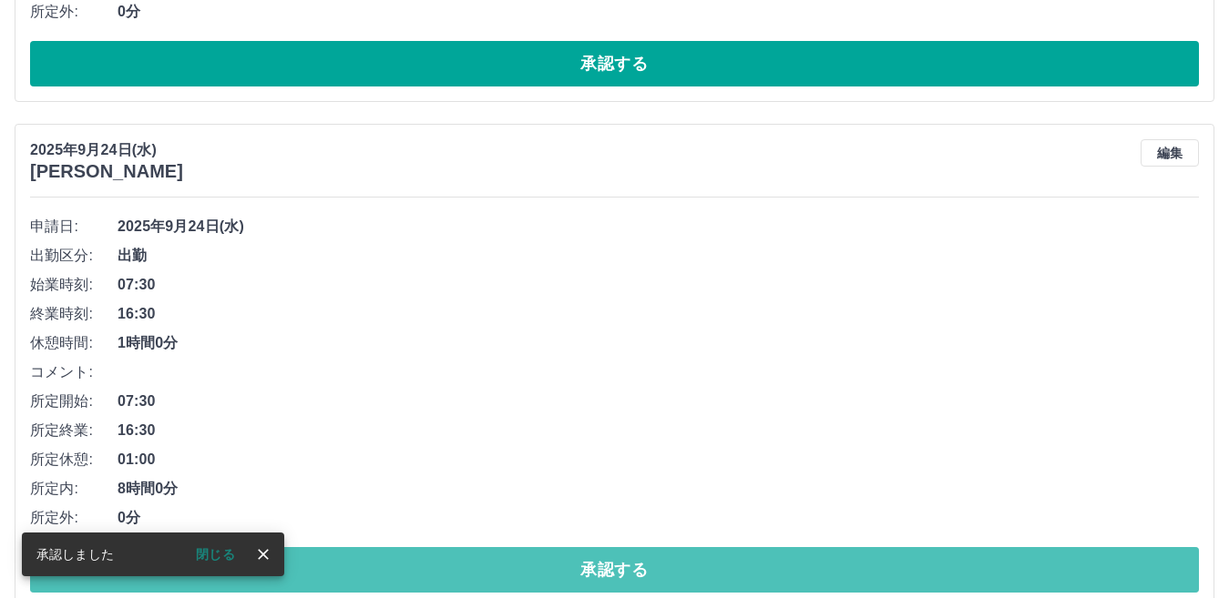
click at [591, 572] on button "承認する" at bounding box center [614, 570] width 1169 height 46
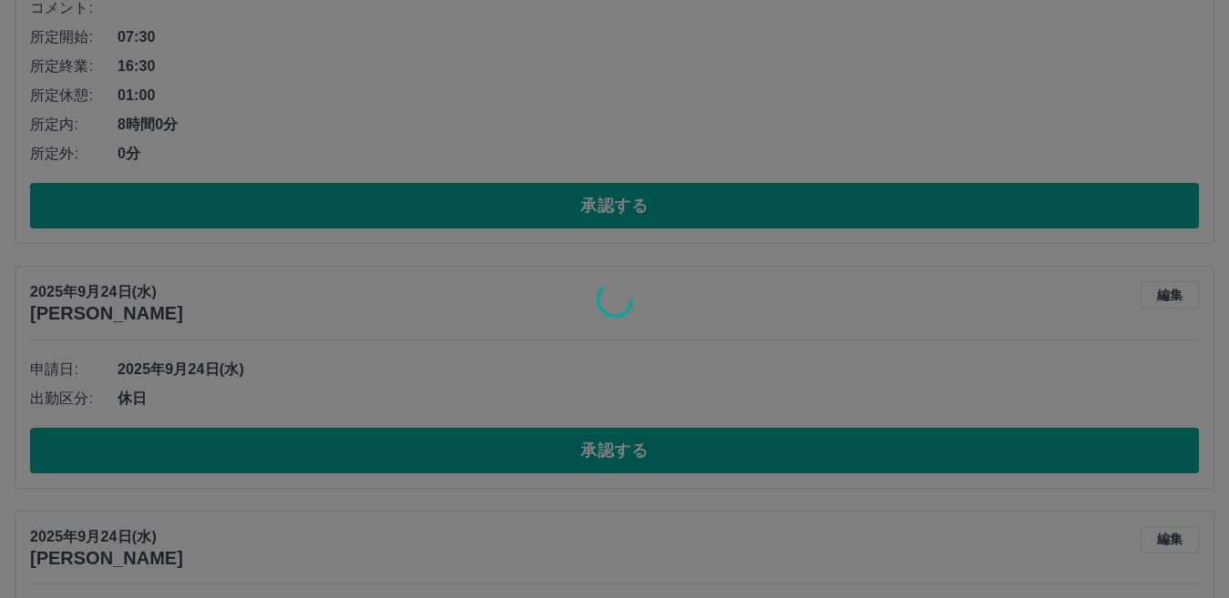
scroll to position [485, 0]
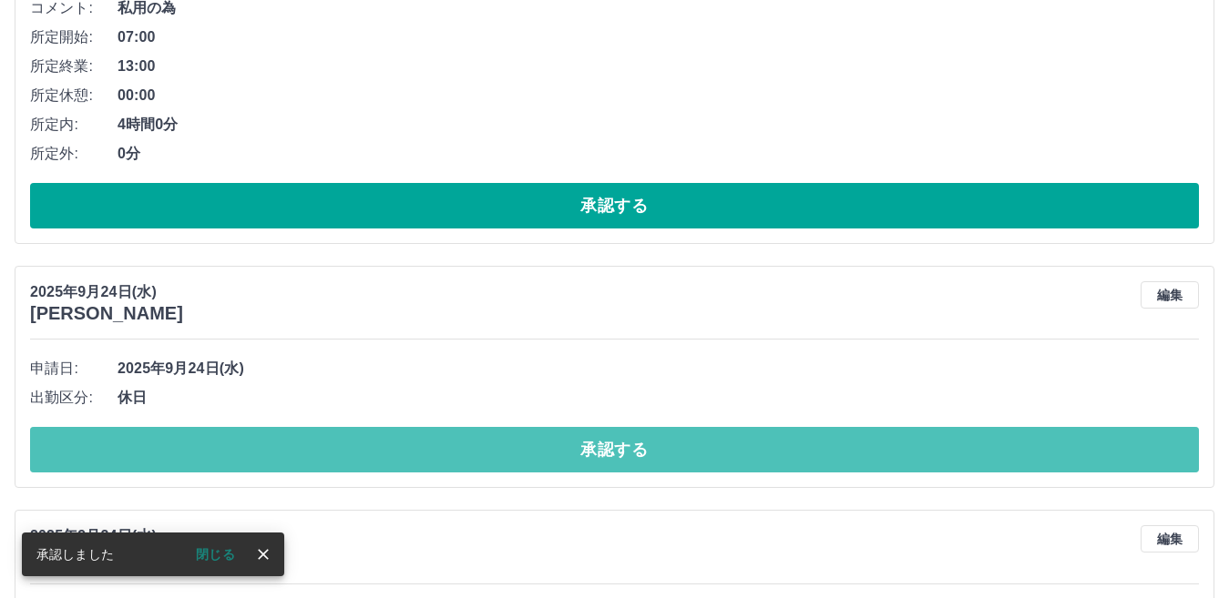
click at [468, 446] on button "承認する" at bounding box center [614, 450] width 1169 height 46
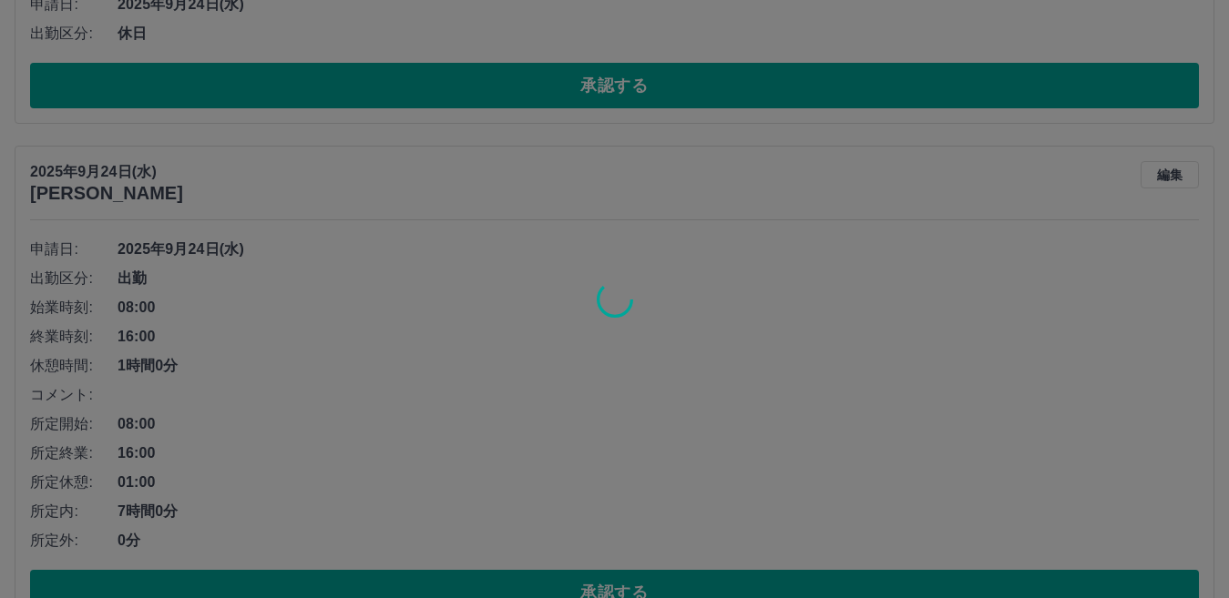
scroll to position [605, 0]
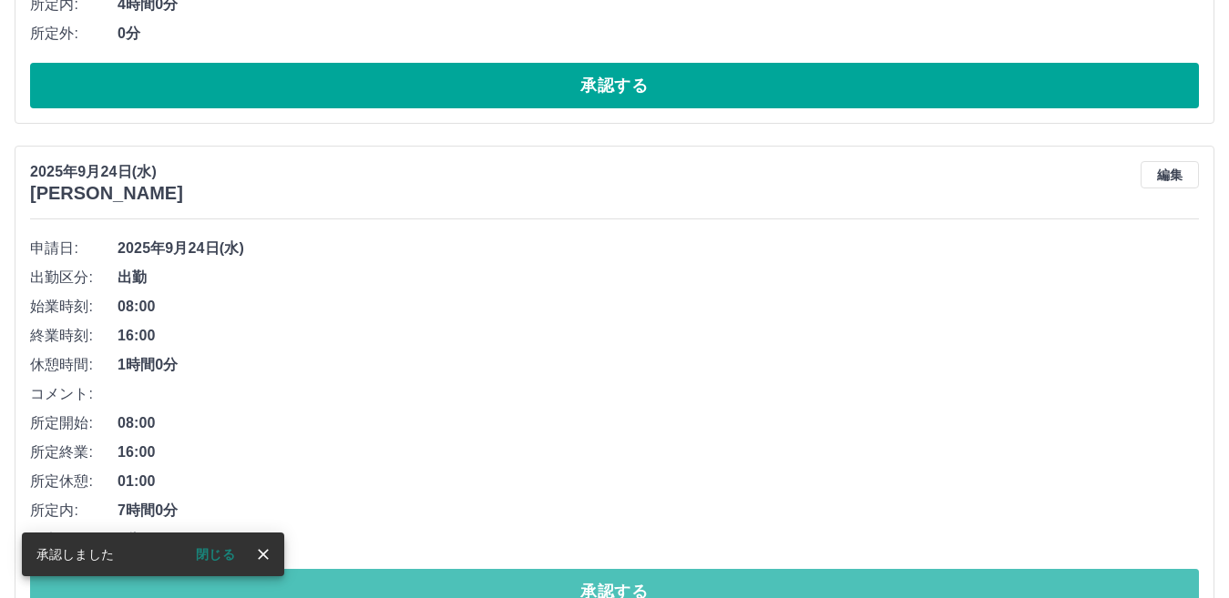
click at [530, 586] on button "承認する" at bounding box center [614, 592] width 1169 height 46
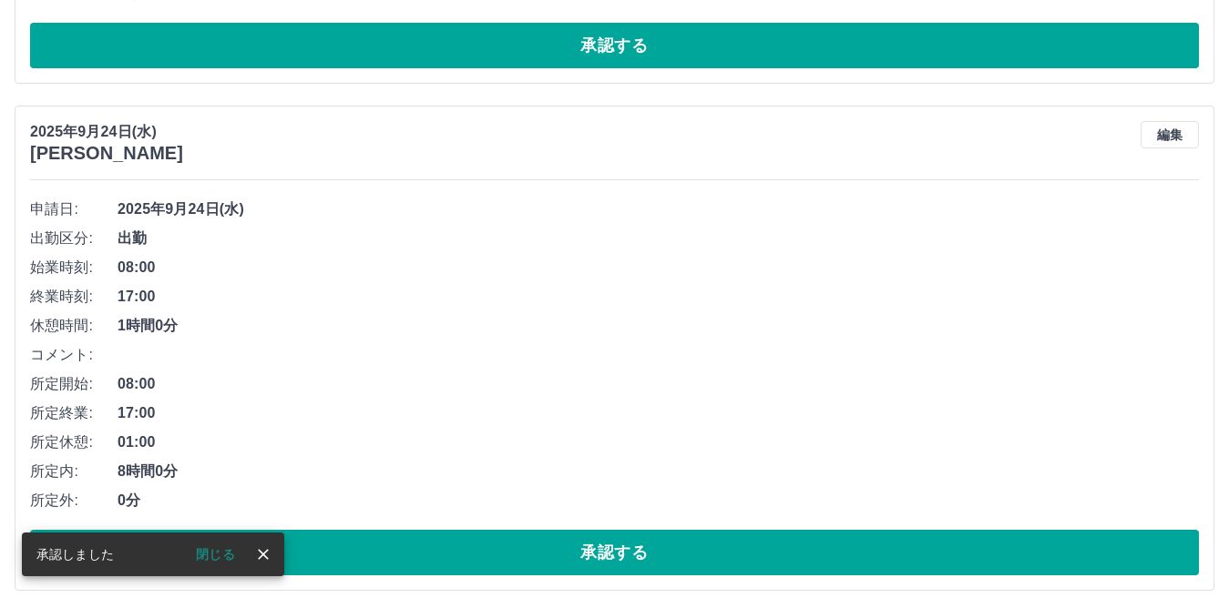
scroll to position [645, 0]
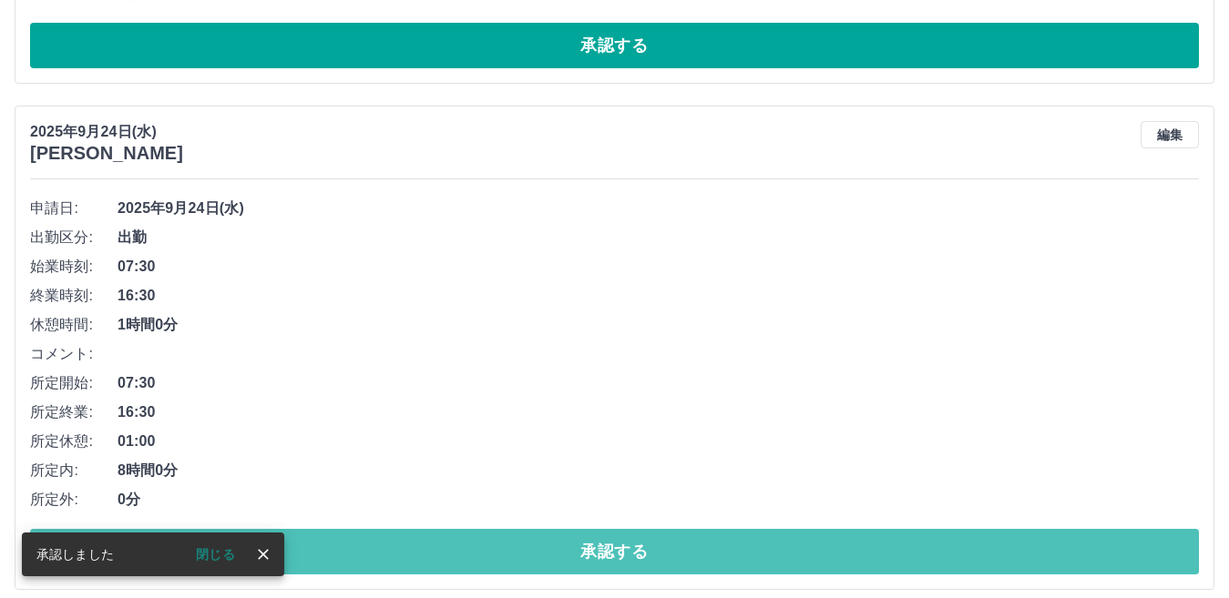
click at [524, 554] on button "承認する" at bounding box center [614, 552] width 1169 height 46
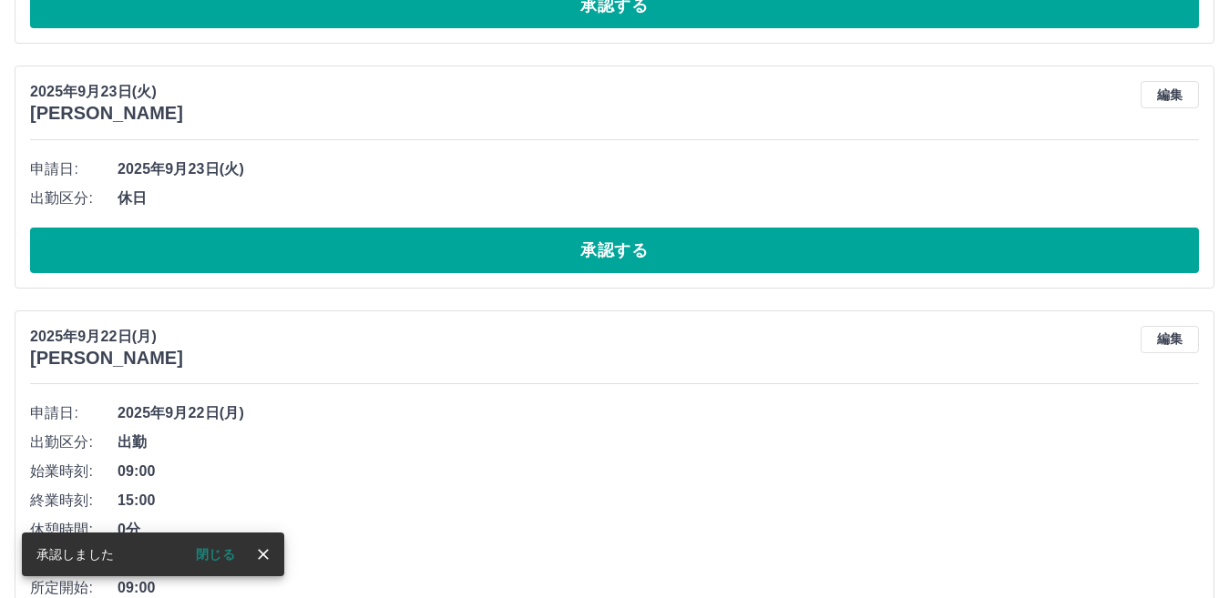
scroll to position [685, 0]
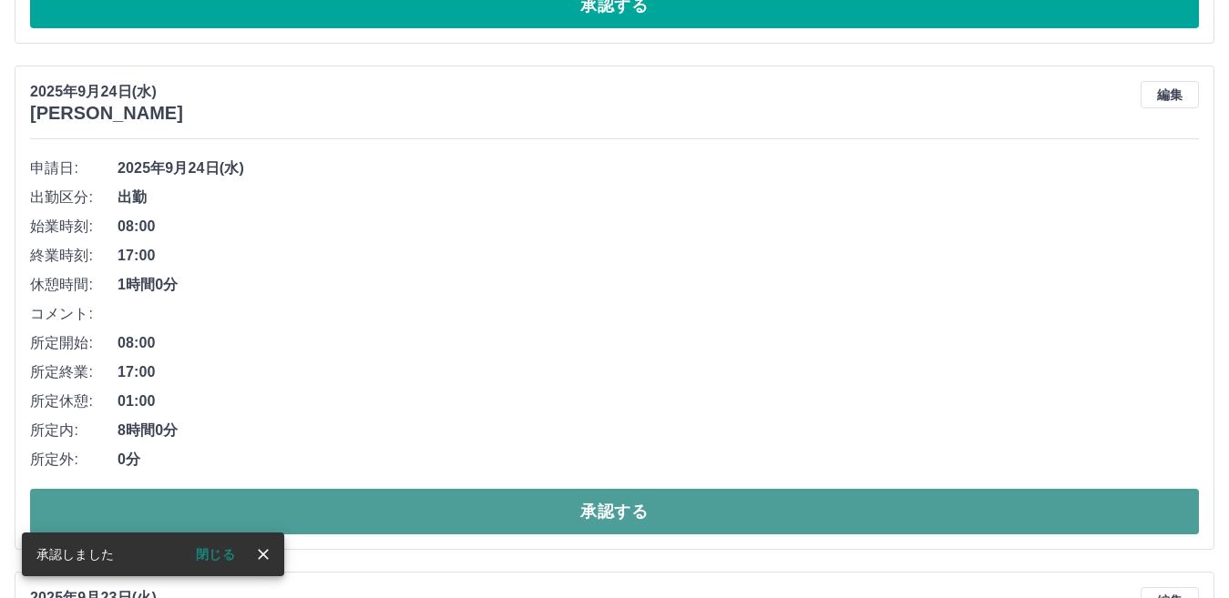
click at [553, 513] on button "承認する" at bounding box center [614, 512] width 1169 height 46
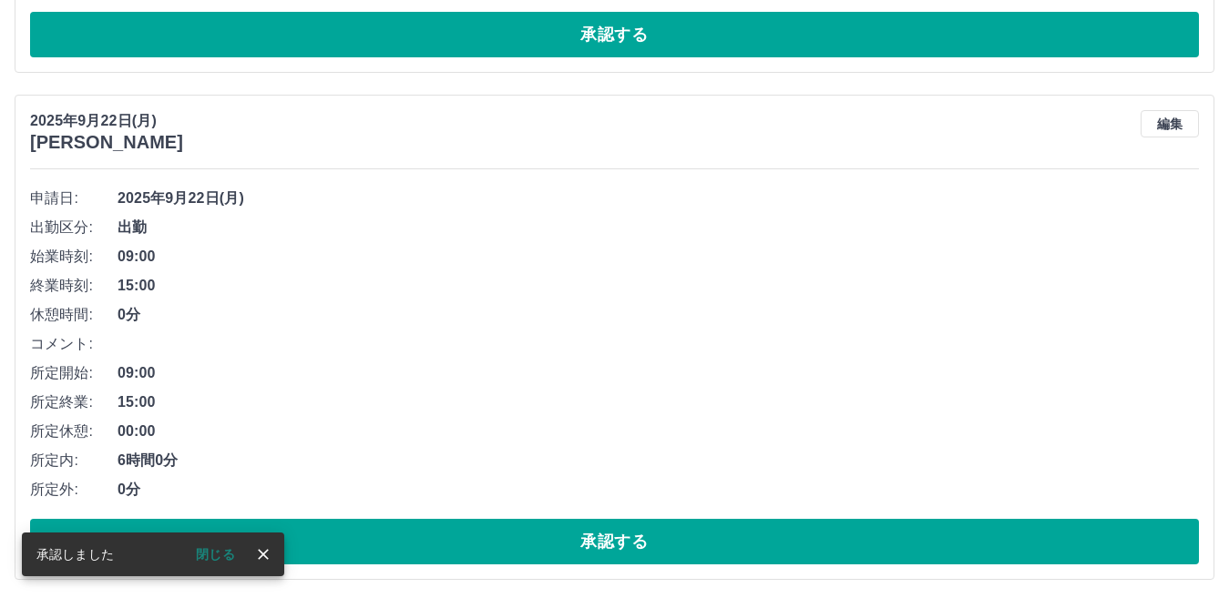
scroll to position [1089, 0]
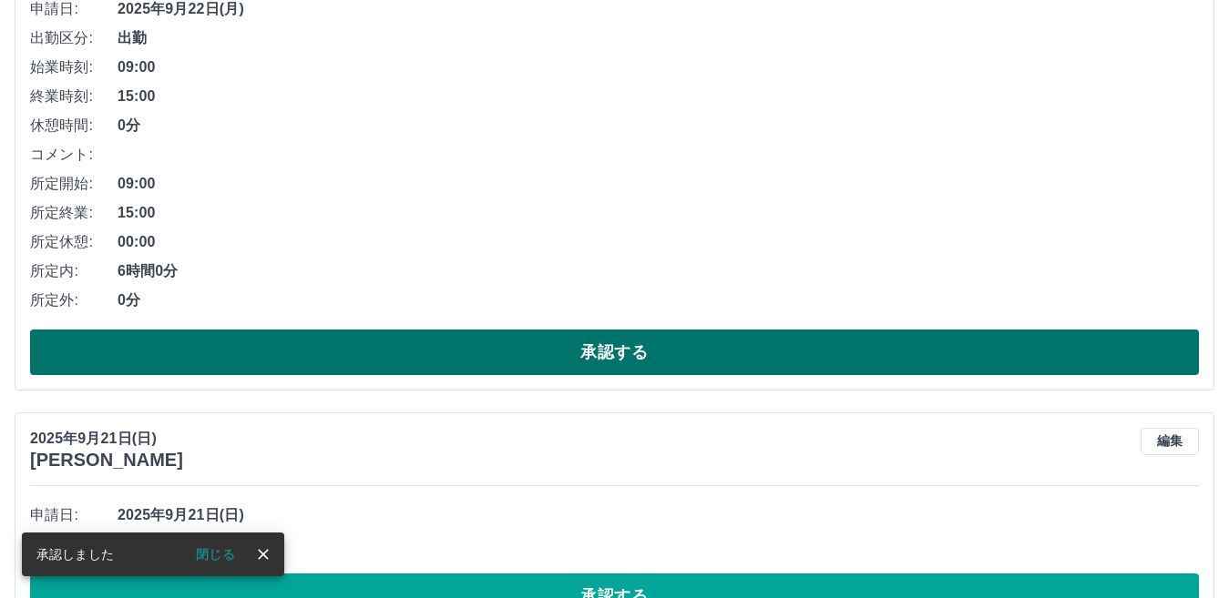
click at [524, 353] on button "承認する" at bounding box center [614, 353] width 1169 height 46
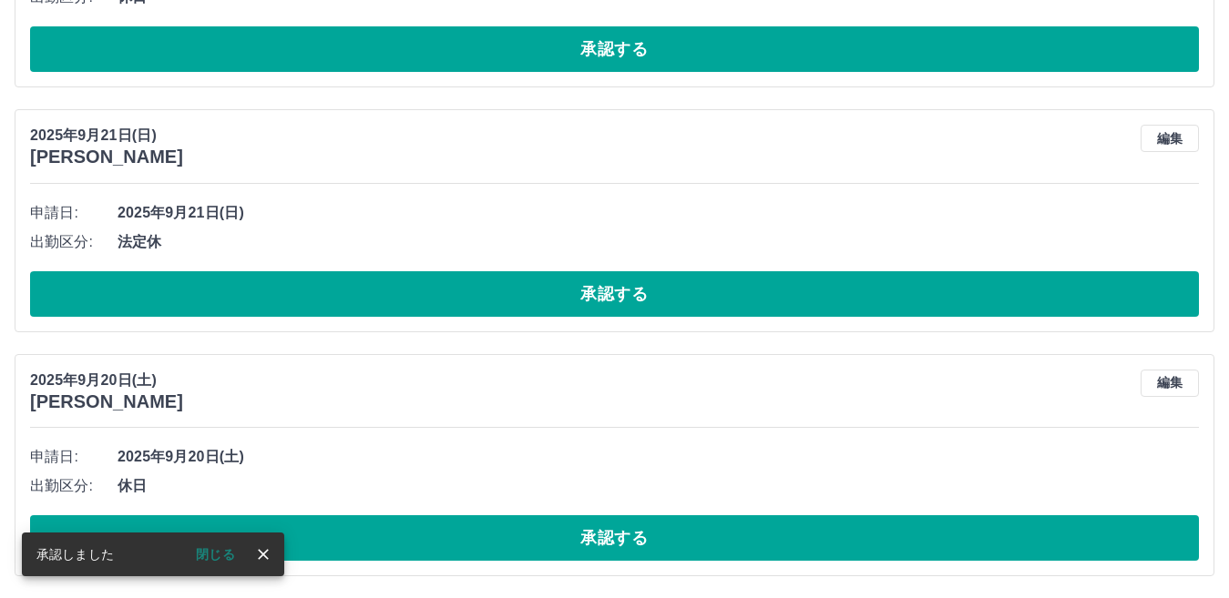
scroll to position [886, 0]
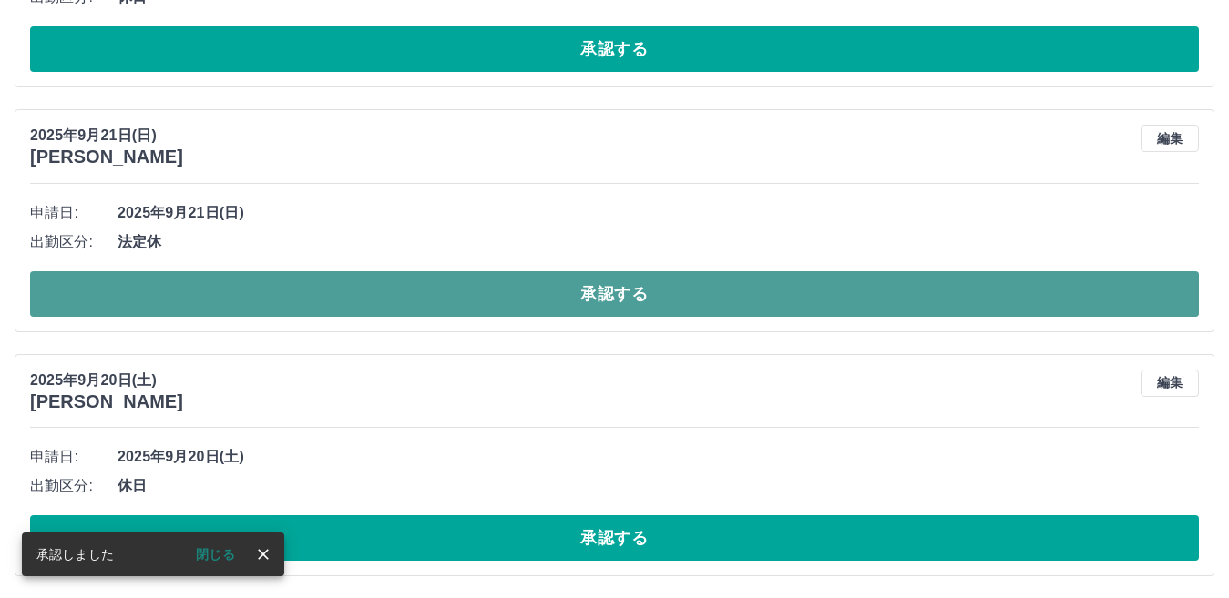
click at [468, 291] on button "承認する" at bounding box center [614, 294] width 1169 height 46
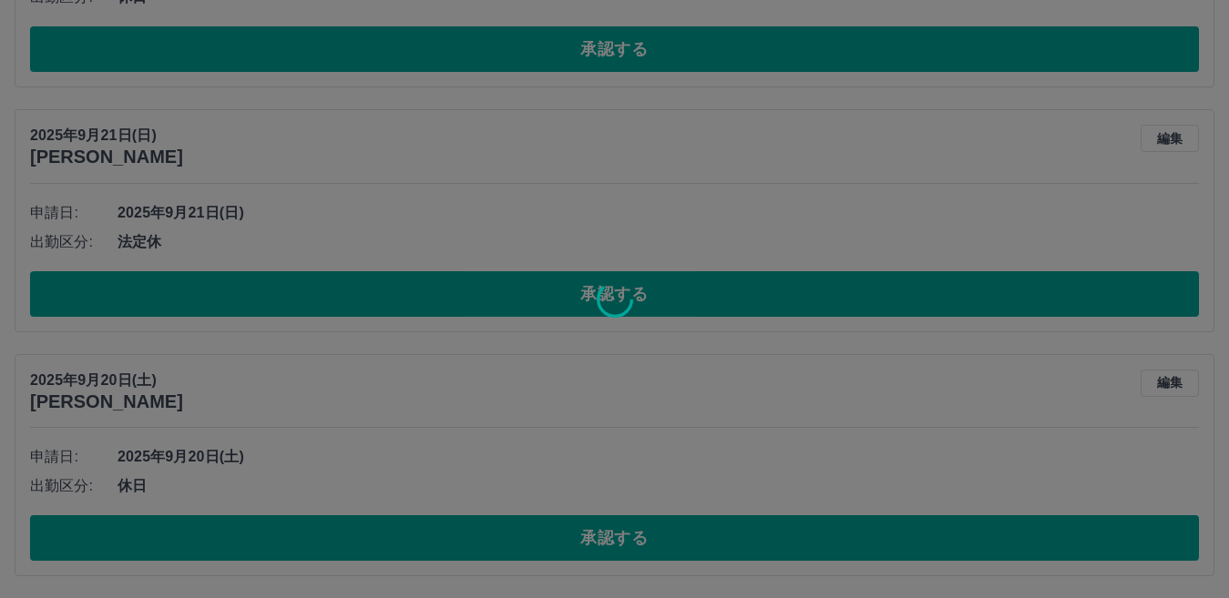
scroll to position [643, 0]
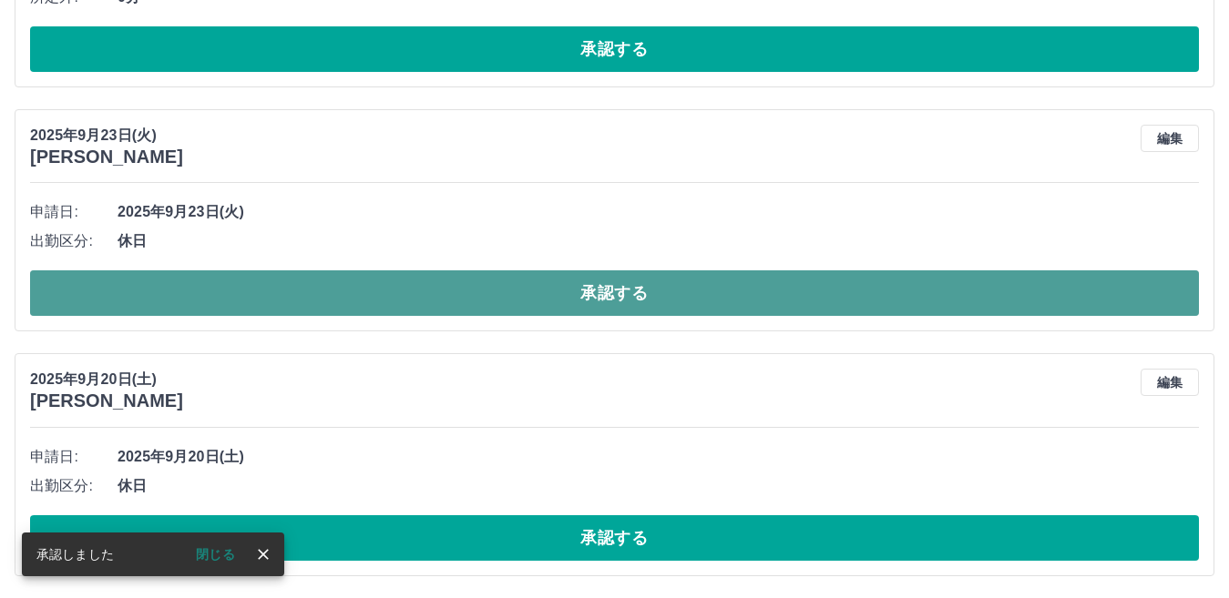
click at [467, 293] on button "承認する" at bounding box center [614, 294] width 1169 height 46
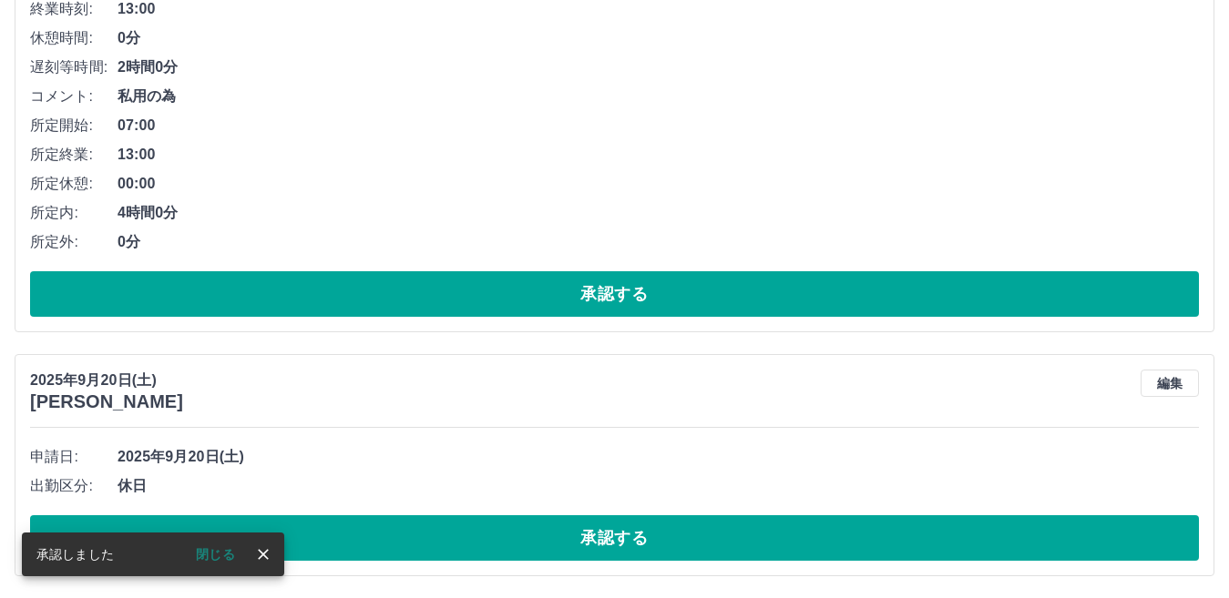
scroll to position [398, 0]
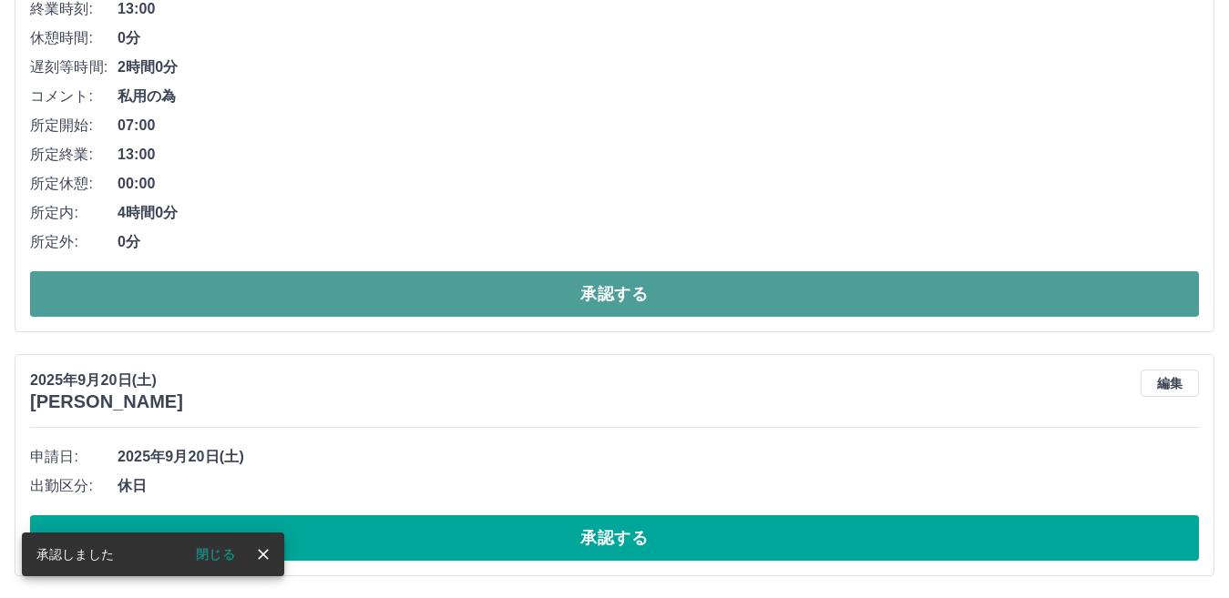
click at [465, 283] on button "承認する" at bounding box center [614, 294] width 1169 height 46
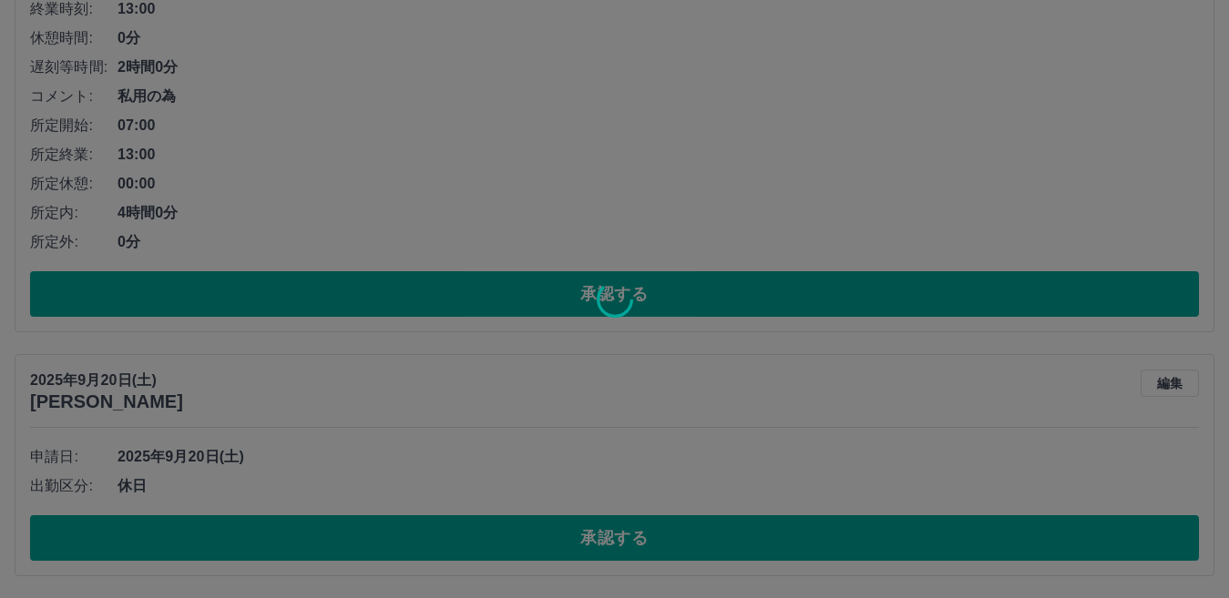
scroll to position [0, 0]
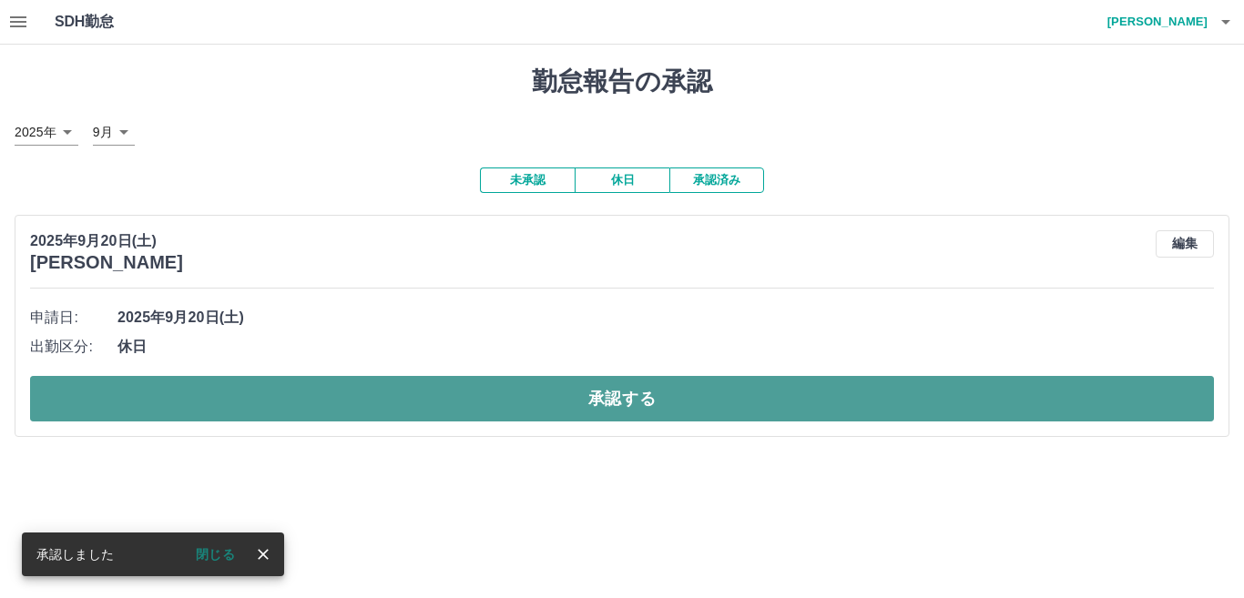
click at [532, 422] on button "承認する" at bounding box center [622, 399] width 1184 height 46
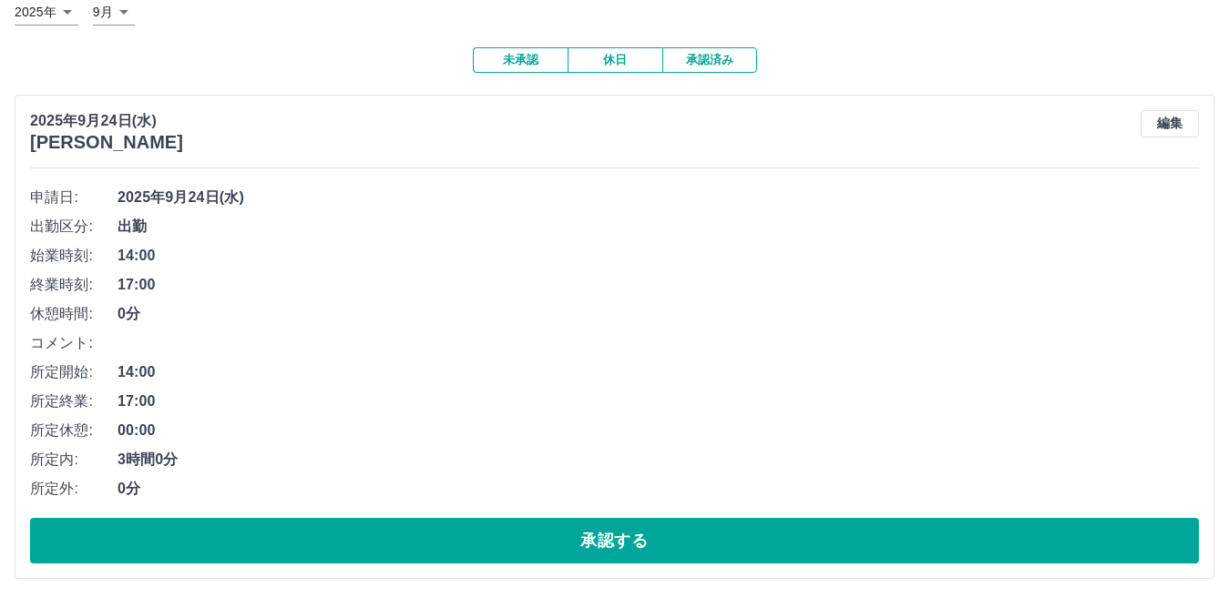
scroll to position [125, 0]
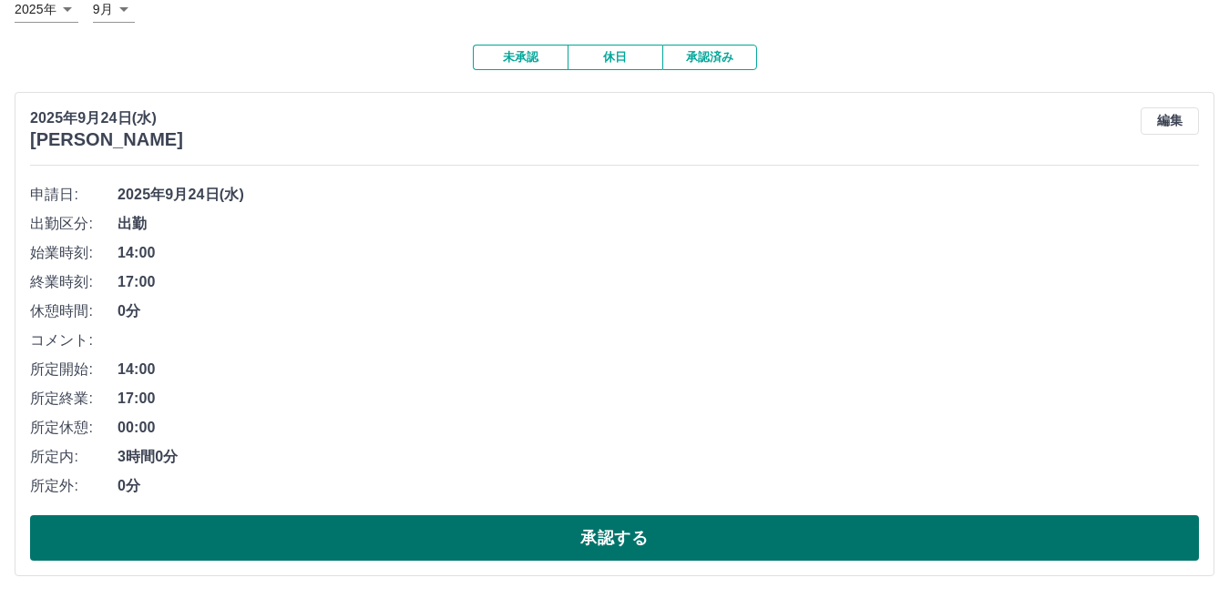
click at [698, 547] on button "承認する" at bounding box center [614, 539] width 1169 height 46
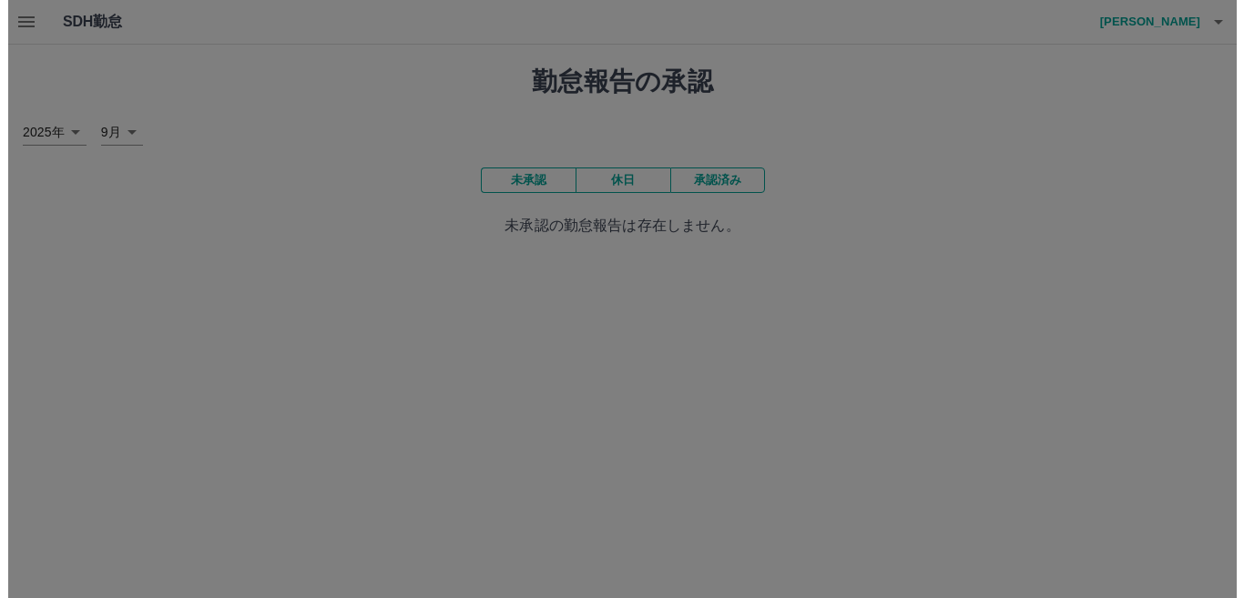
scroll to position [0, 0]
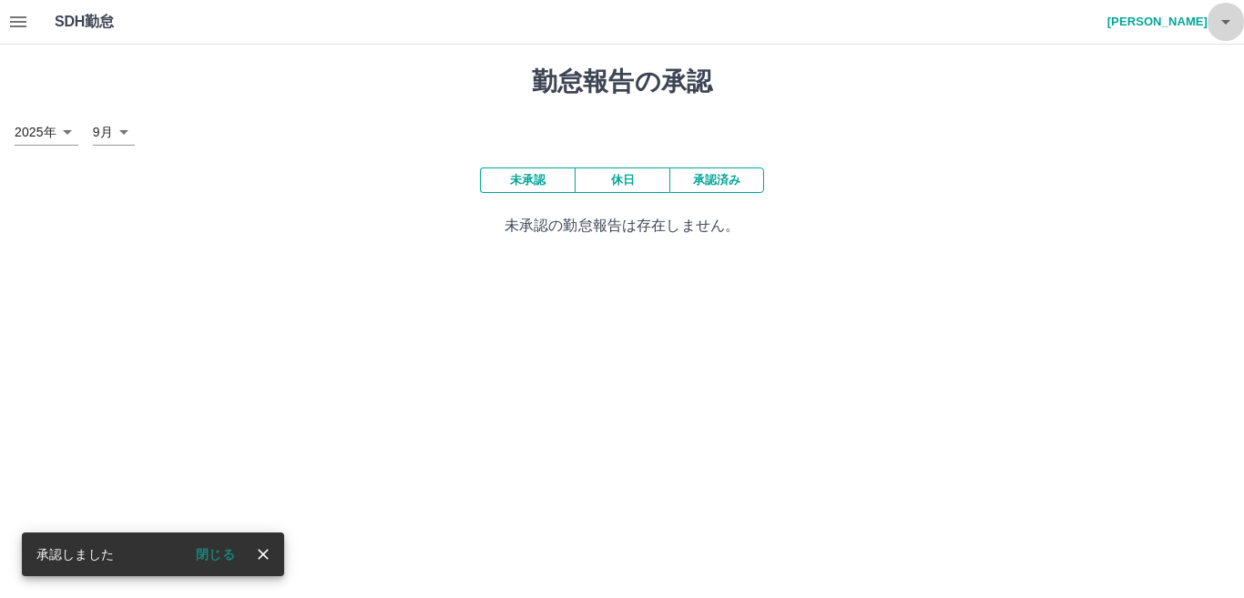
click at [1225, 23] on icon "button" at bounding box center [1226, 22] width 9 height 5
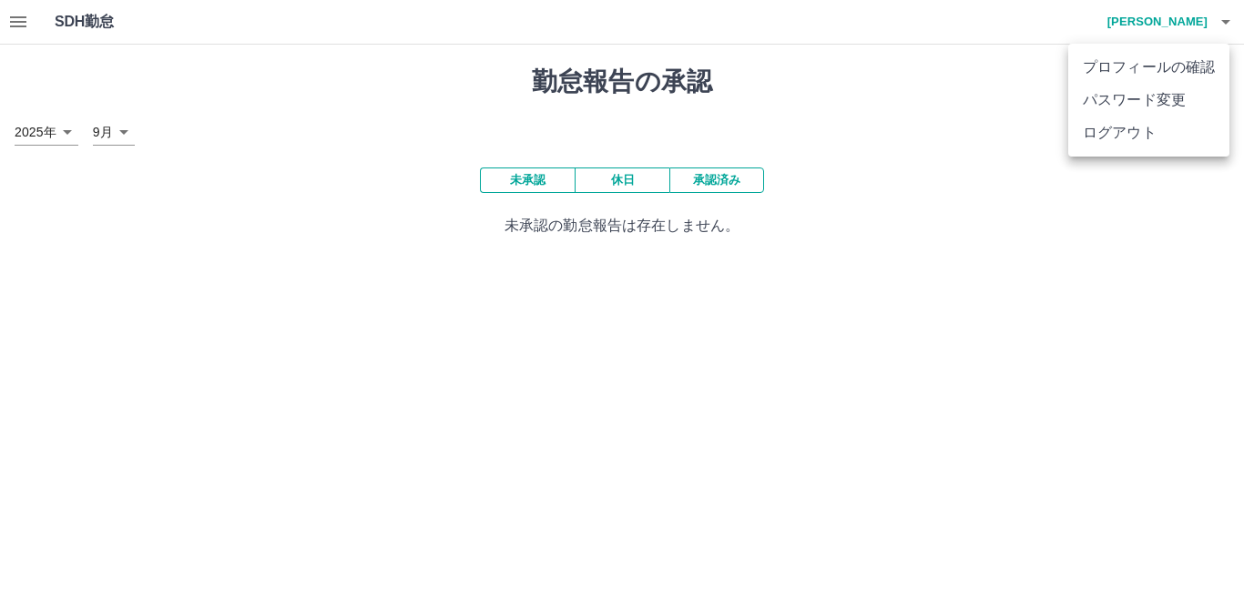
click at [1177, 141] on li "ログアウト" at bounding box center [1148, 133] width 161 height 33
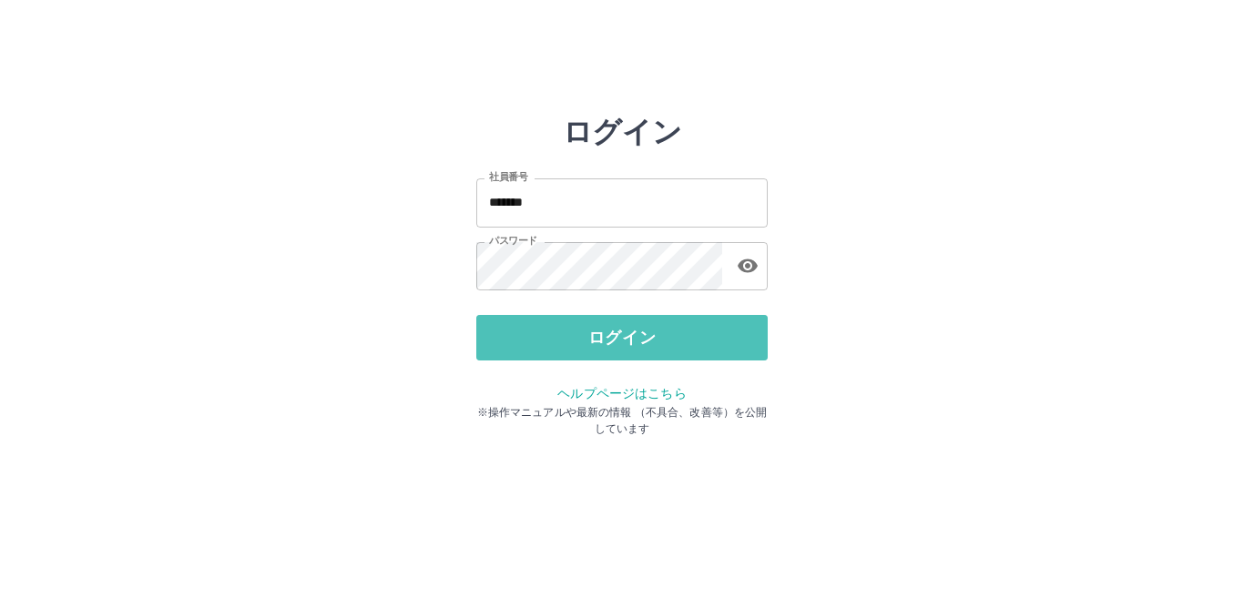
click at [600, 322] on button "ログイン" at bounding box center [621, 338] width 291 height 46
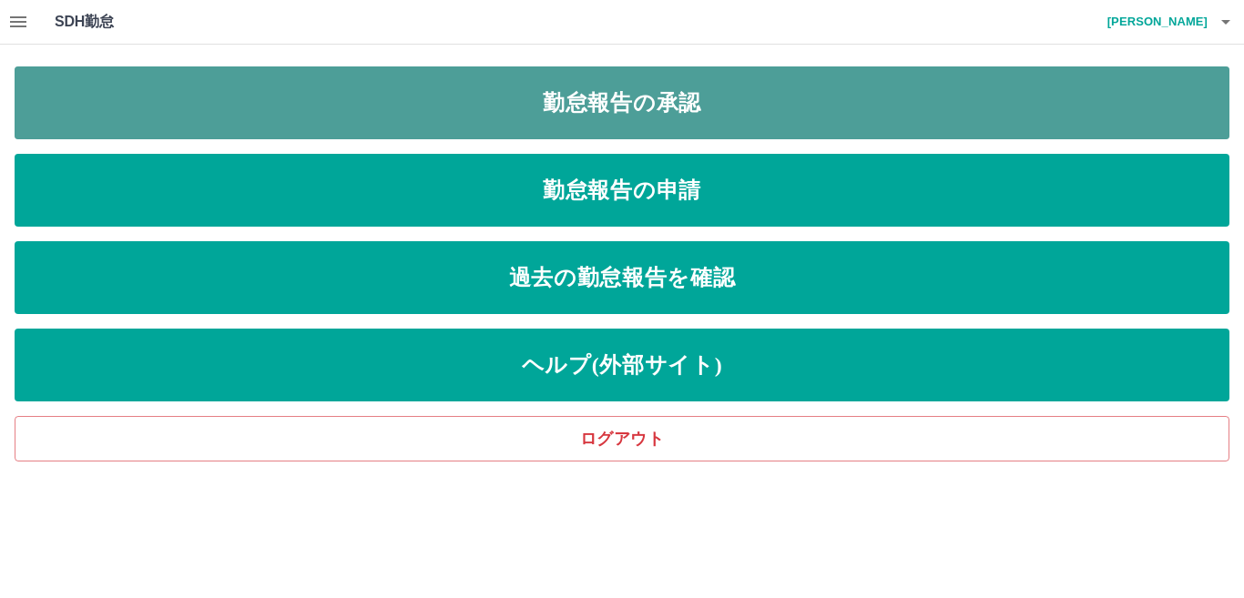
click at [671, 88] on link "勤怠報告の承認" at bounding box center [622, 102] width 1215 height 73
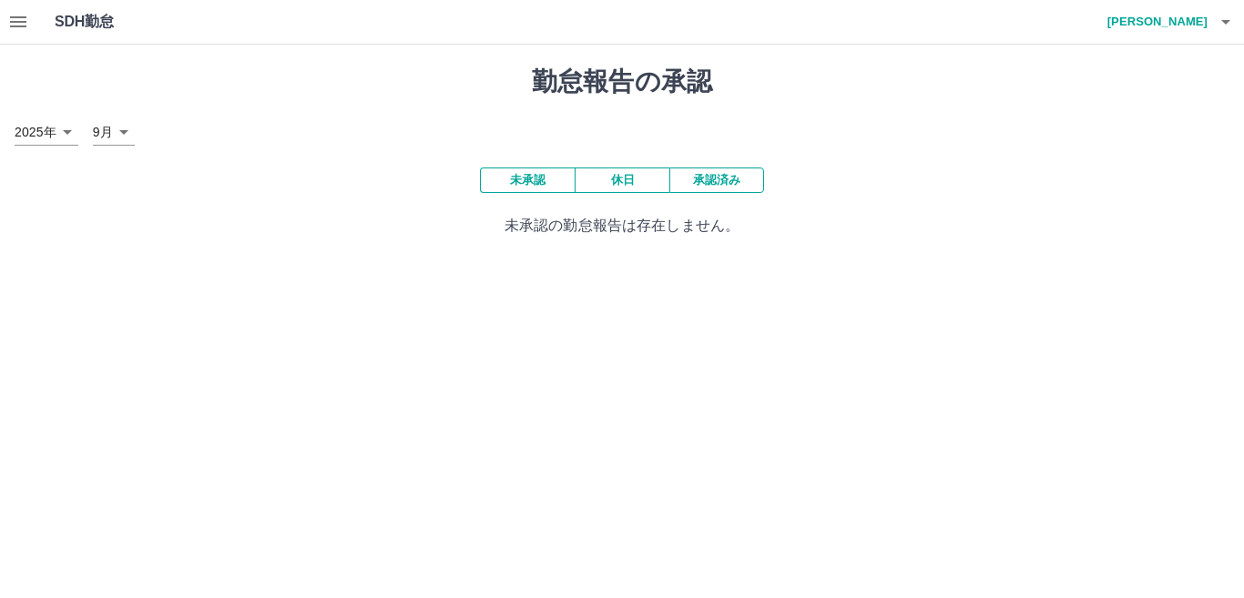
click at [700, 185] on button "承認済み" at bounding box center [717, 181] width 95 height 26
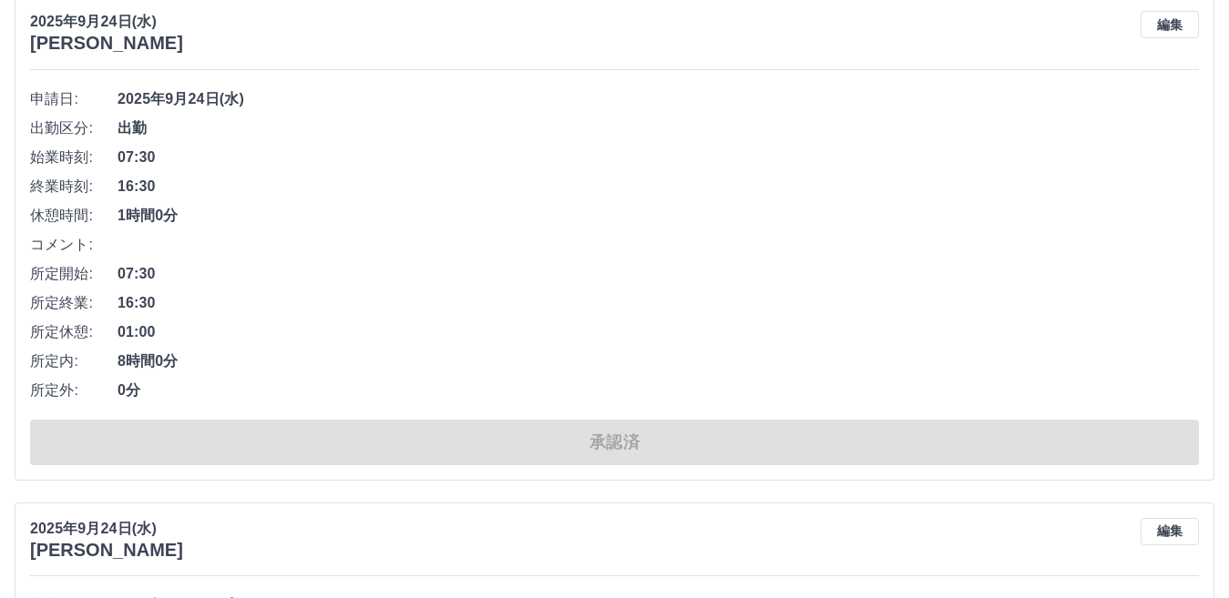
scroll to position [7014, 0]
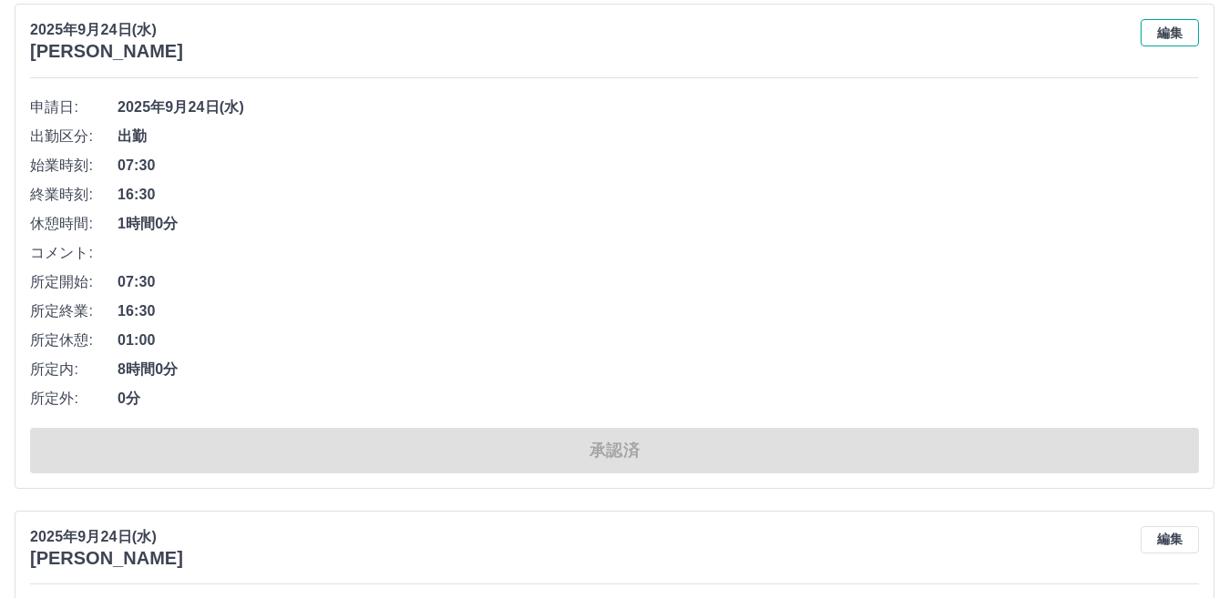
click at [1162, 32] on button "編集" at bounding box center [1169, 32] width 58 height 27
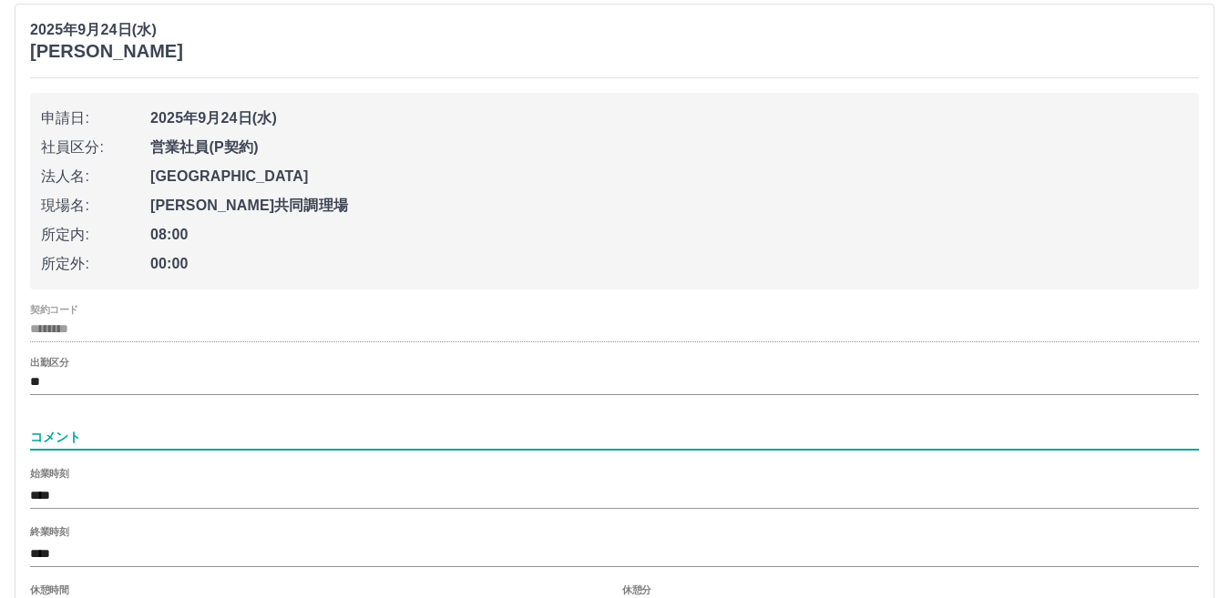
click at [58, 439] on input "コメント" at bounding box center [614, 437] width 1169 height 26
type input "**********"
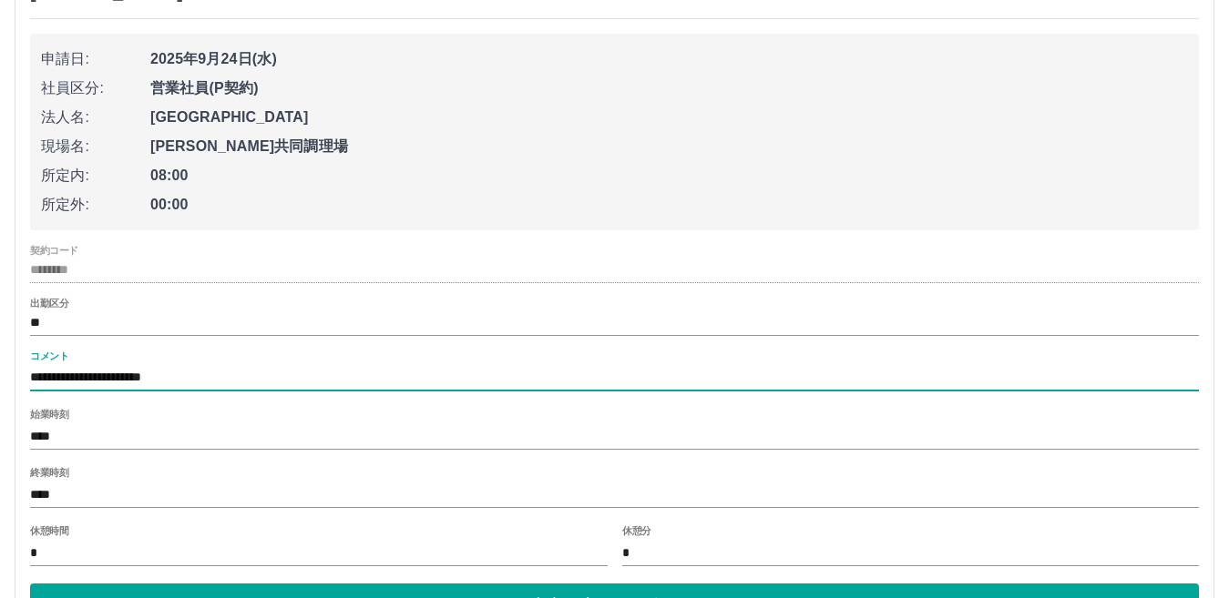
scroll to position [7105, 0]
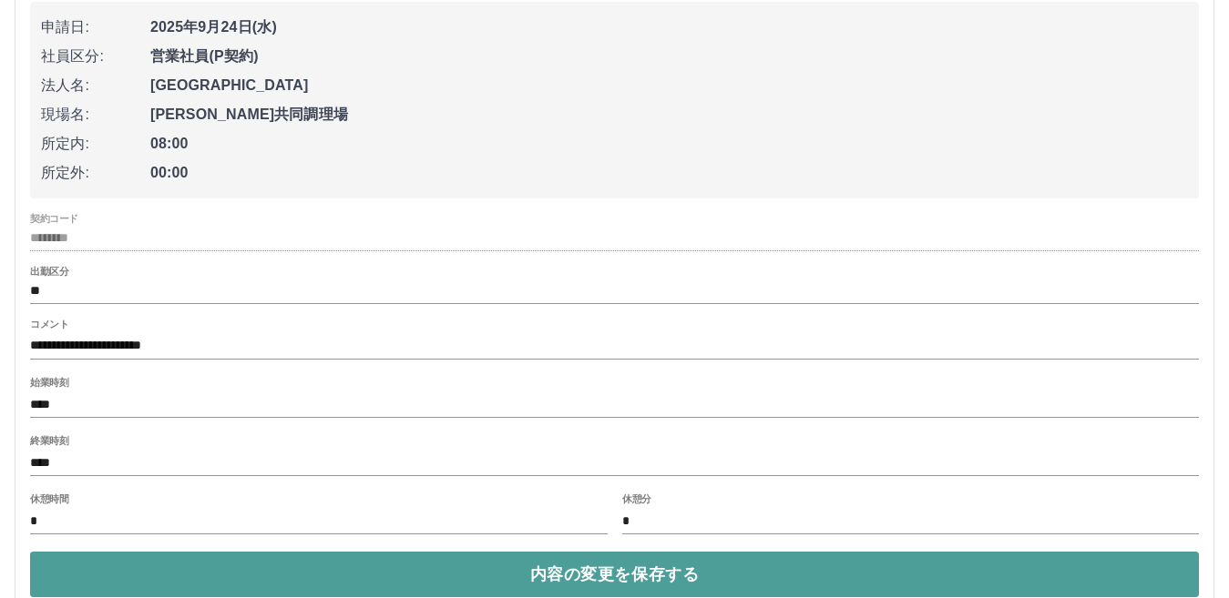
click at [396, 566] on button "内容の変更を保存する" at bounding box center [614, 575] width 1169 height 46
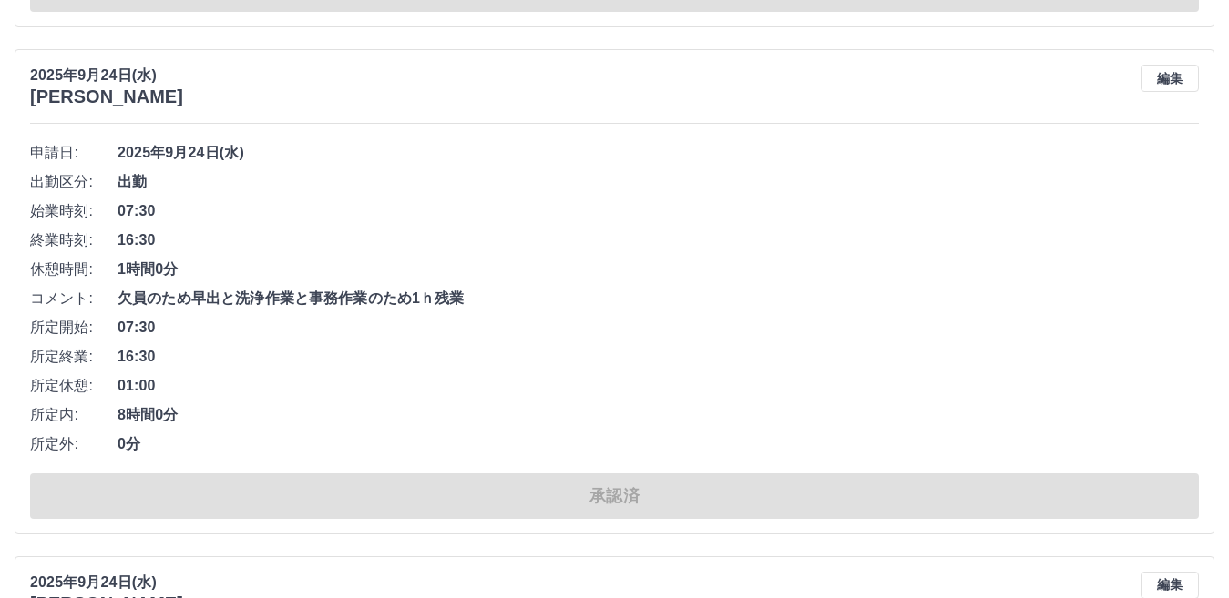
scroll to position [6923, 0]
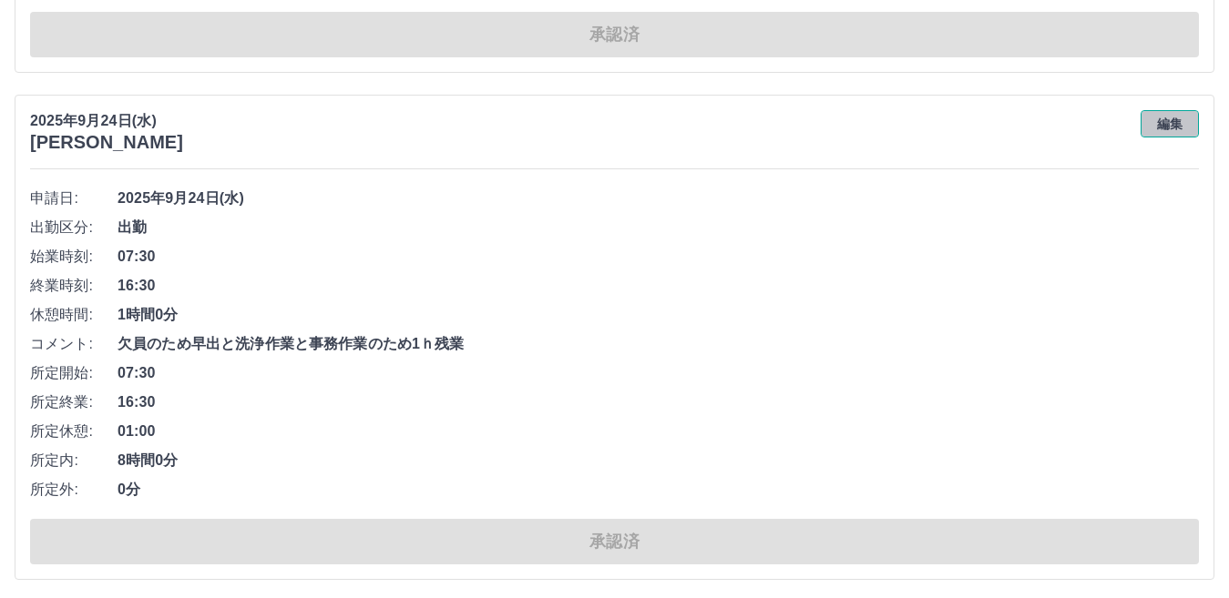
click at [1162, 126] on button "編集" at bounding box center [1169, 123] width 58 height 27
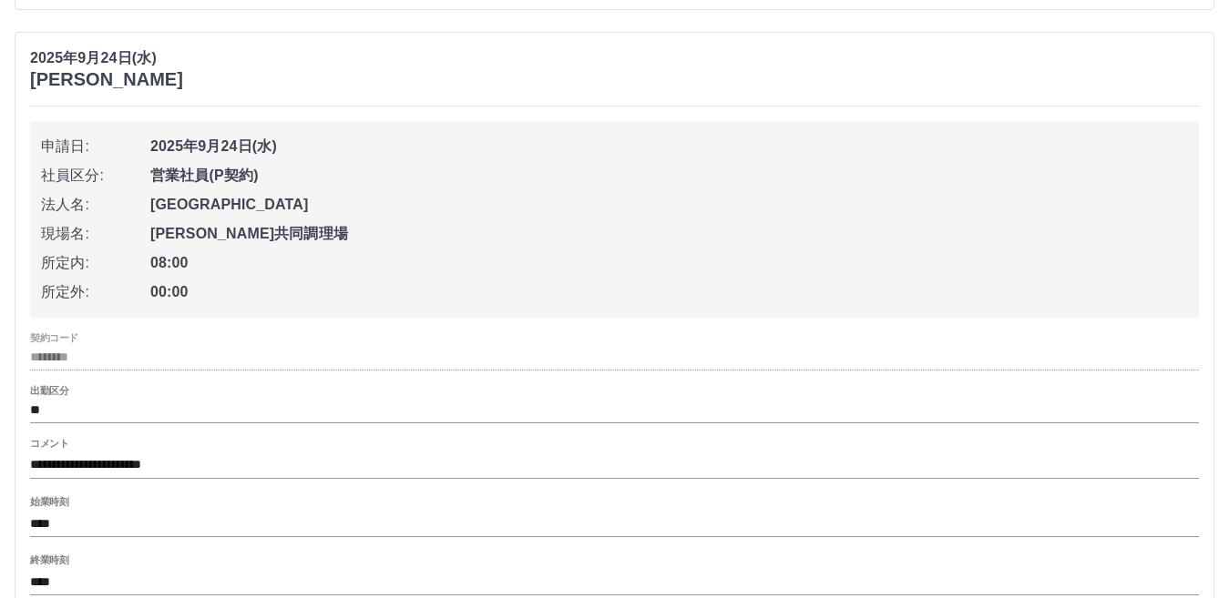
scroll to position [7014, 0]
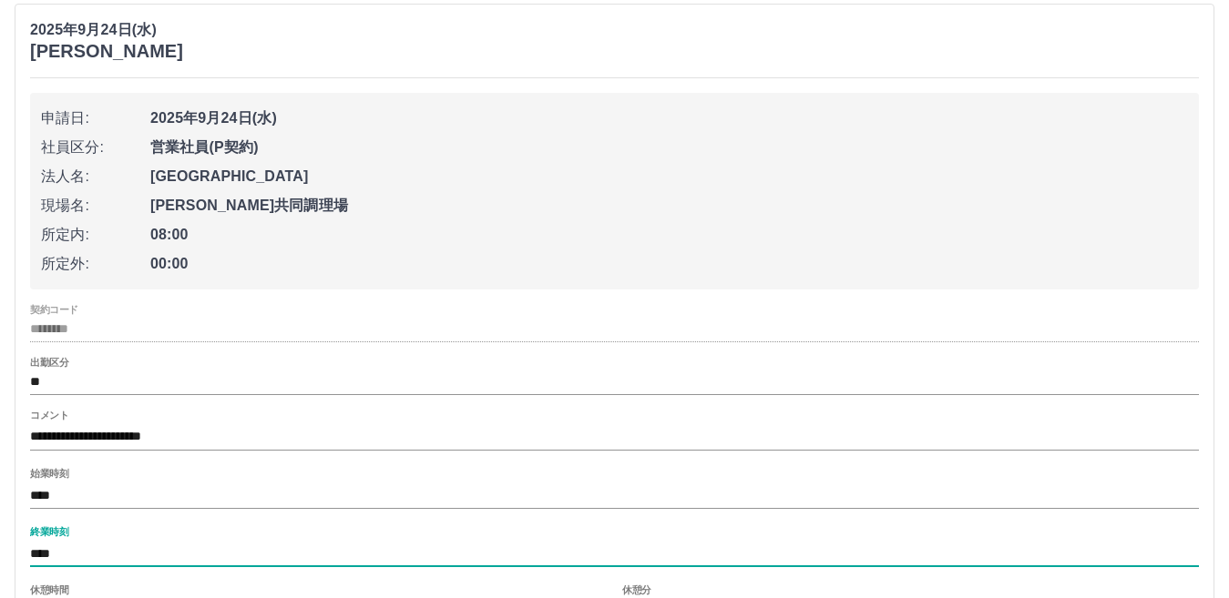
drag, startPoint x: 41, startPoint y: 557, endPoint x: 148, endPoint y: 563, distance: 106.7
click at [66, 557] on input "****" at bounding box center [614, 554] width 1169 height 26
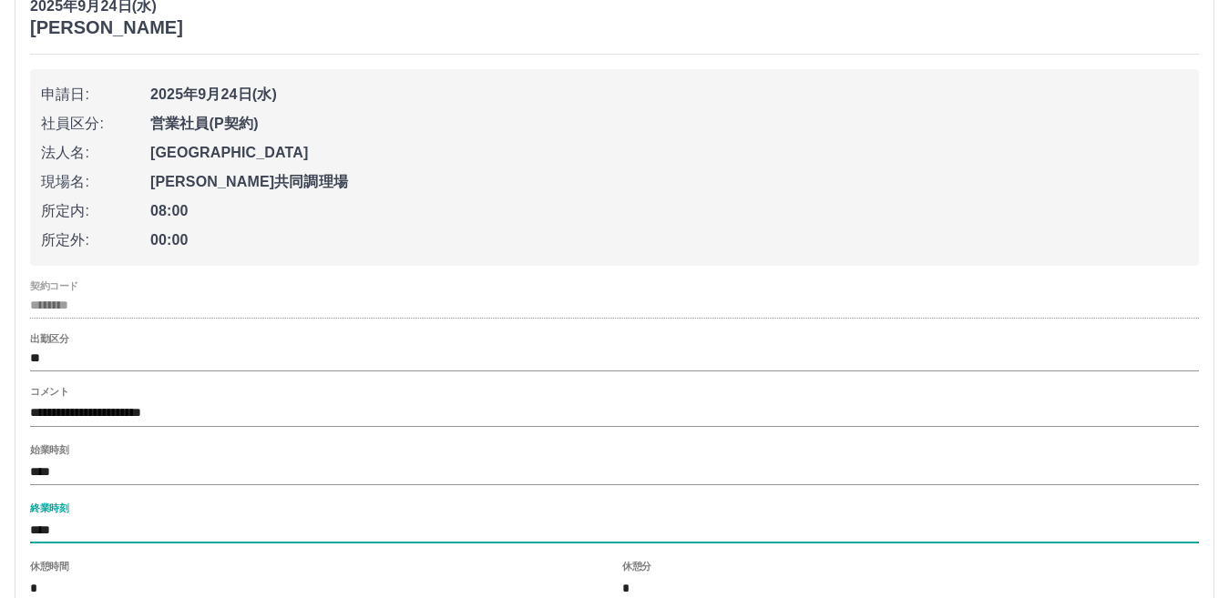
scroll to position [7196, 0]
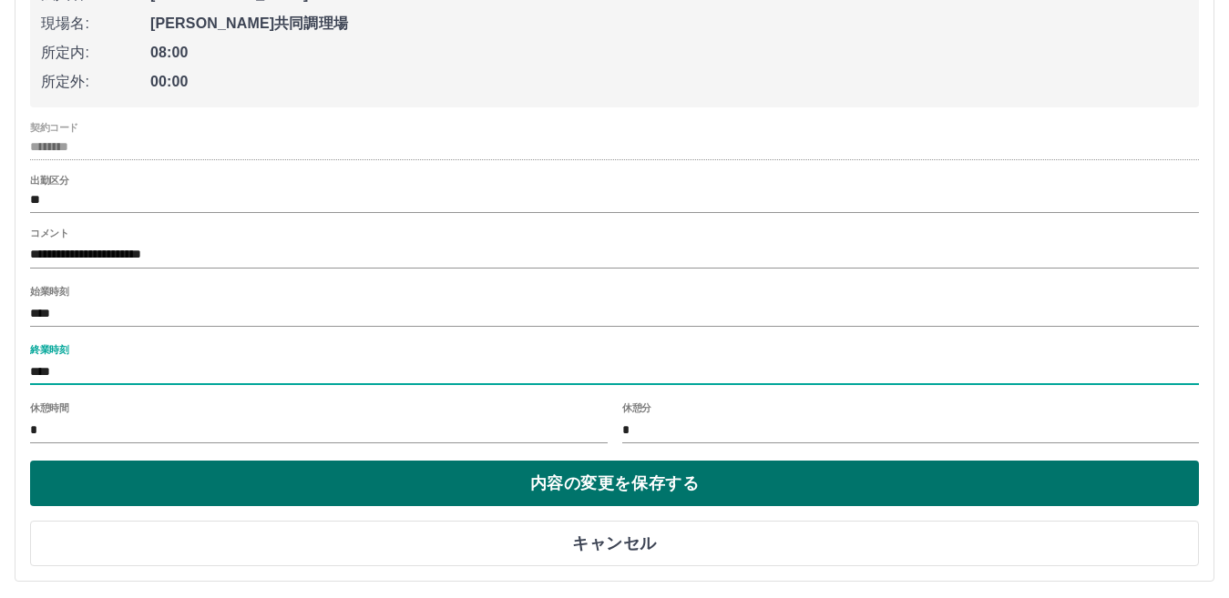
type input "****"
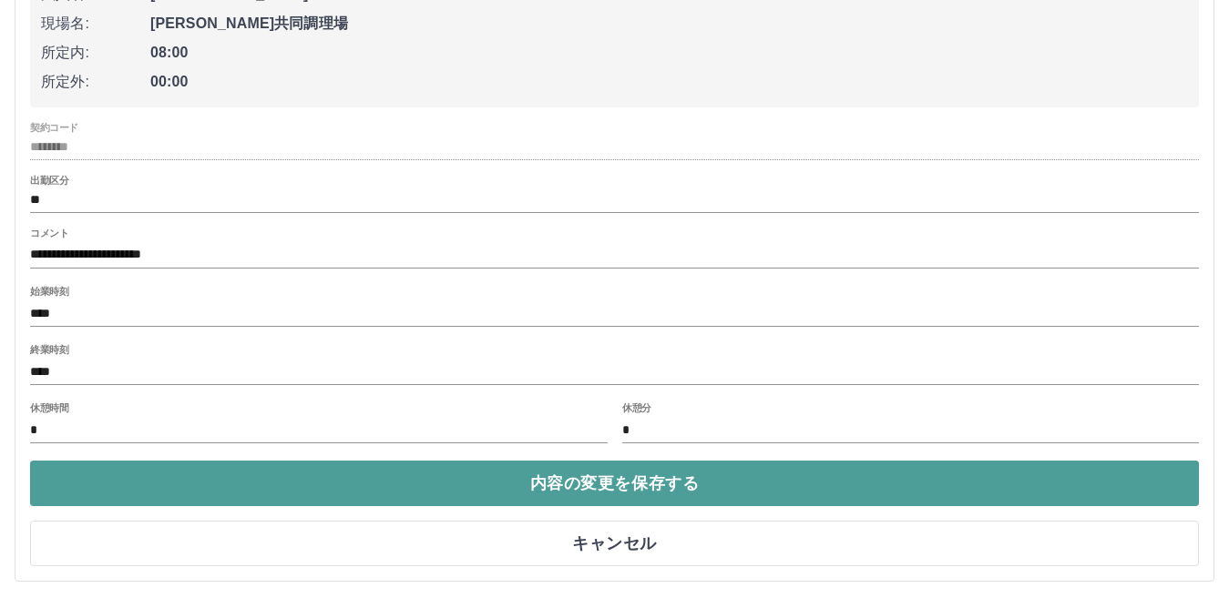
click at [177, 497] on button "内容の変更を保存する" at bounding box center [614, 484] width 1169 height 46
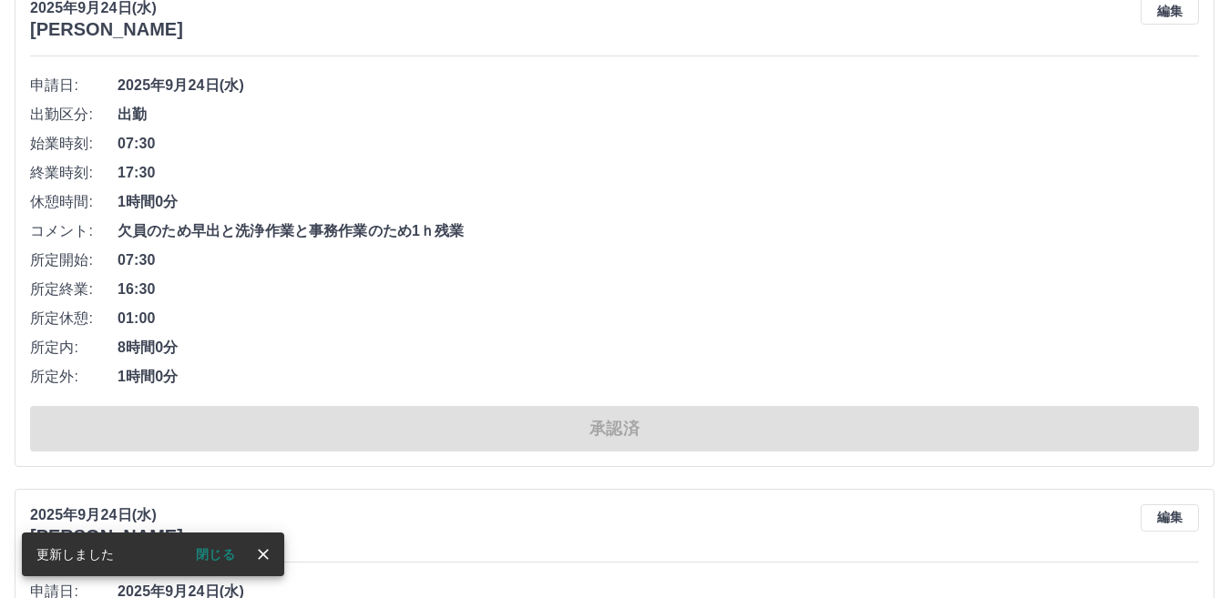
scroll to position [7014, 0]
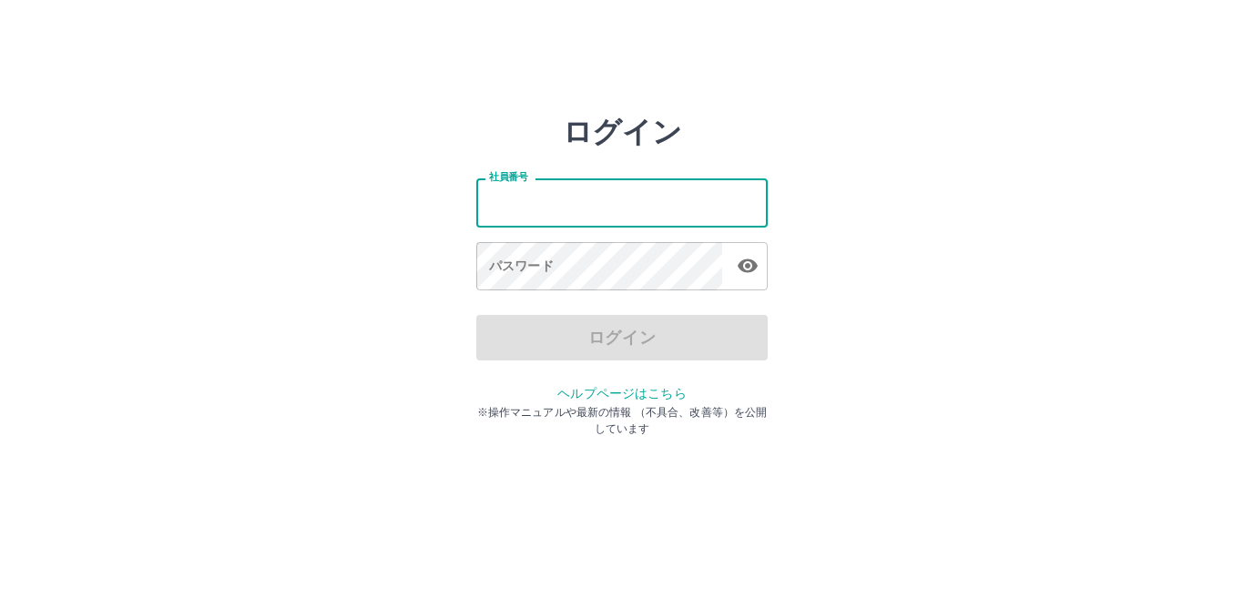
click at [510, 218] on input "社員番号" at bounding box center [621, 203] width 291 height 48
type input "*******"
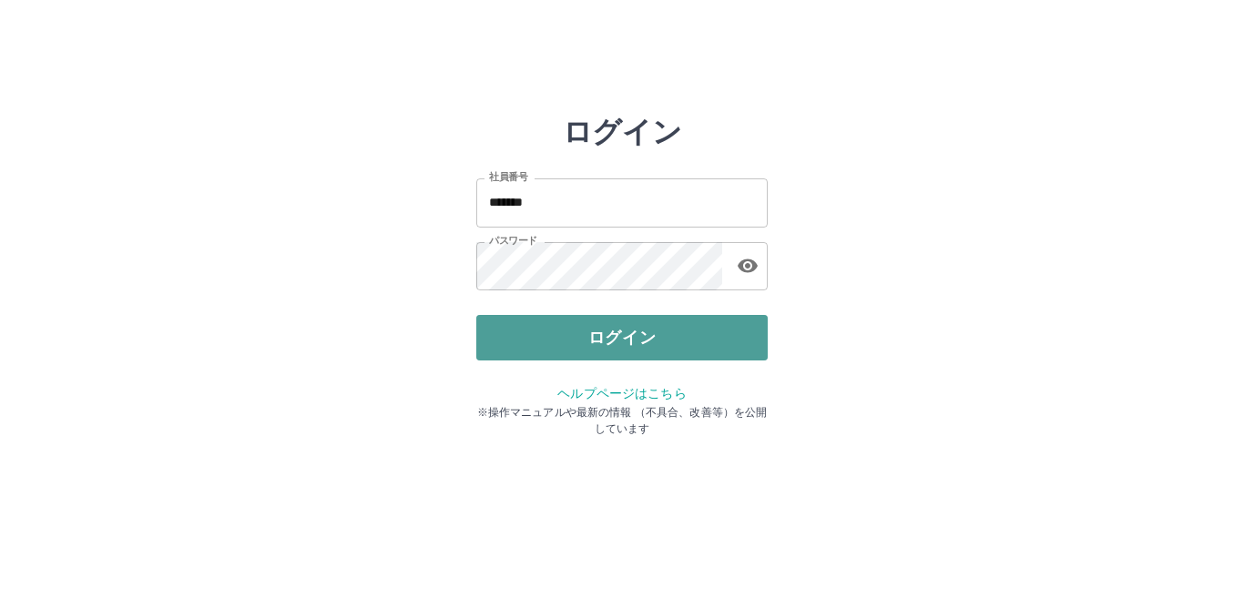
click at [611, 328] on button "ログイン" at bounding box center [621, 338] width 291 height 46
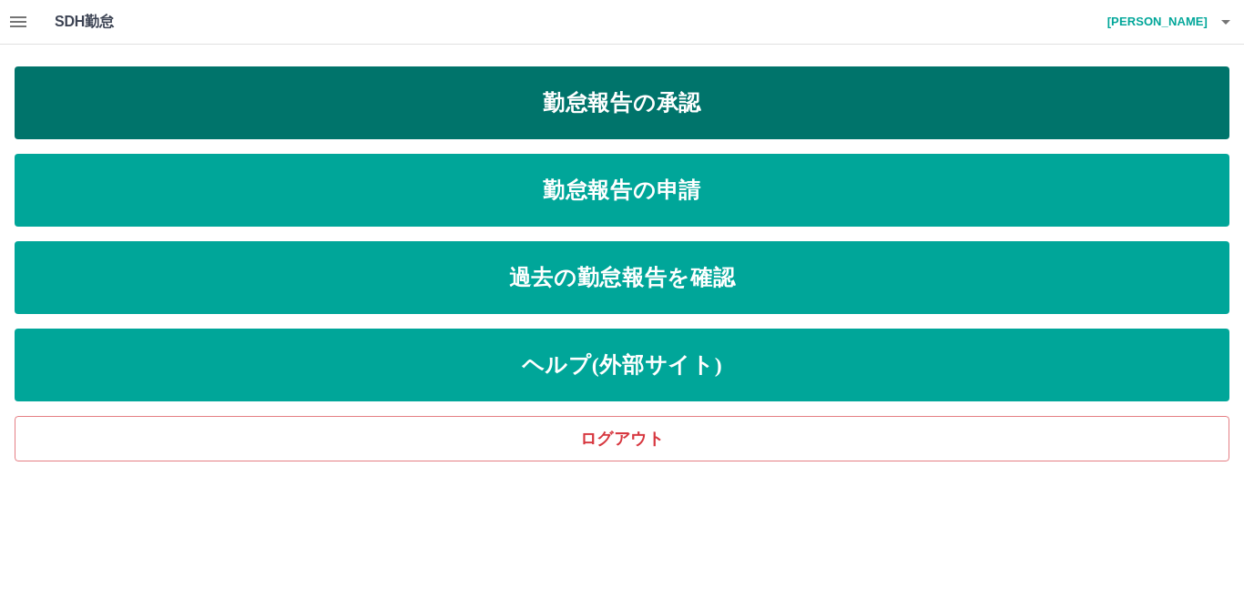
click at [616, 112] on link "勤怠報告の承認" at bounding box center [622, 102] width 1215 height 73
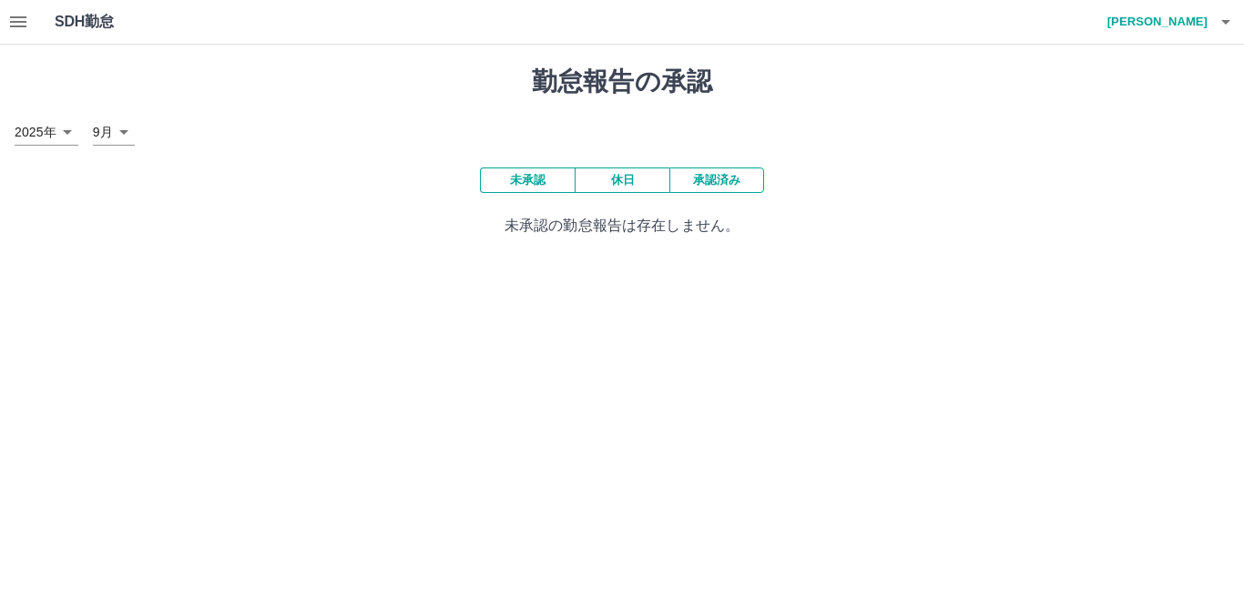
click at [710, 184] on button "承認済み" at bounding box center [717, 181] width 95 height 26
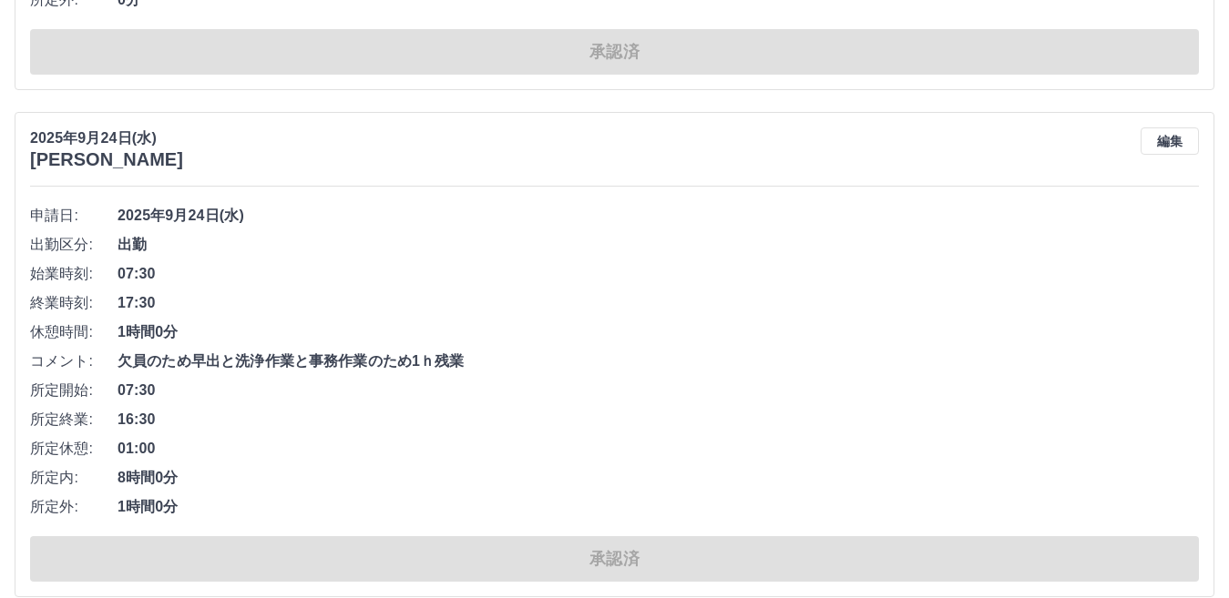
scroll to position [6923, 0]
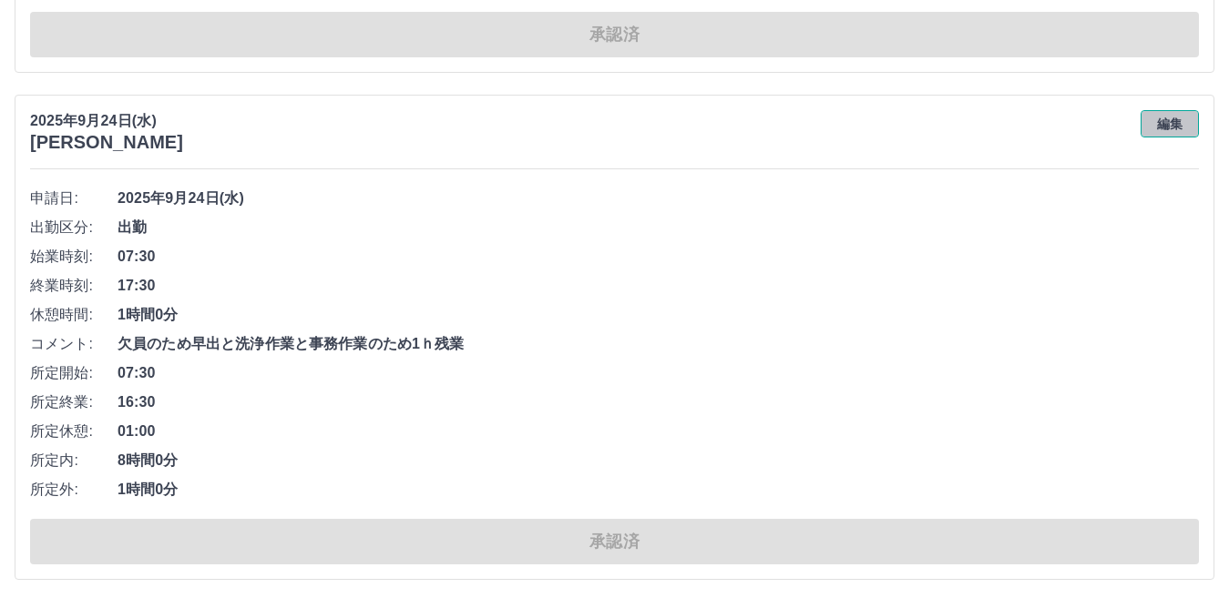
click at [1171, 120] on button "編集" at bounding box center [1169, 123] width 58 height 27
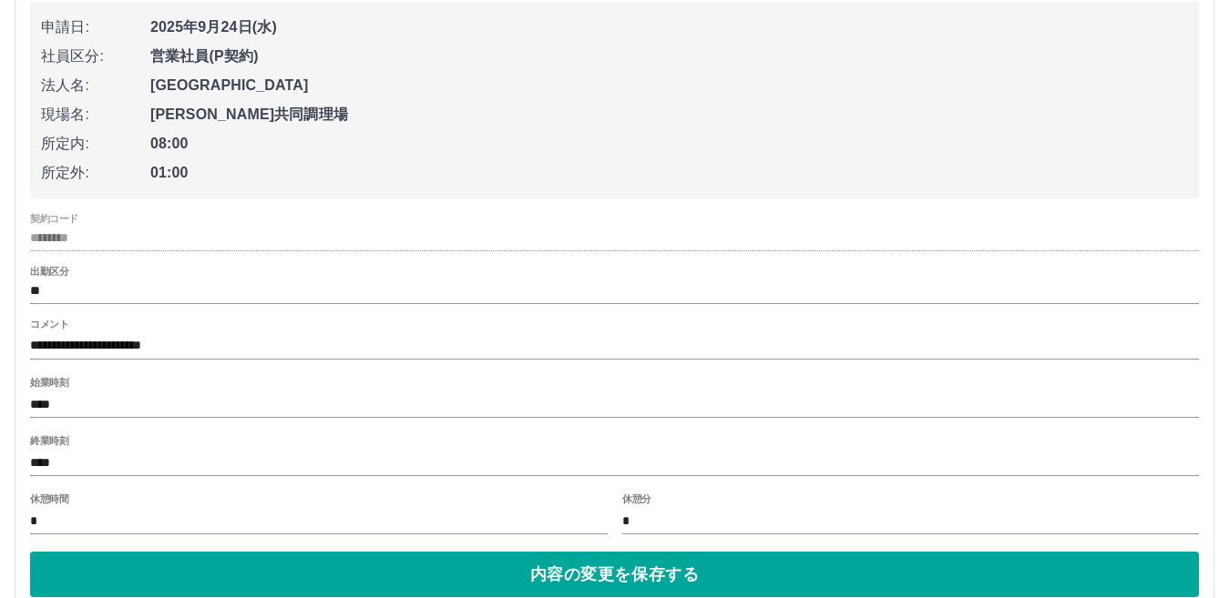
scroll to position [7196, 0]
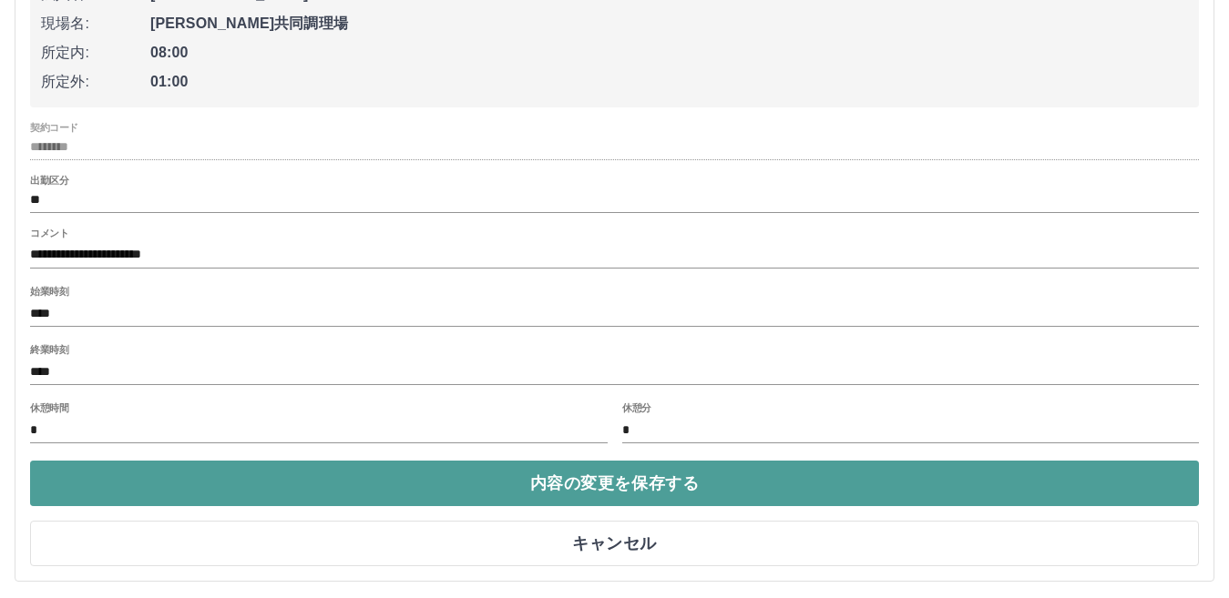
click at [512, 477] on button "内容の変更を保存する" at bounding box center [614, 484] width 1169 height 46
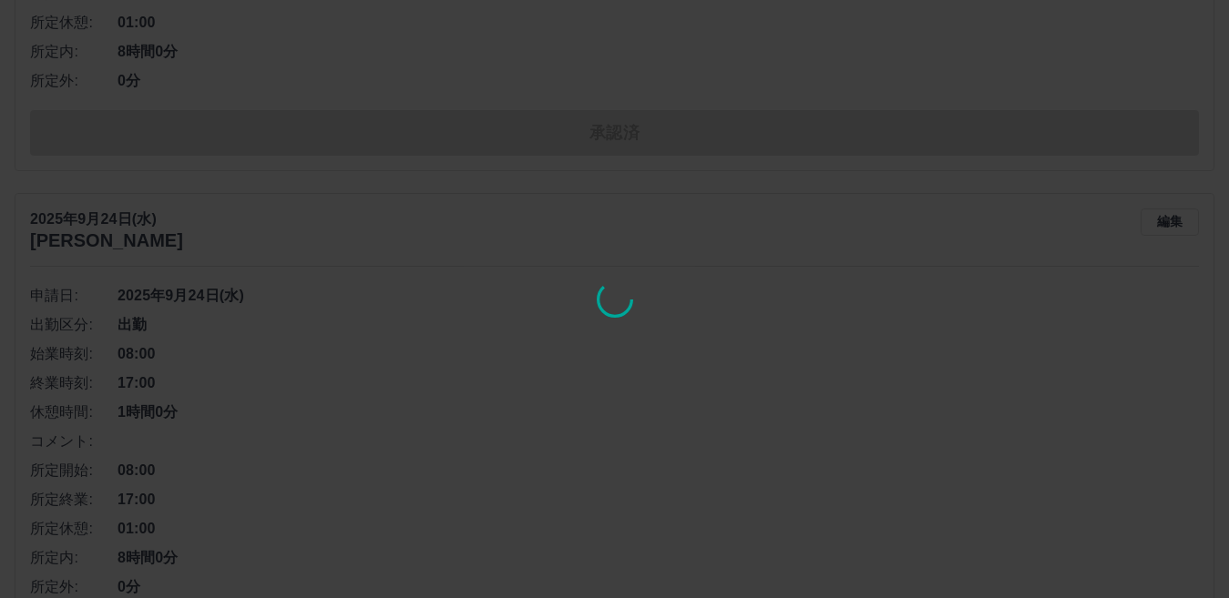
scroll to position [8654, 0]
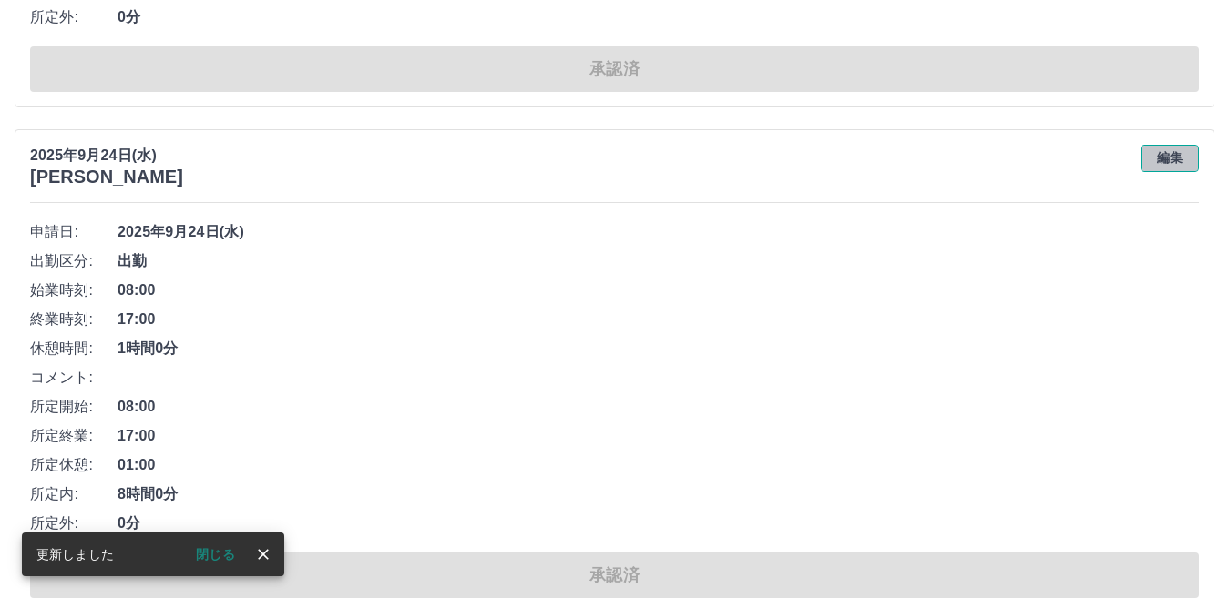
click at [1168, 156] on button "編集" at bounding box center [1169, 158] width 58 height 27
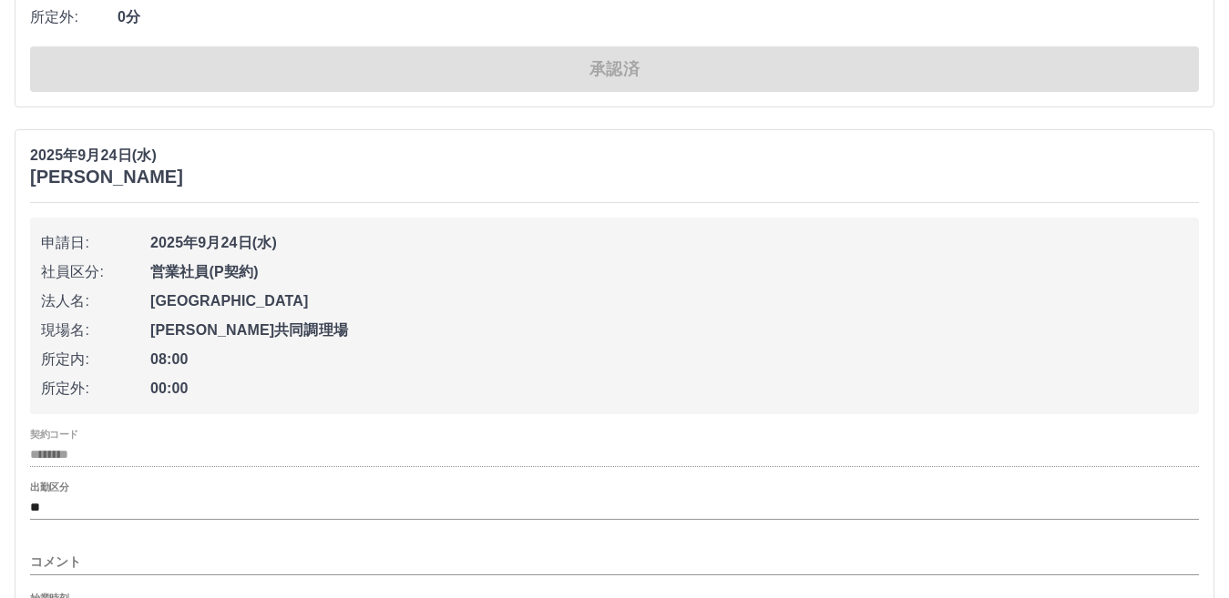
scroll to position [8745, 0]
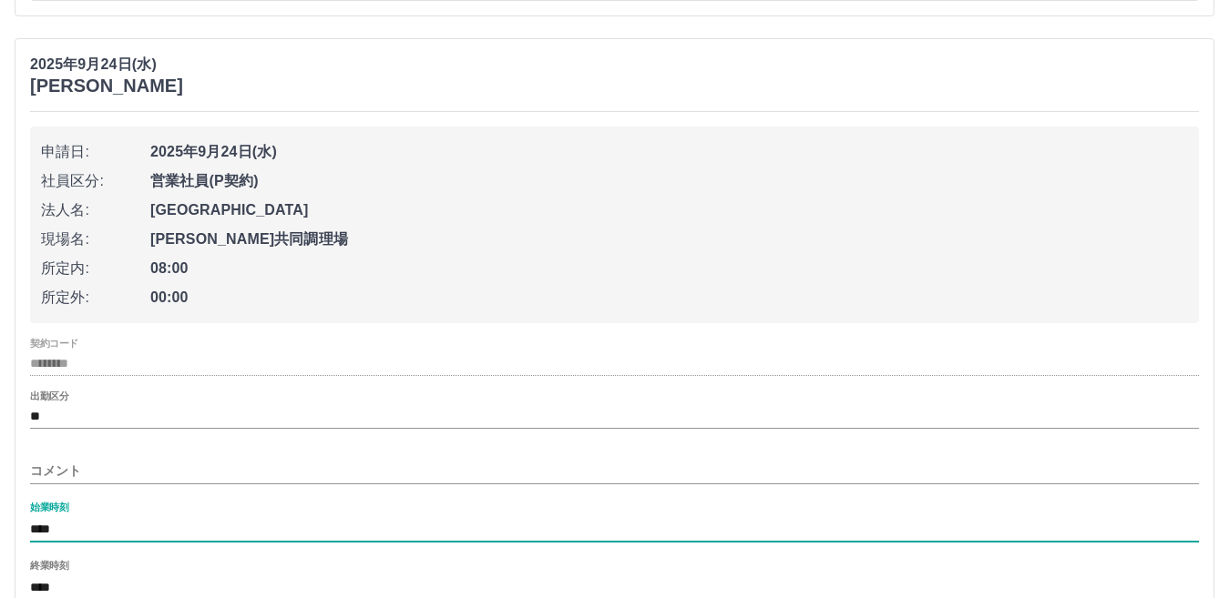
click at [63, 532] on input "****" at bounding box center [614, 529] width 1169 height 26
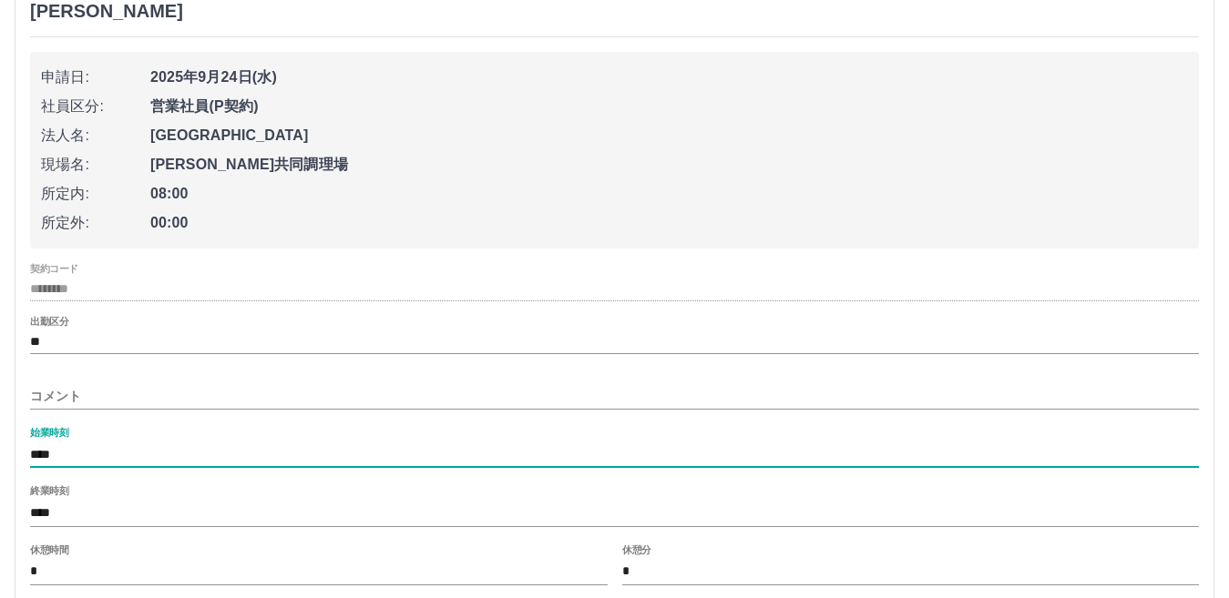
scroll to position [8927, 0]
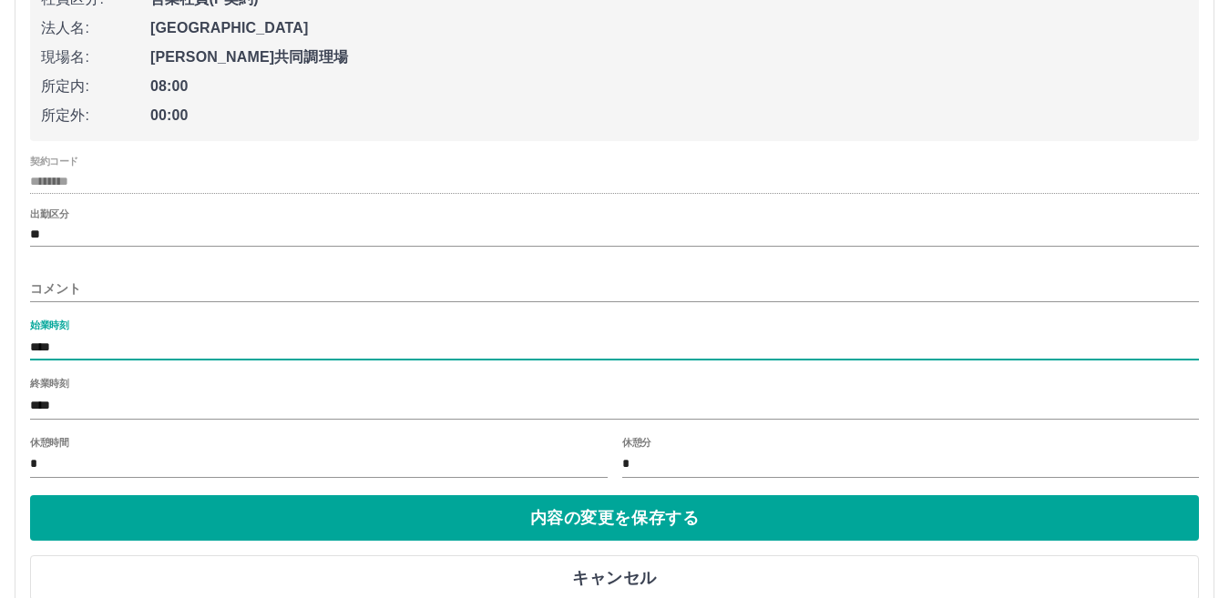
type input "****"
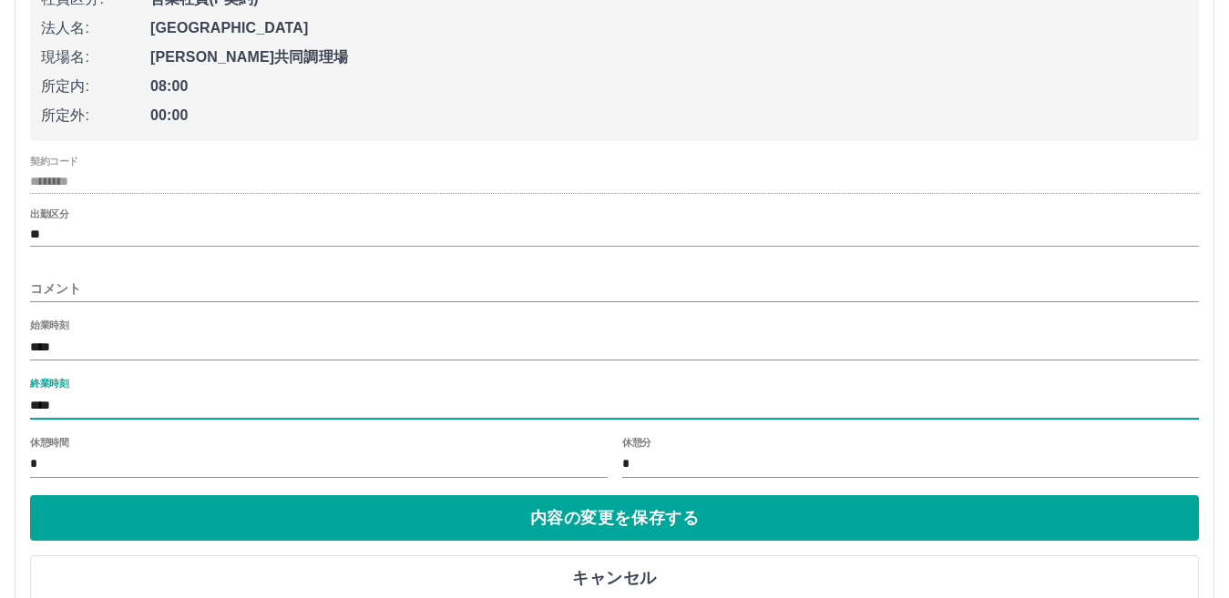
click at [66, 408] on input "****" at bounding box center [614, 406] width 1169 height 26
type input "****"
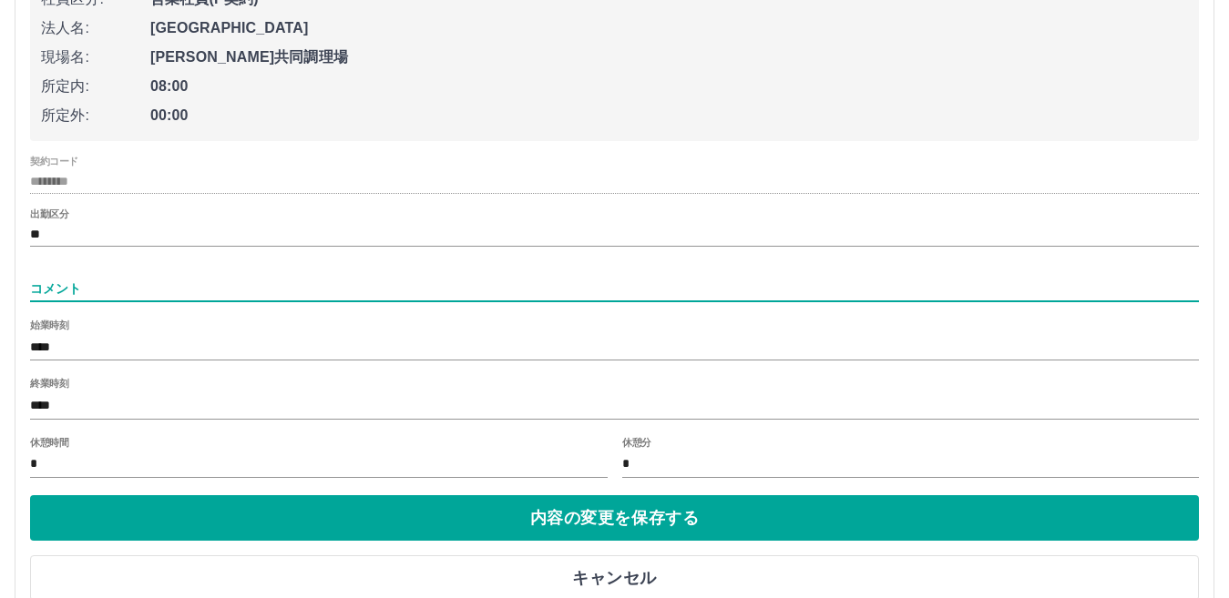
click at [72, 280] on input "コメント" at bounding box center [614, 289] width 1169 height 26
type input "*"
type input "**********"
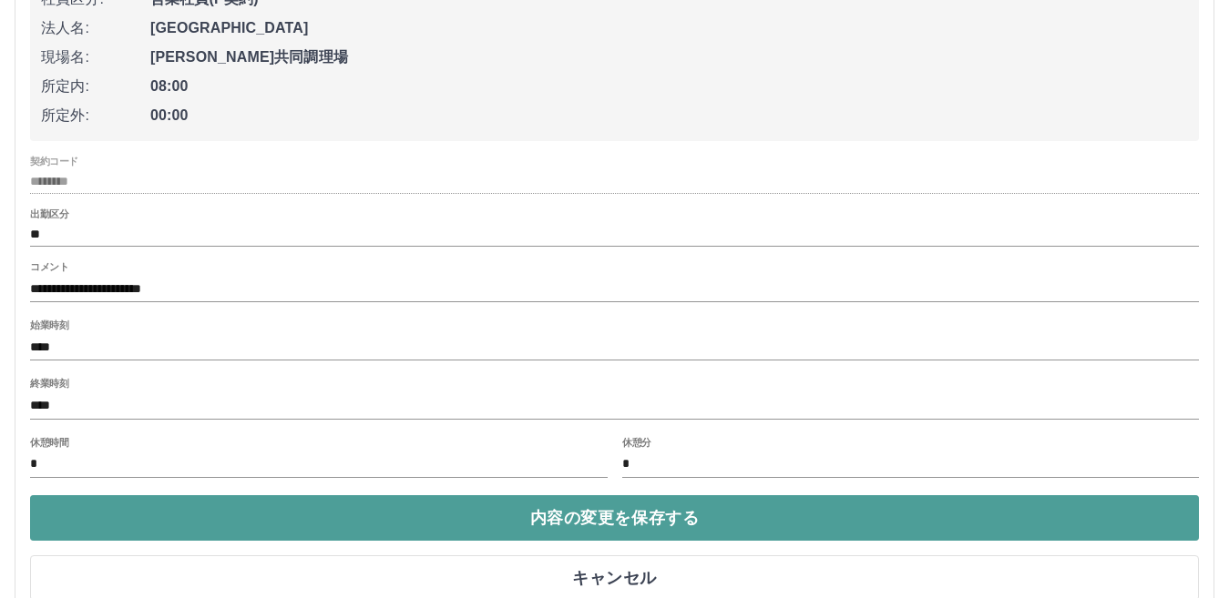
click at [390, 520] on button "内容の変更を保存する" at bounding box center [614, 519] width 1169 height 46
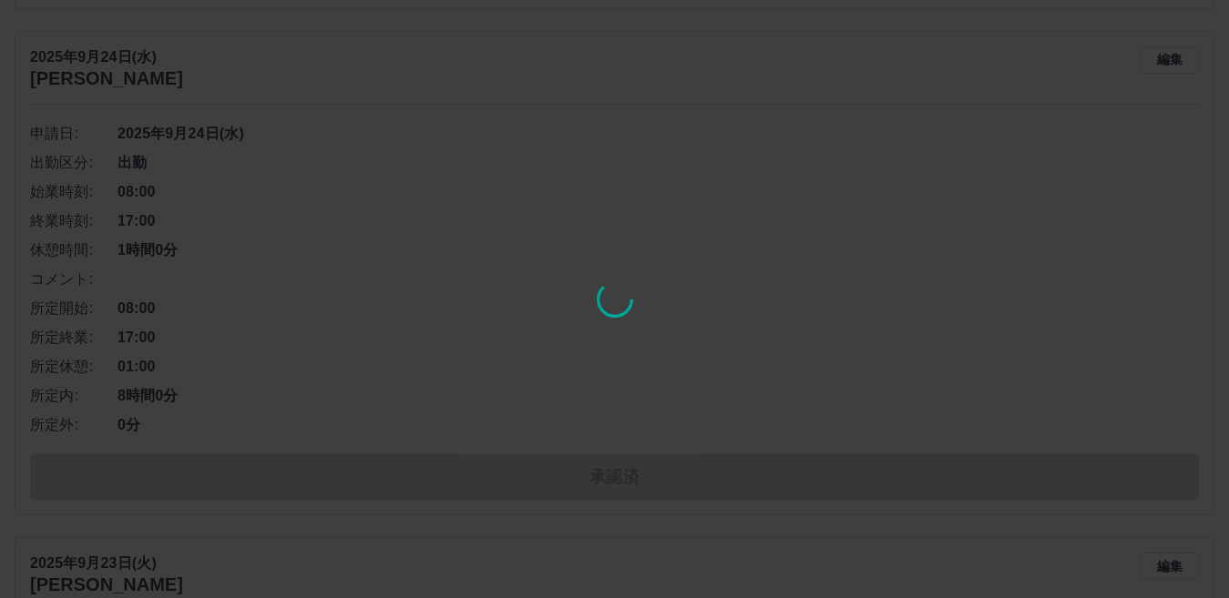
scroll to position [8654, 0]
